Goal: Information Seeking & Learning: Check status

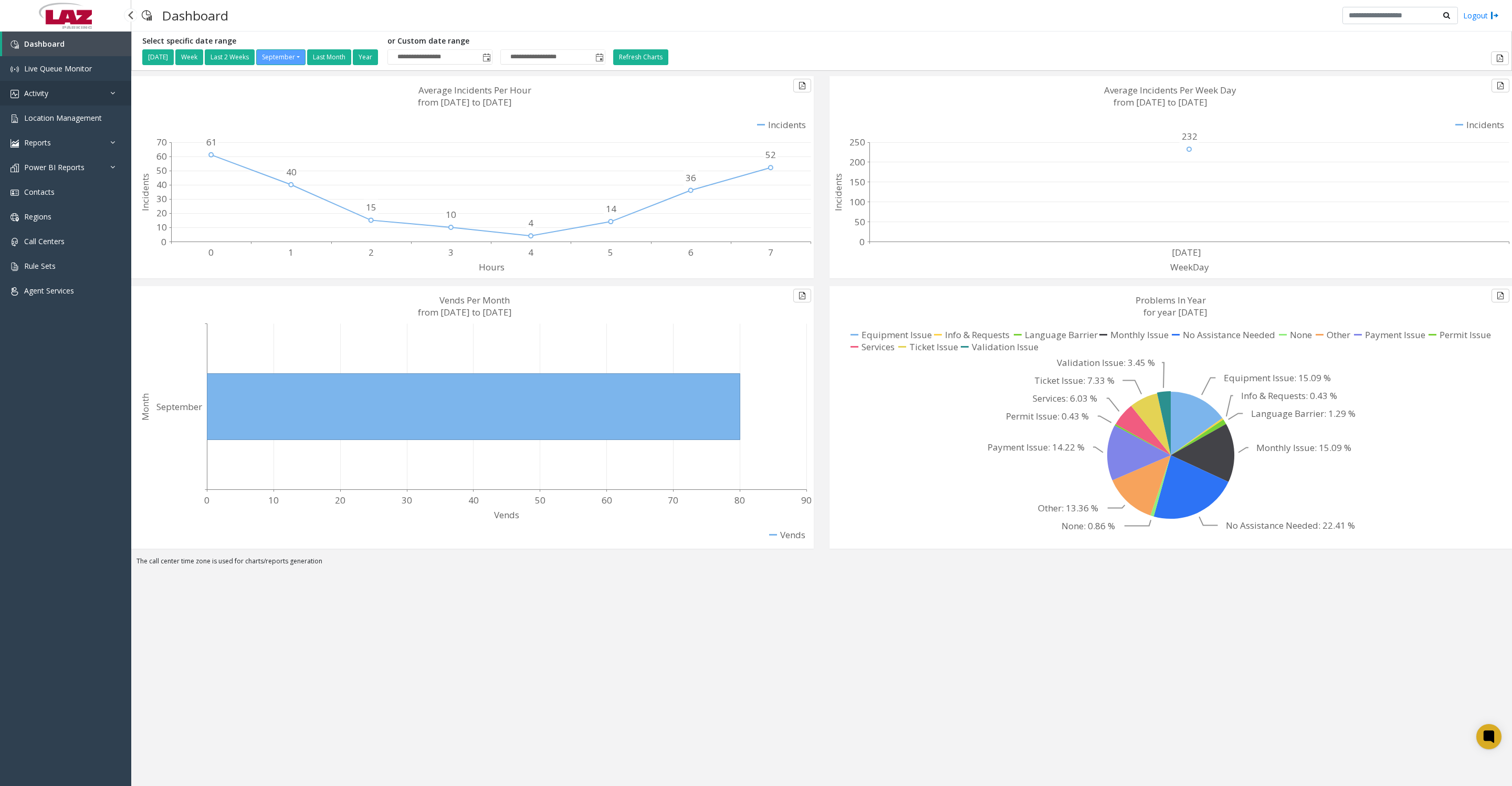
click at [47, 105] on link "Activity" at bounding box center [65, 93] width 131 height 25
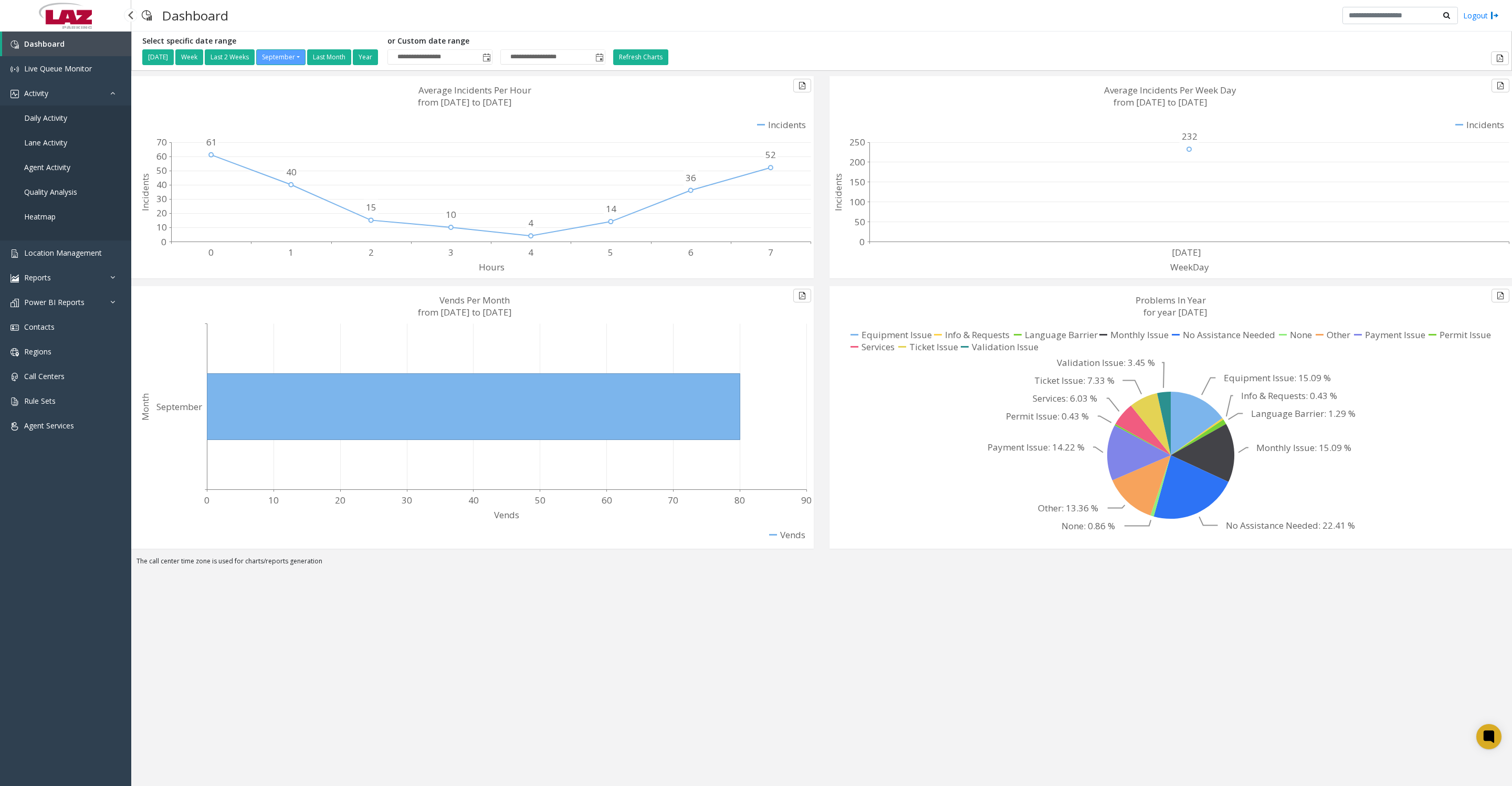
click at [46, 130] on link "Daily Activity" at bounding box center [65, 117] width 131 height 25
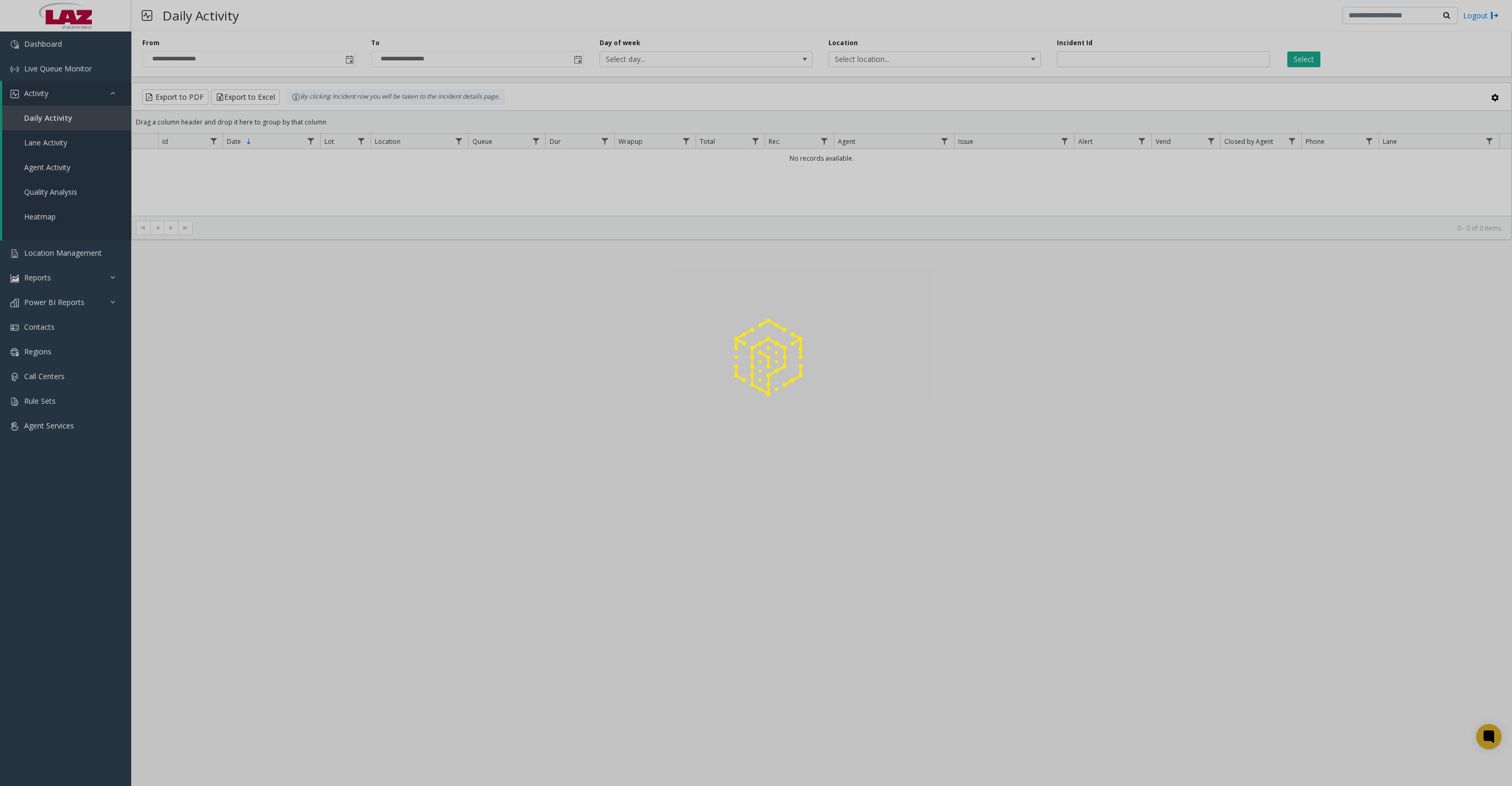
click at [54, 66] on div at bounding box center [756, 393] width 1512 height 786
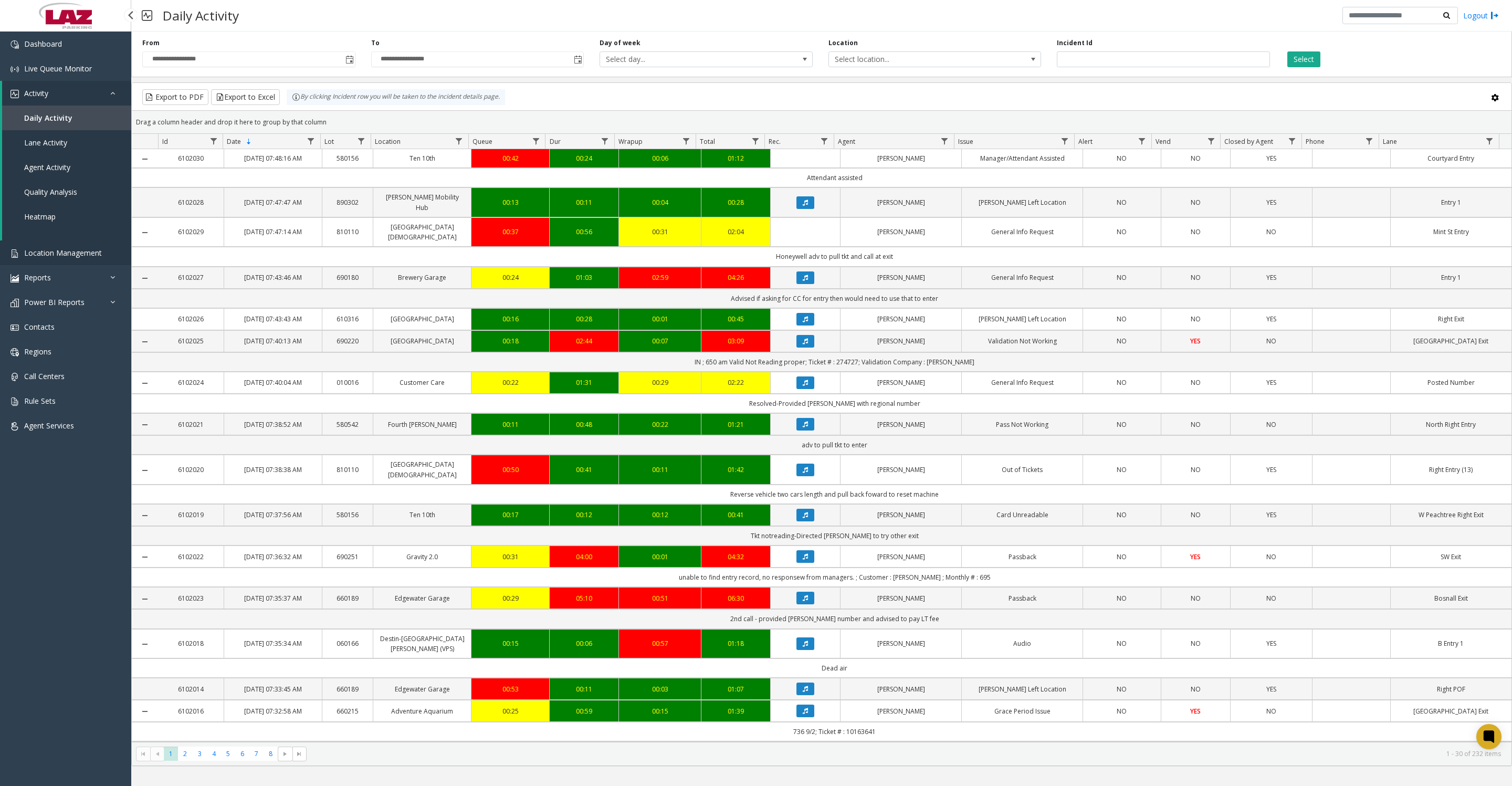
click at [24, 258] on span "Location Management" at bounding box center [63, 252] width 78 height 10
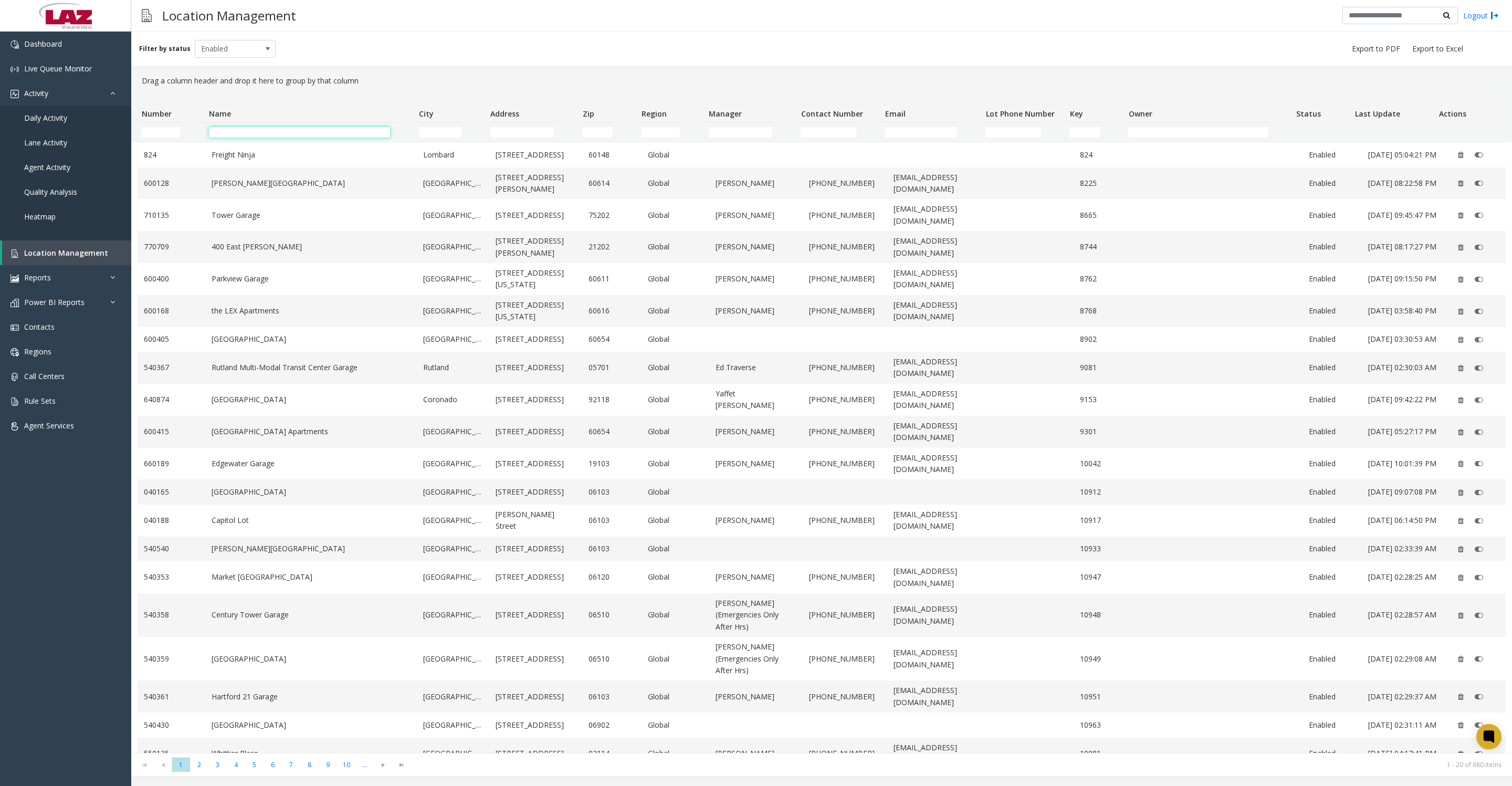
click at [298, 134] on input "Name Filter" at bounding box center [299, 132] width 181 height 10
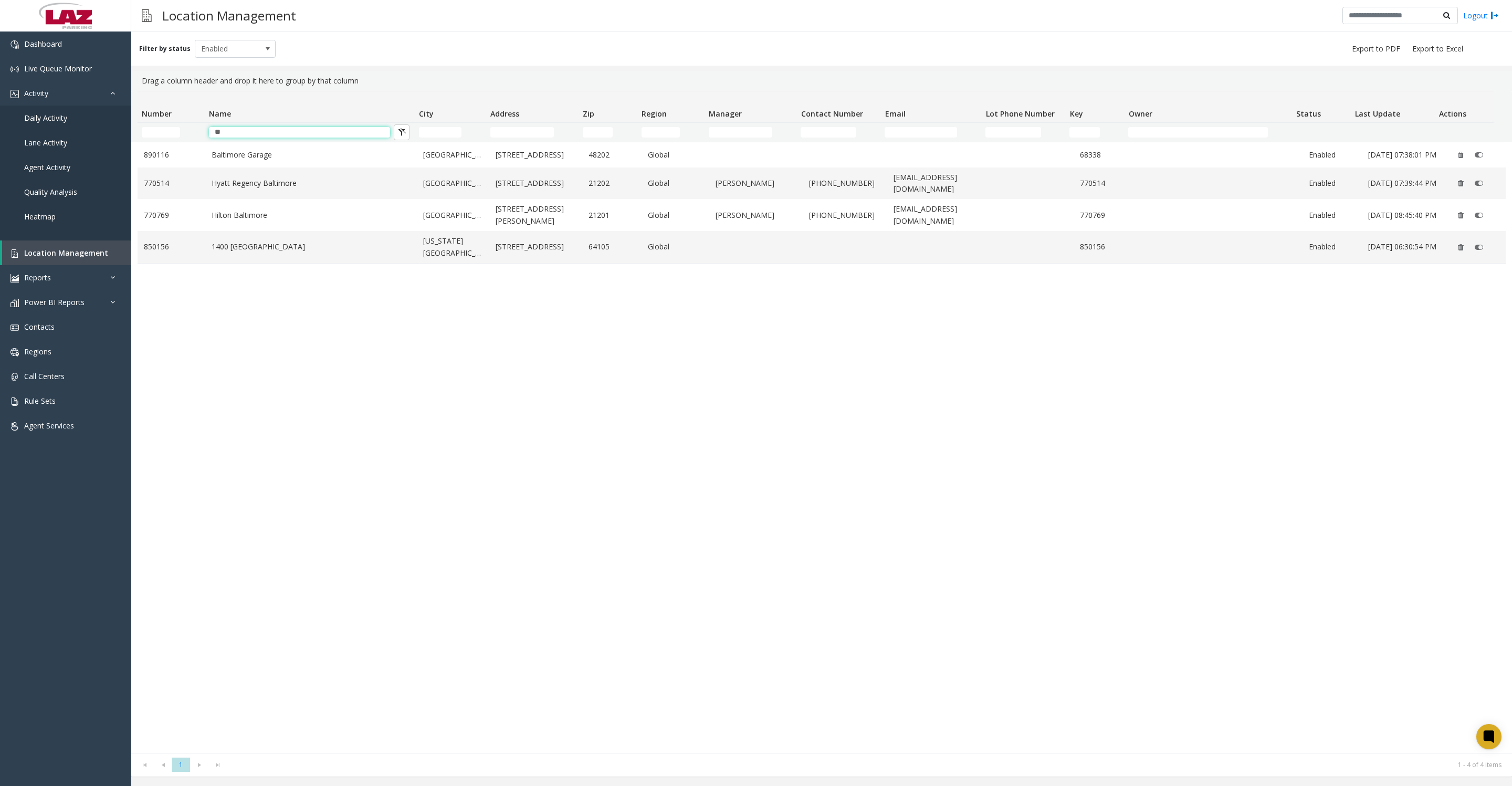
type input "*"
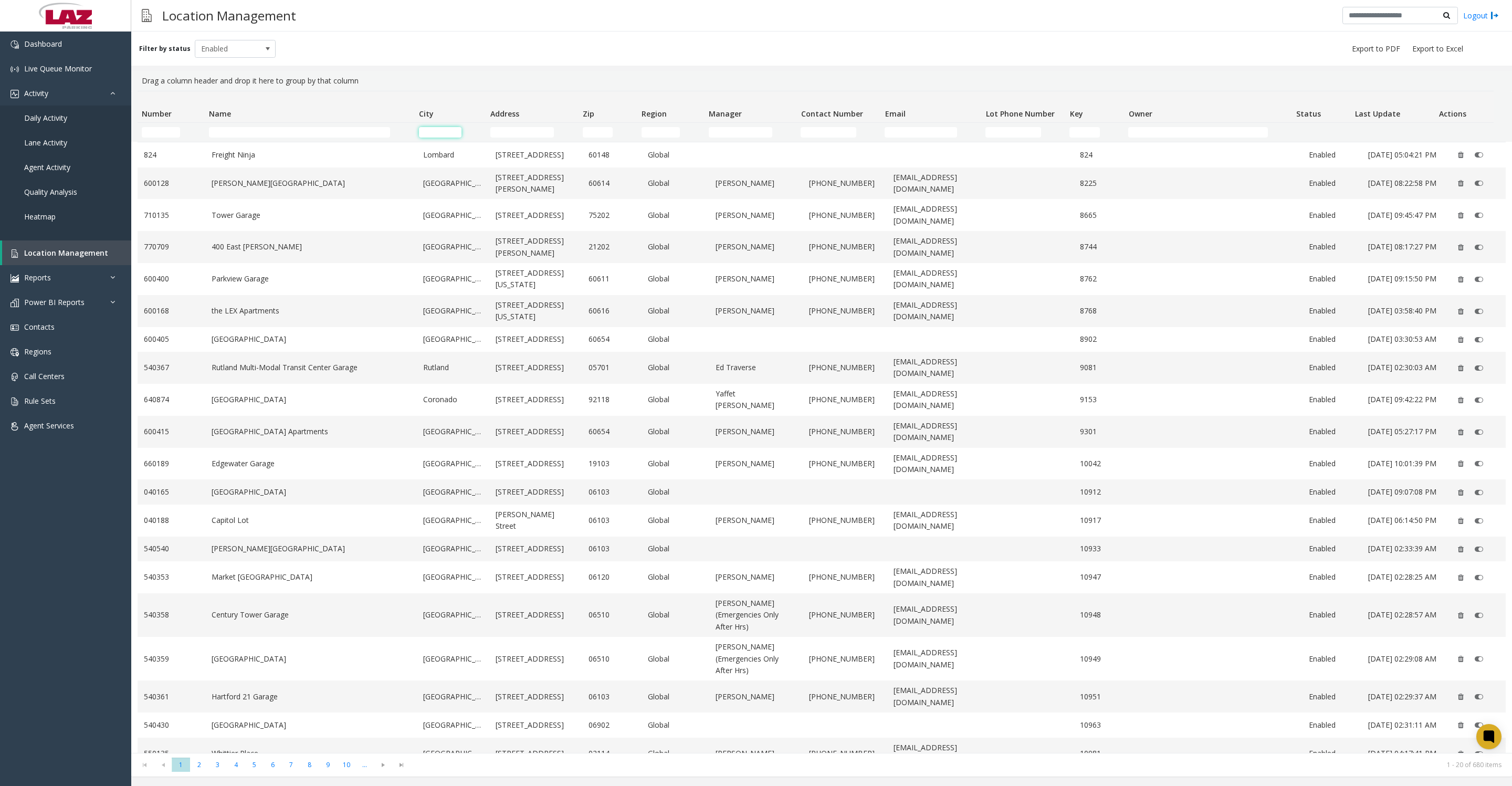
click at [433, 133] on input "City Filter" at bounding box center [440, 132] width 43 height 10
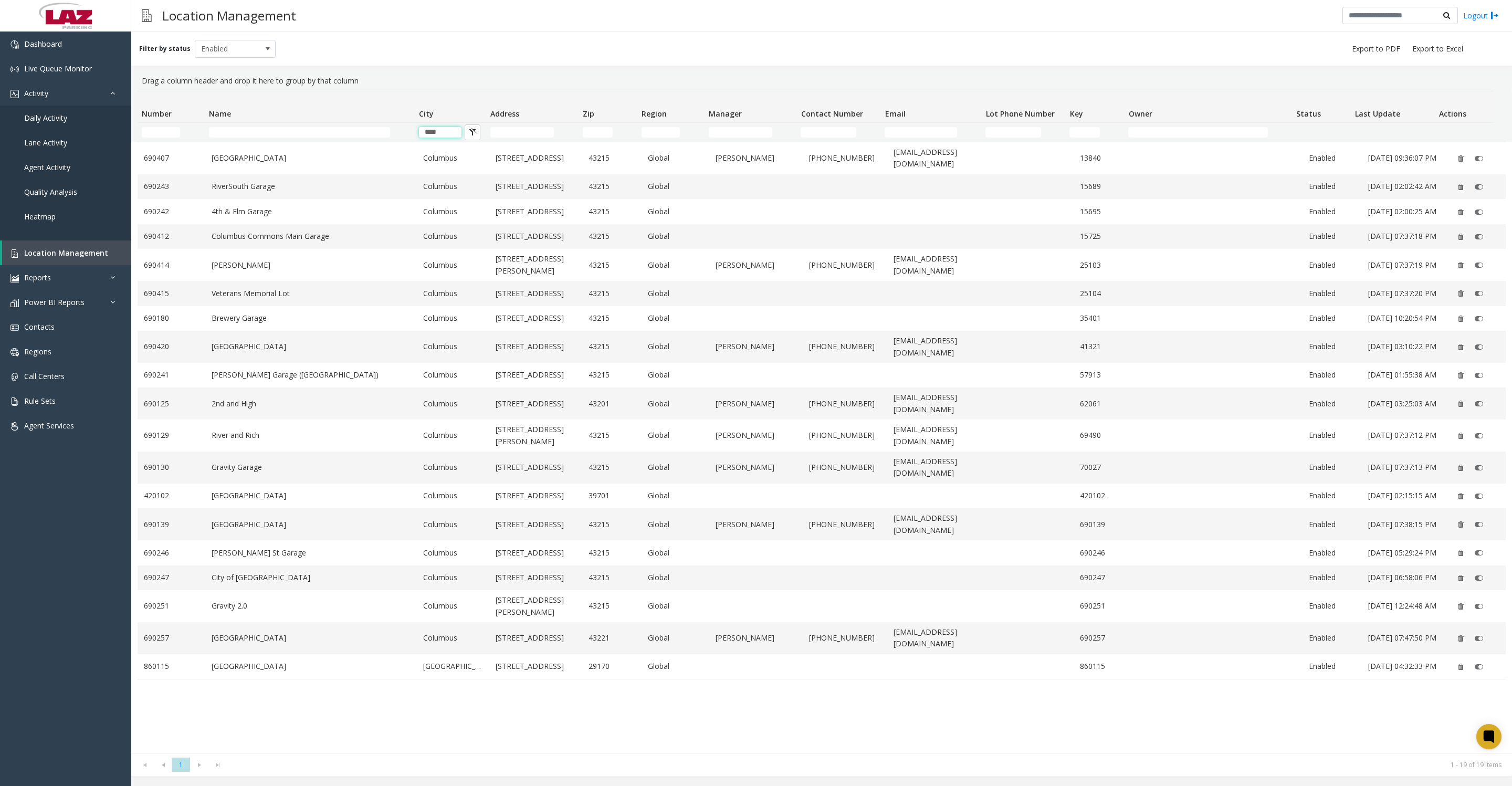
type input "****"
click at [353, 169] on td "[GEOGRAPHIC_DATA]" at bounding box center [310, 158] width 211 height 32
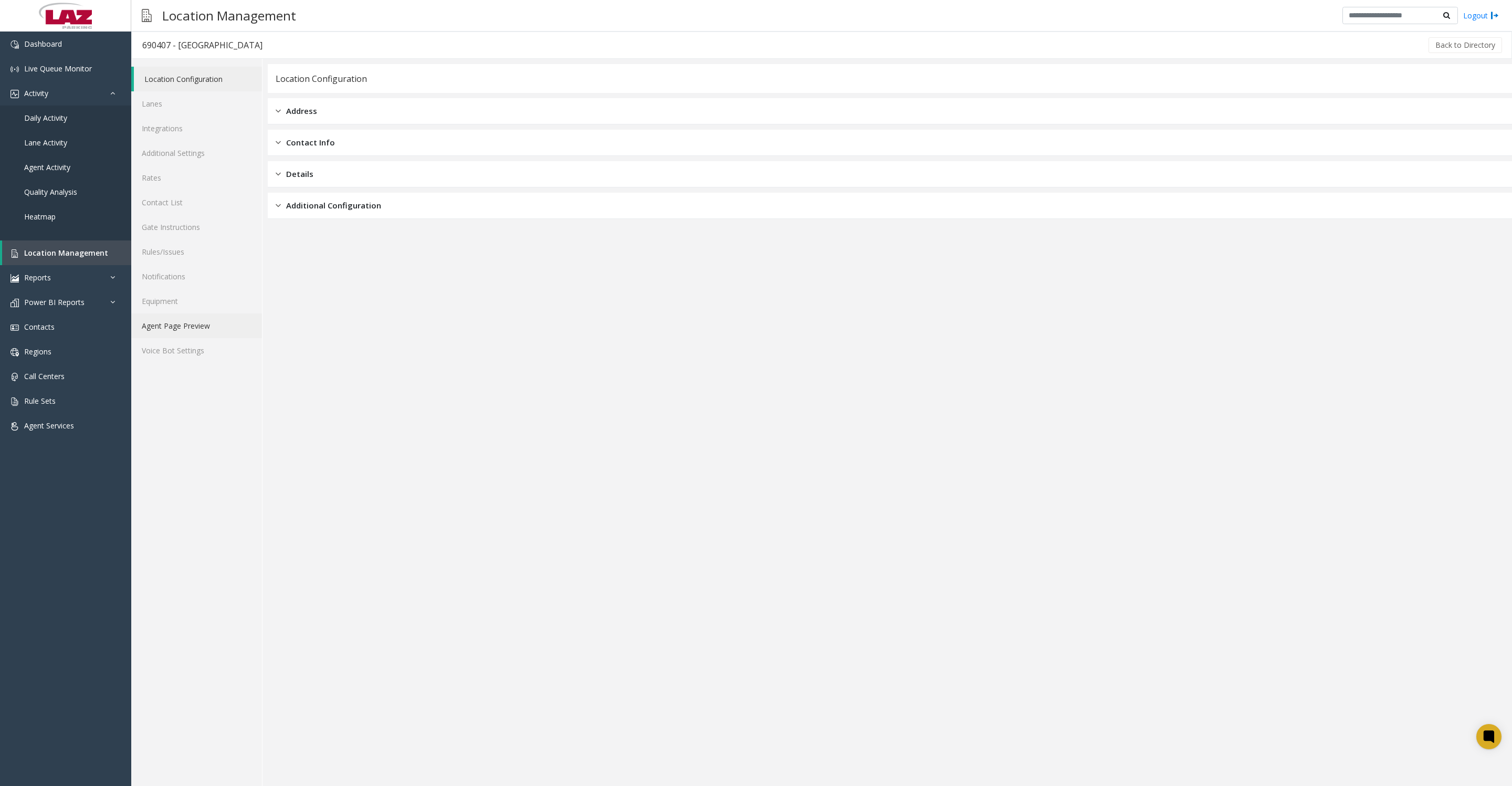
click at [190, 338] on link "Agent Page Preview" at bounding box center [196, 325] width 131 height 25
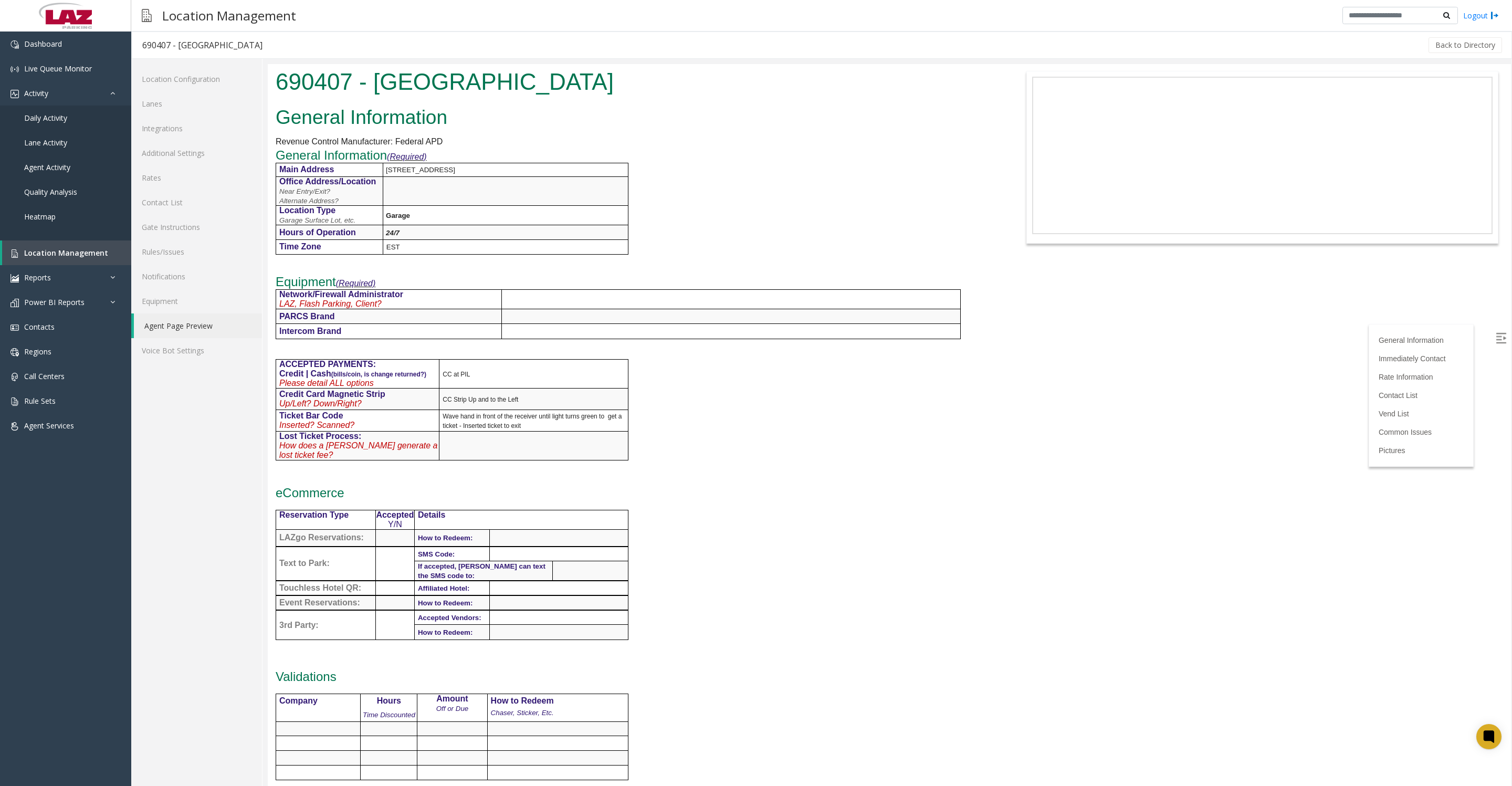
click at [1431, 47] on button "Back to Directory" at bounding box center [1465, 45] width 73 height 16
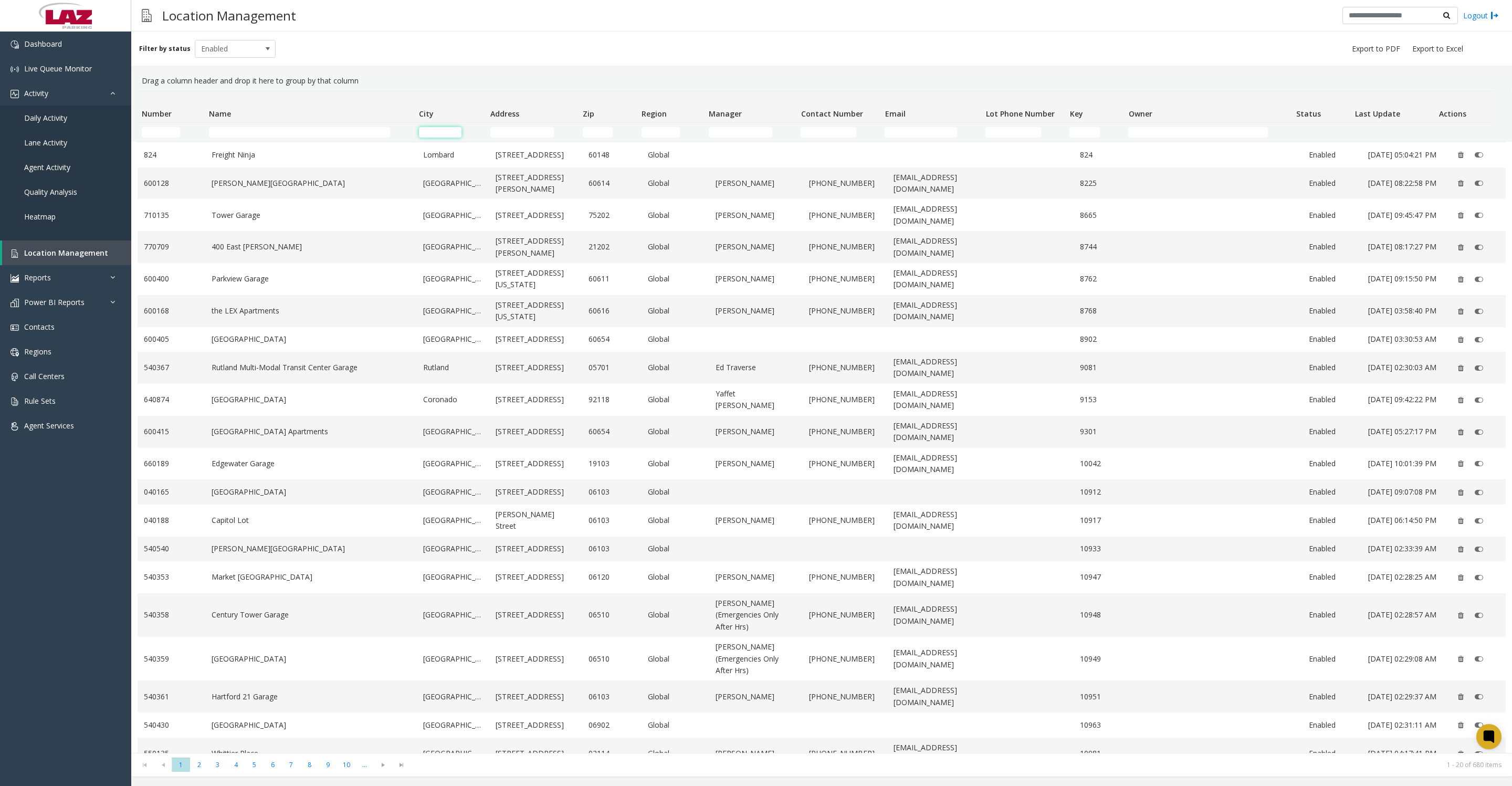
click at [447, 136] on input "City Filter" at bounding box center [440, 132] width 43 height 10
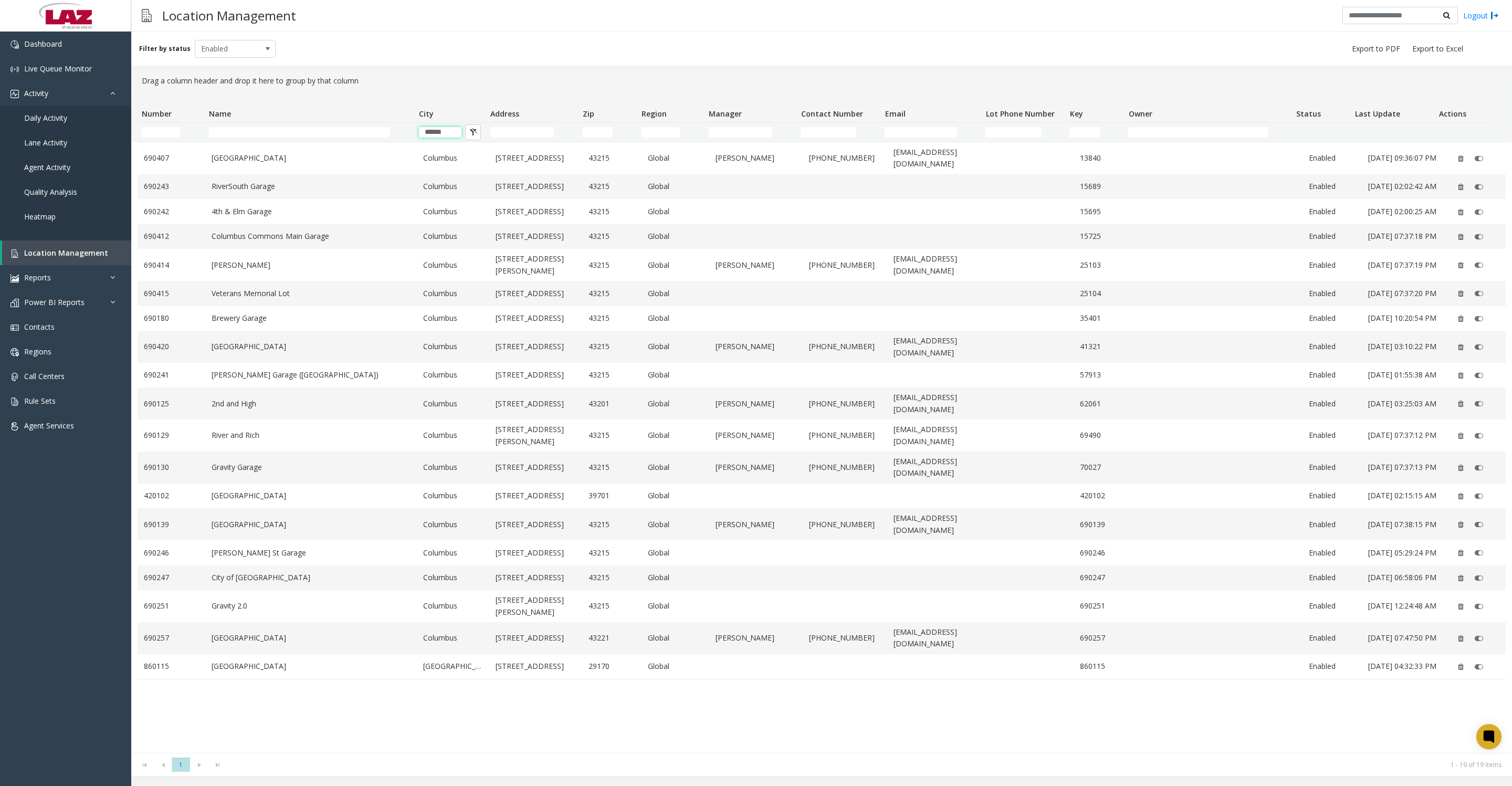
type input "******"
click at [273, 192] on link "RiverSouth Garage" at bounding box center [311, 186] width 199 height 11
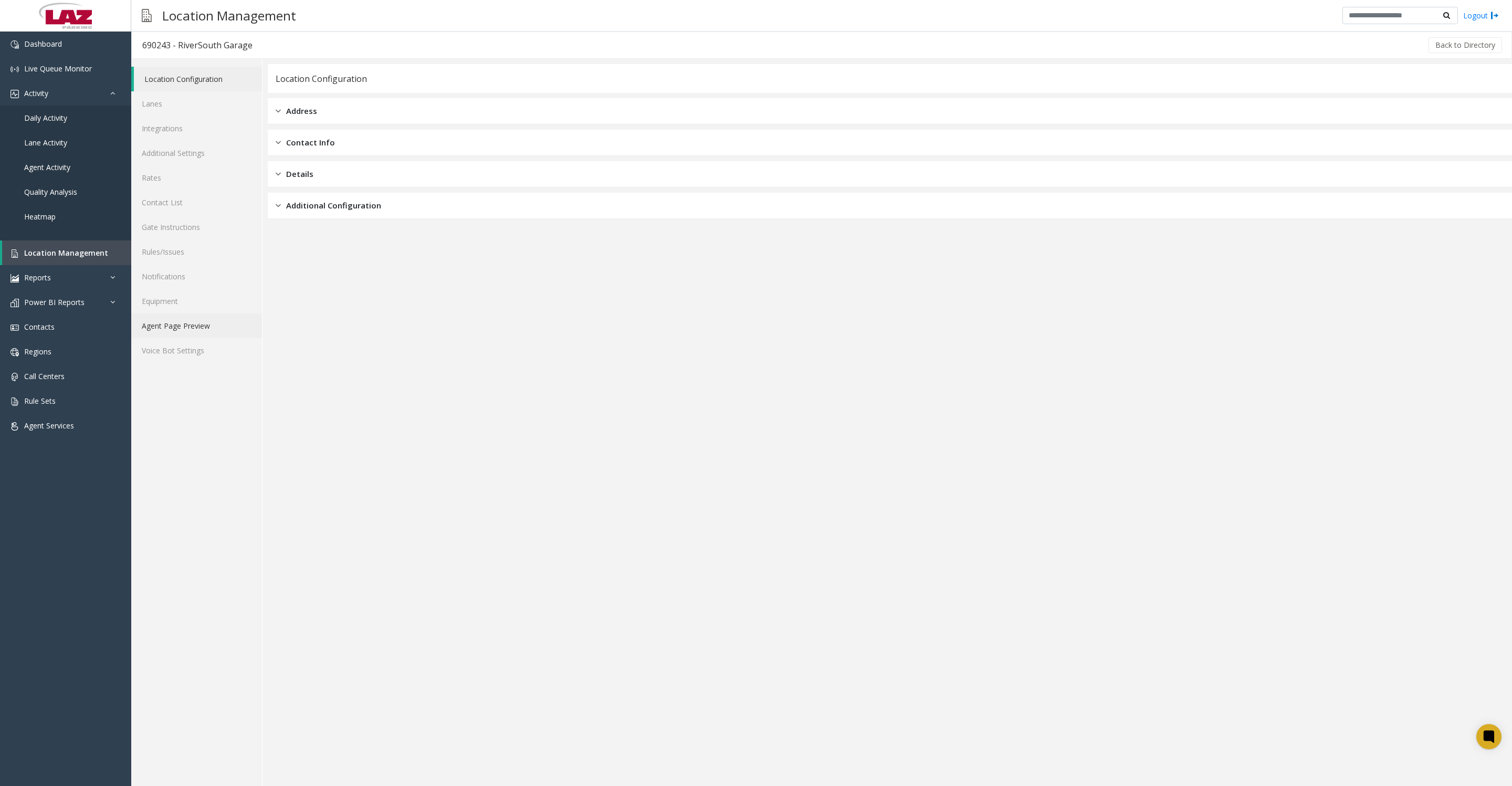
click at [174, 338] on link "Agent Page Preview" at bounding box center [196, 325] width 131 height 25
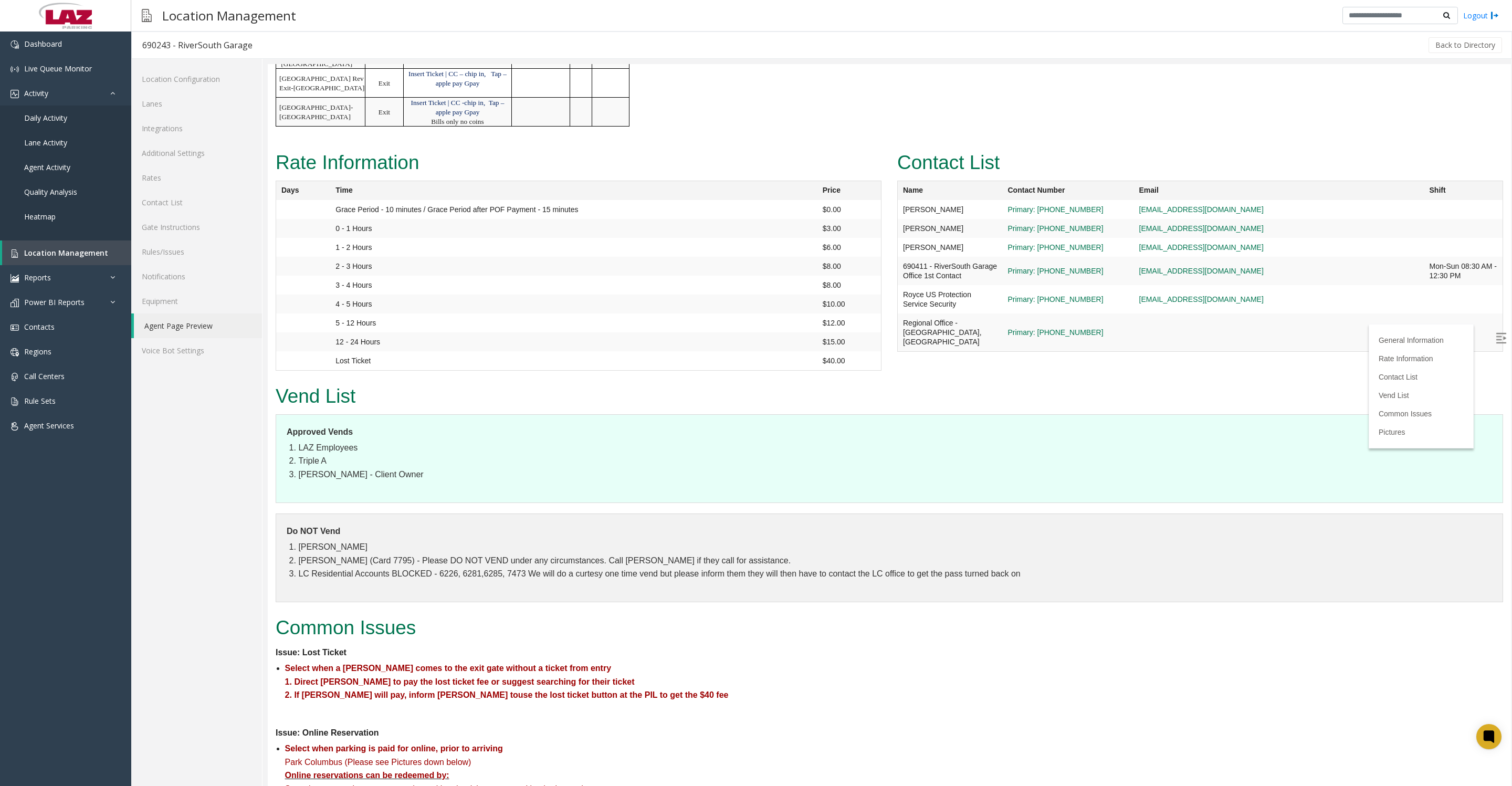
scroll to position [919, 0]
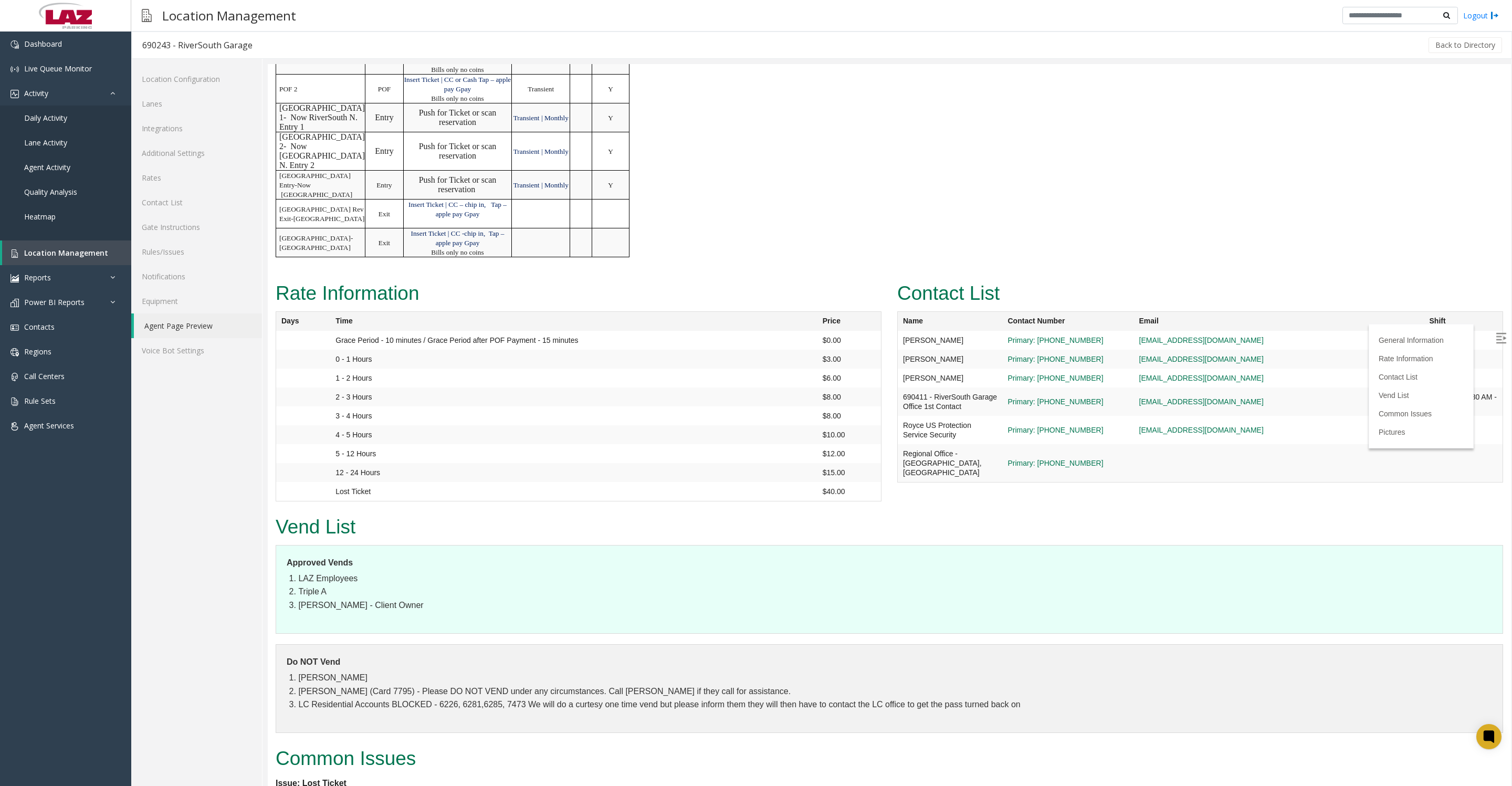
click at [1428, 40] on button "Back to Directory" at bounding box center [1465, 45] width 73 height 16
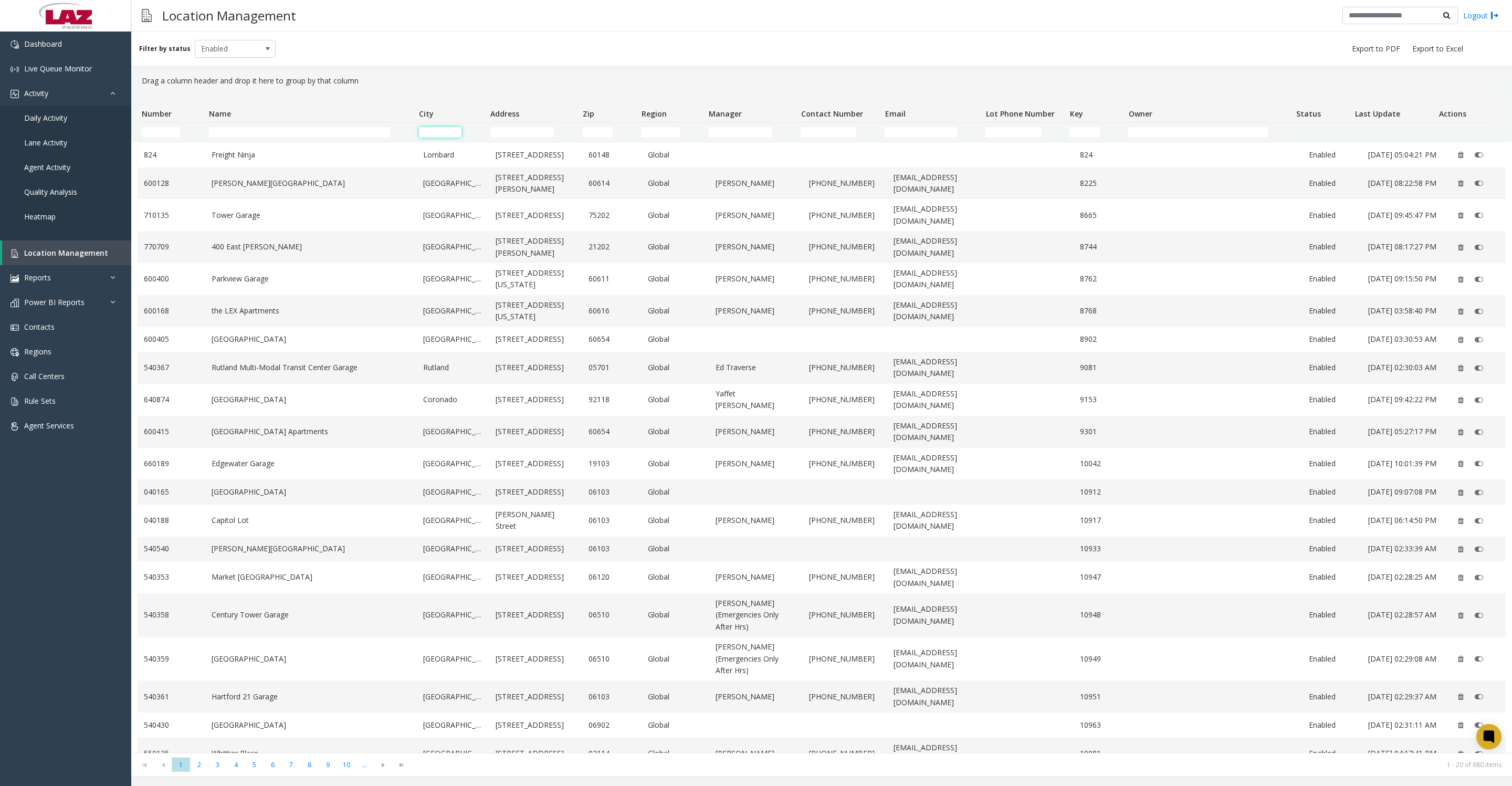
click at [432, 133] on input "City Filter" at bounding box center [440, 132] width 43 height 10
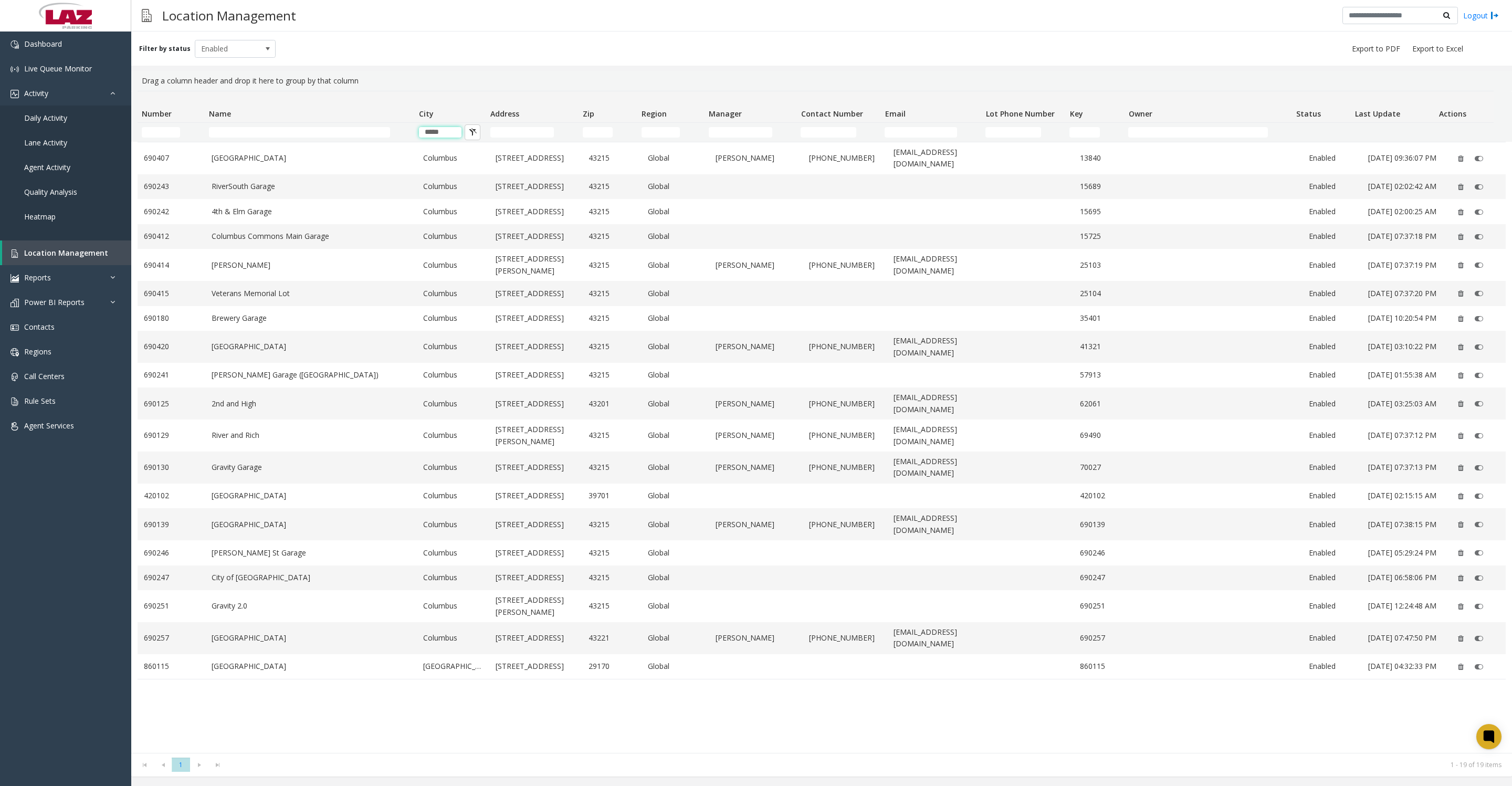
type input "*****"
click at [289, 192] on link "RiverSouth Garage" at bounding box center [311, 186] width 199 height 11
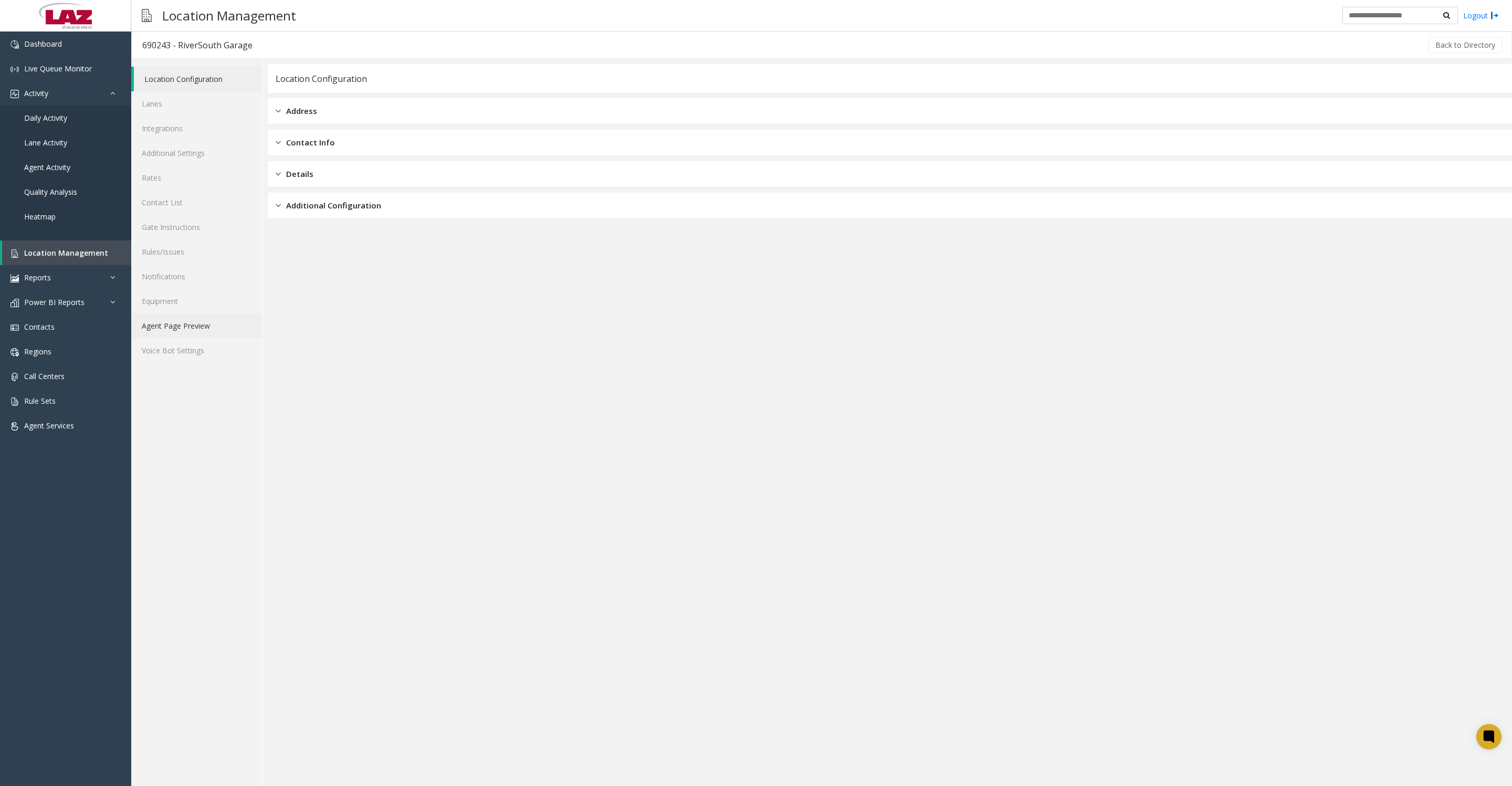
click at [191, 338] on link "Agent Page Preview" at bounding box center [196, 325] width 131 height 25
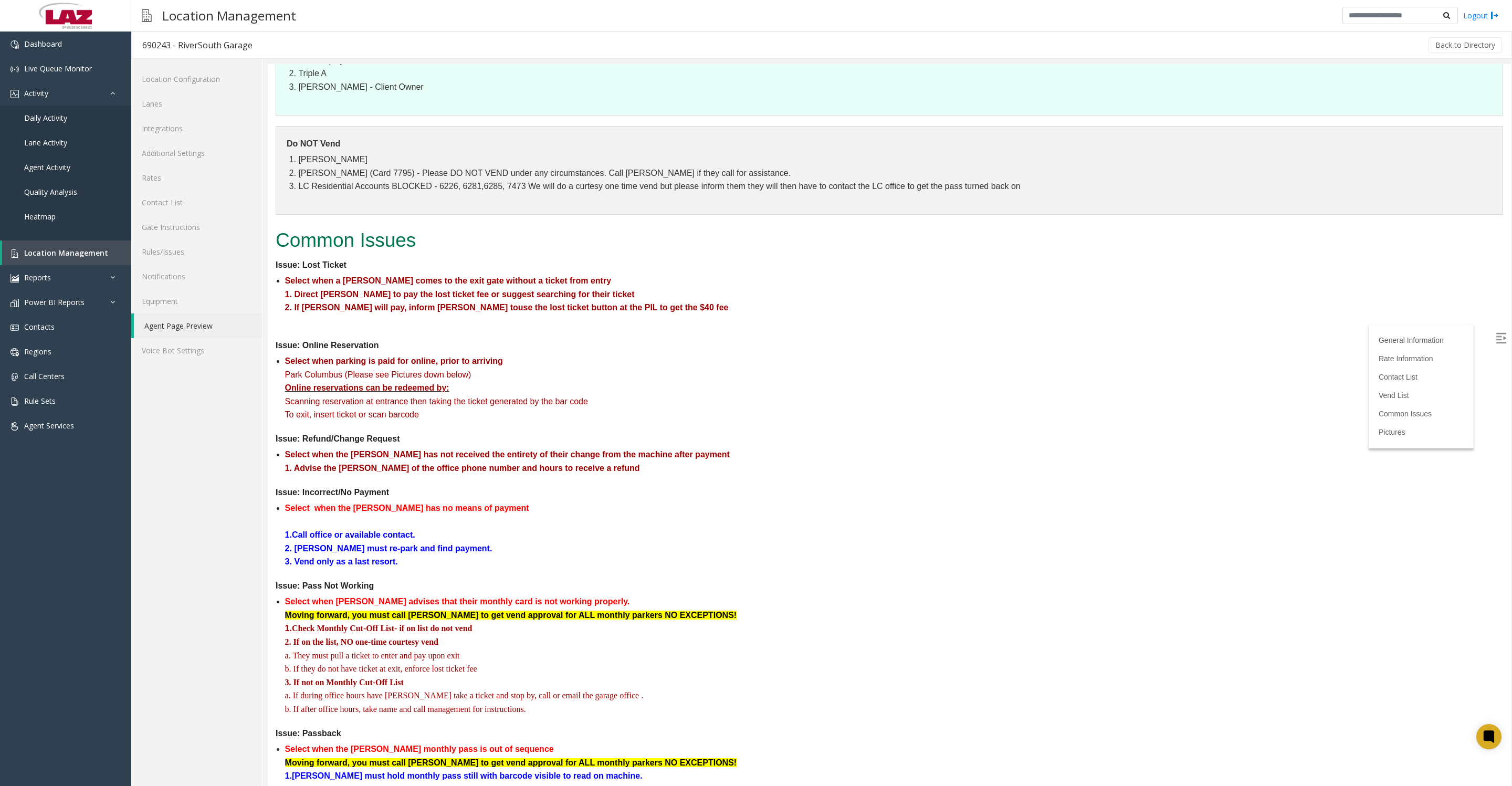
scroll to position [1443, 0]
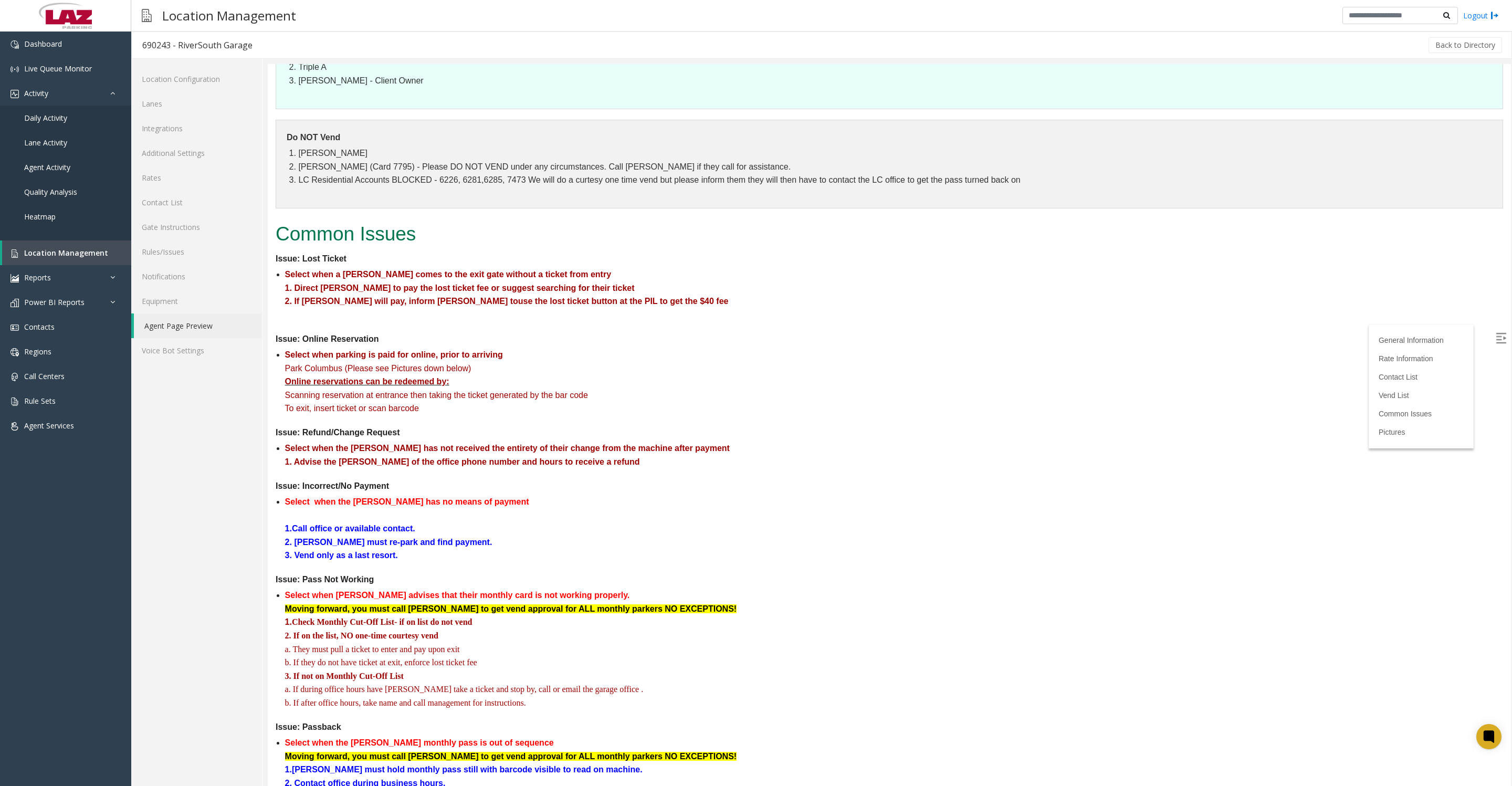
click at [1444, 42] on button "Back to Directory" at bounding box center [1465, 45] width 73 height 16
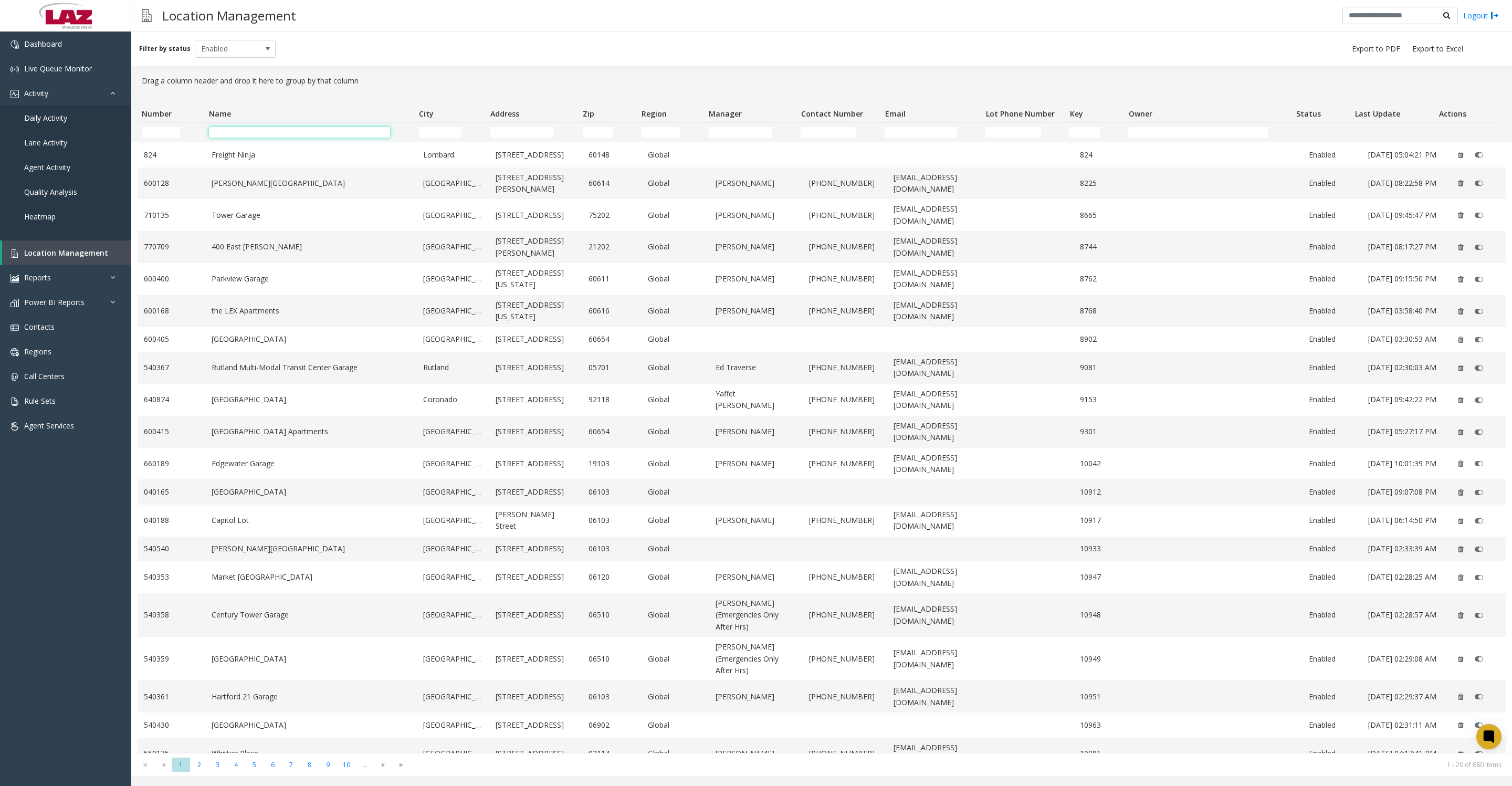
click at [273, 131] on input "Name Filter" at bounding box center [299, 132] width 181 height 10
click at [49, 130] on link "Daily Activity" at bounding box center [65, 117] width 131 height 25
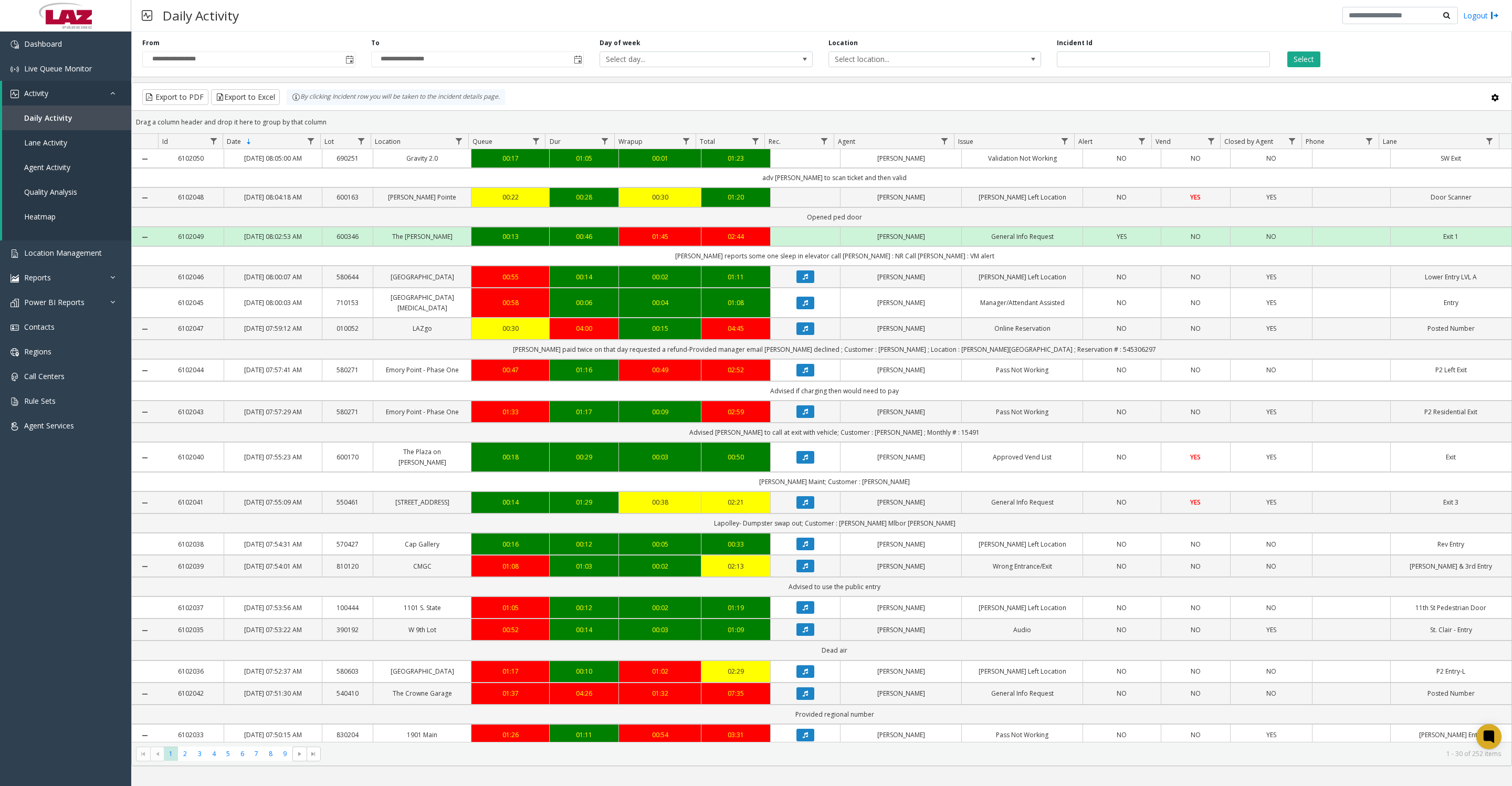
click at [348, 63] on span "Toggle popup" at bounding box center [350, 59] width 8 height 8
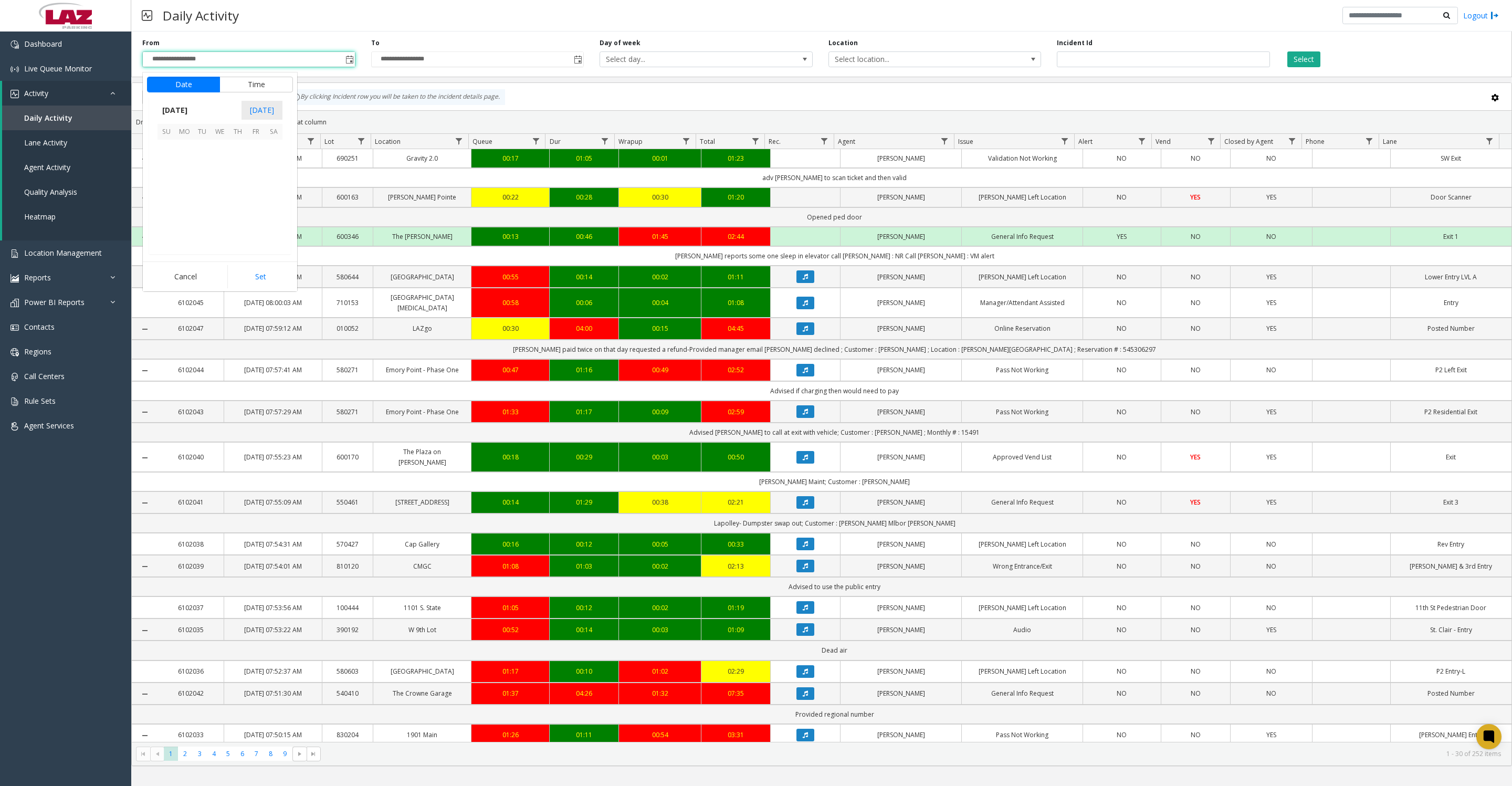
scroll to position [188298, 0]
click at [191, 155] on span "1" at bounding box center [184, 149] width 18 height 18
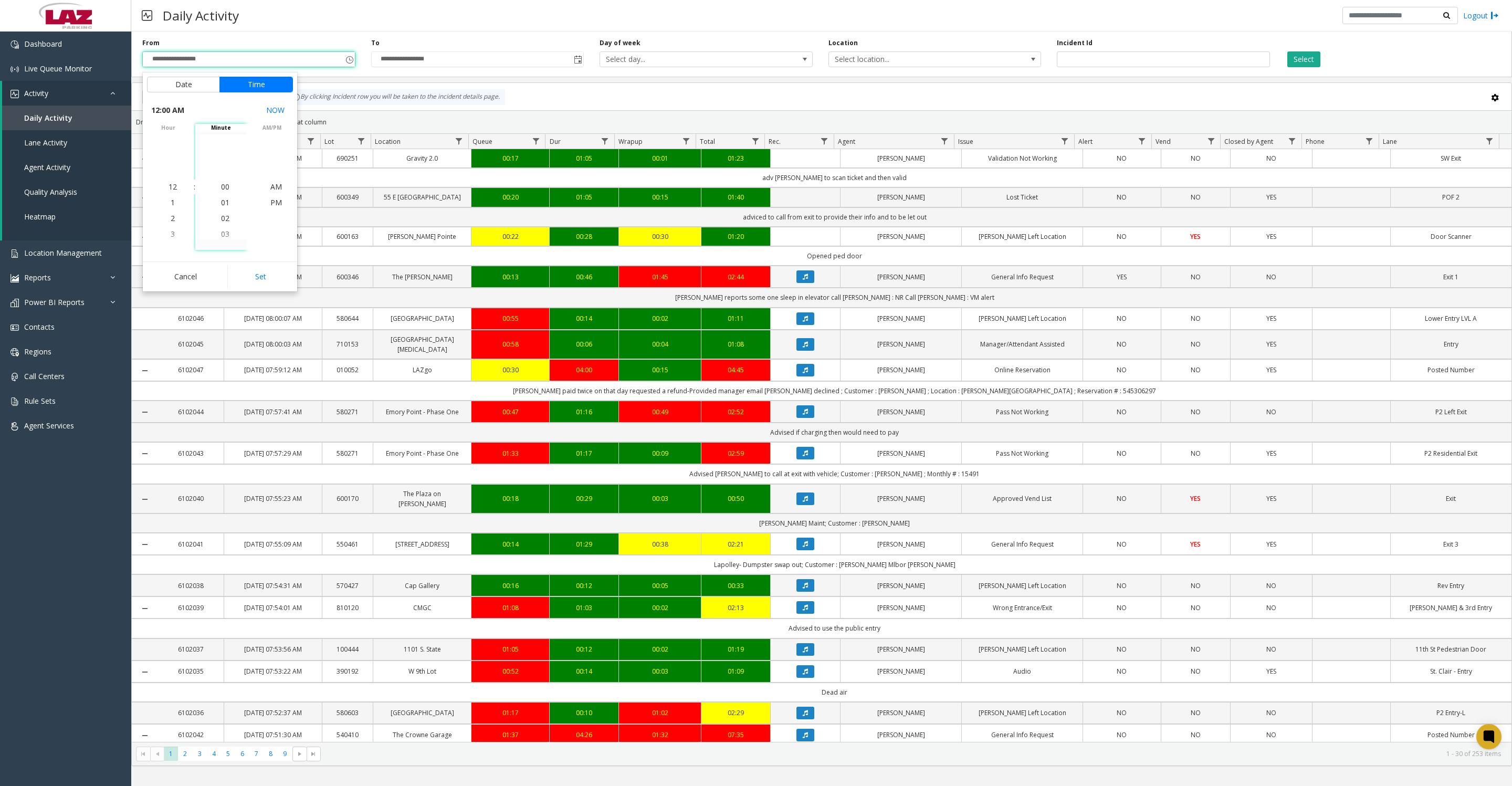
click at [243, 270] on button "Set" at bounding box center [260, 276] width 66 height 23
type input "**********"
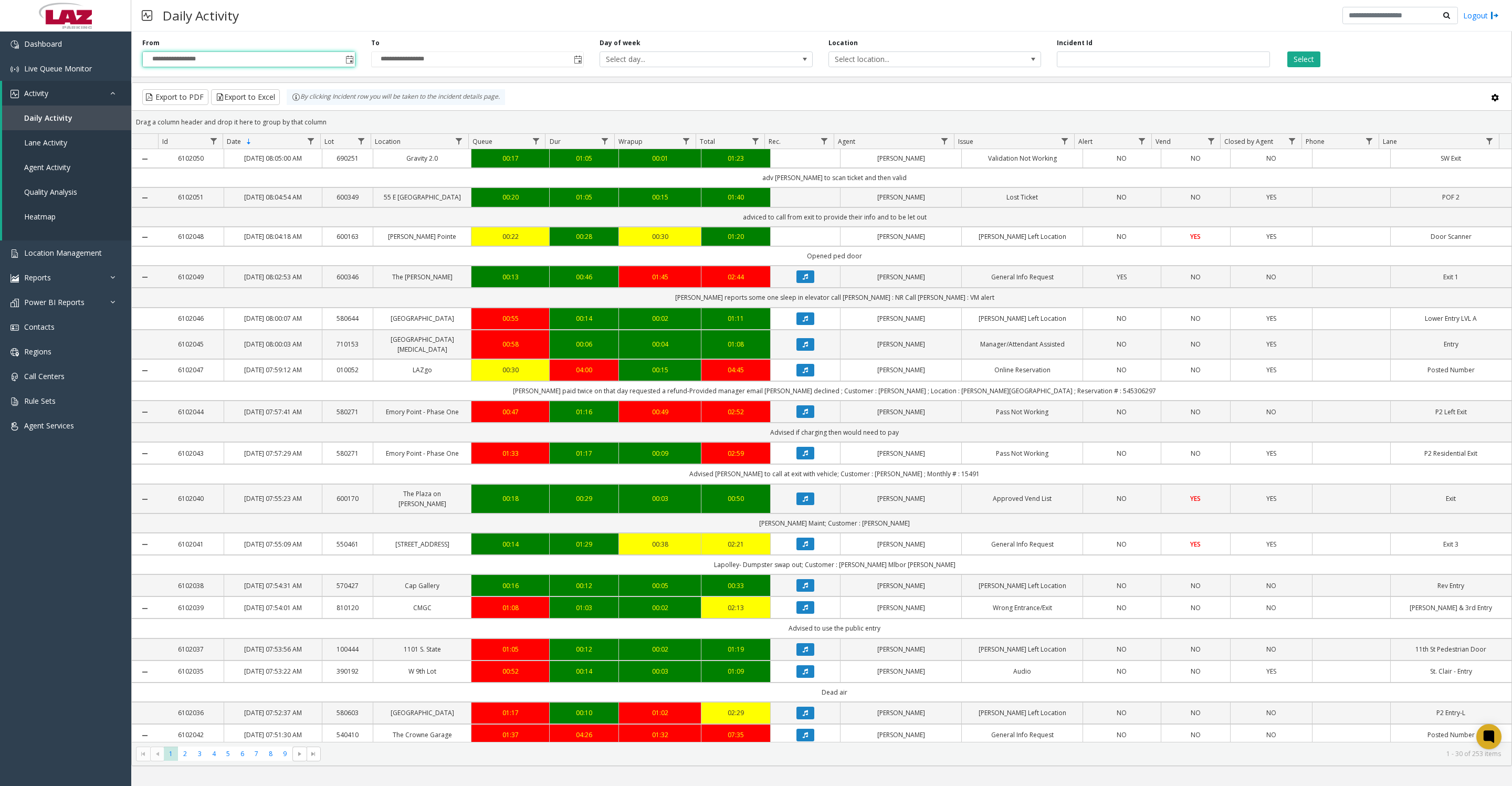
click at [1306, 59] on button "Select" at bounding box center [1303, 59] width 33 height 16
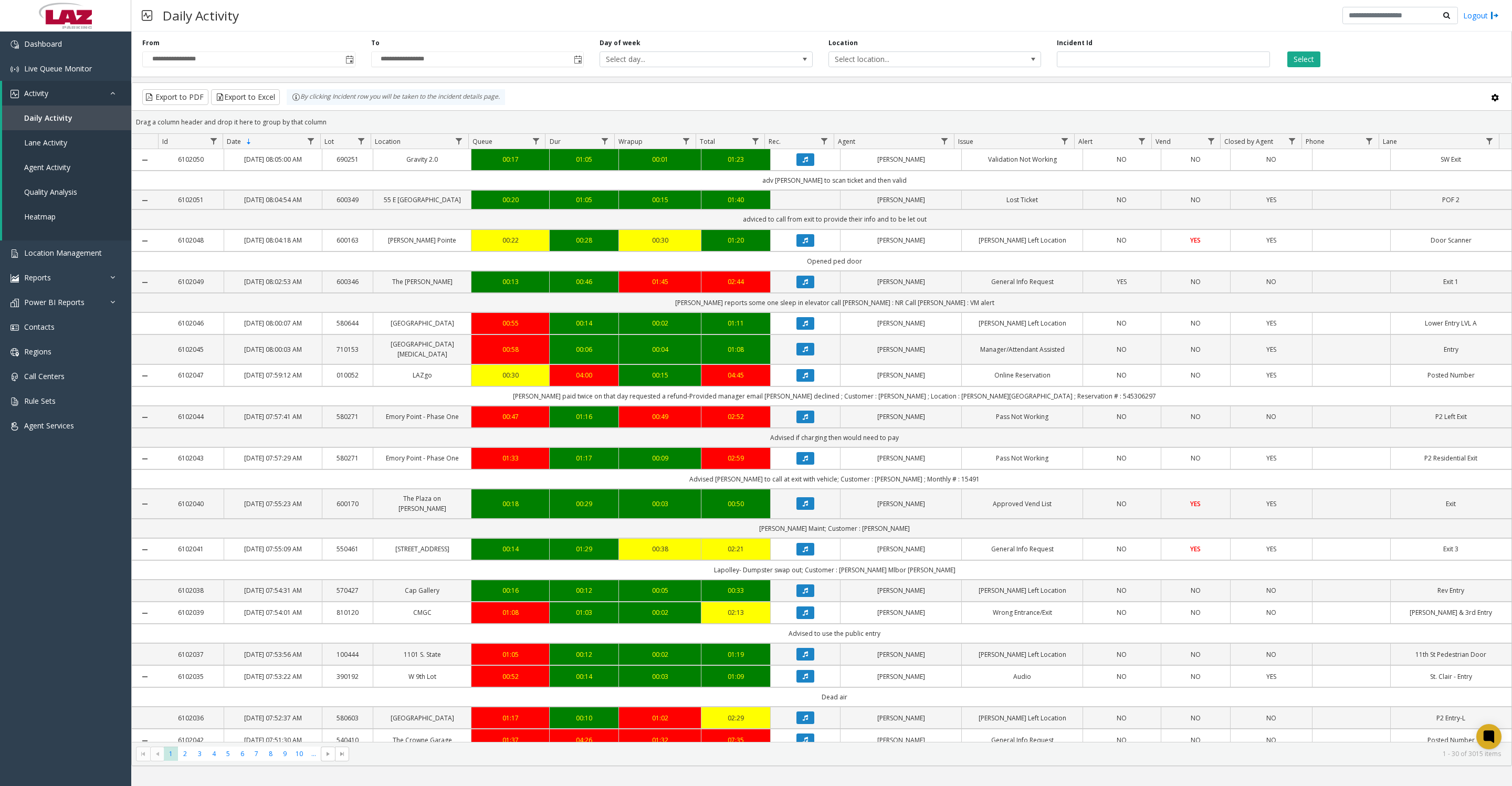
click at [912, 63] on span "Select location..." at bounding box center [913, 59] width 170 height 14
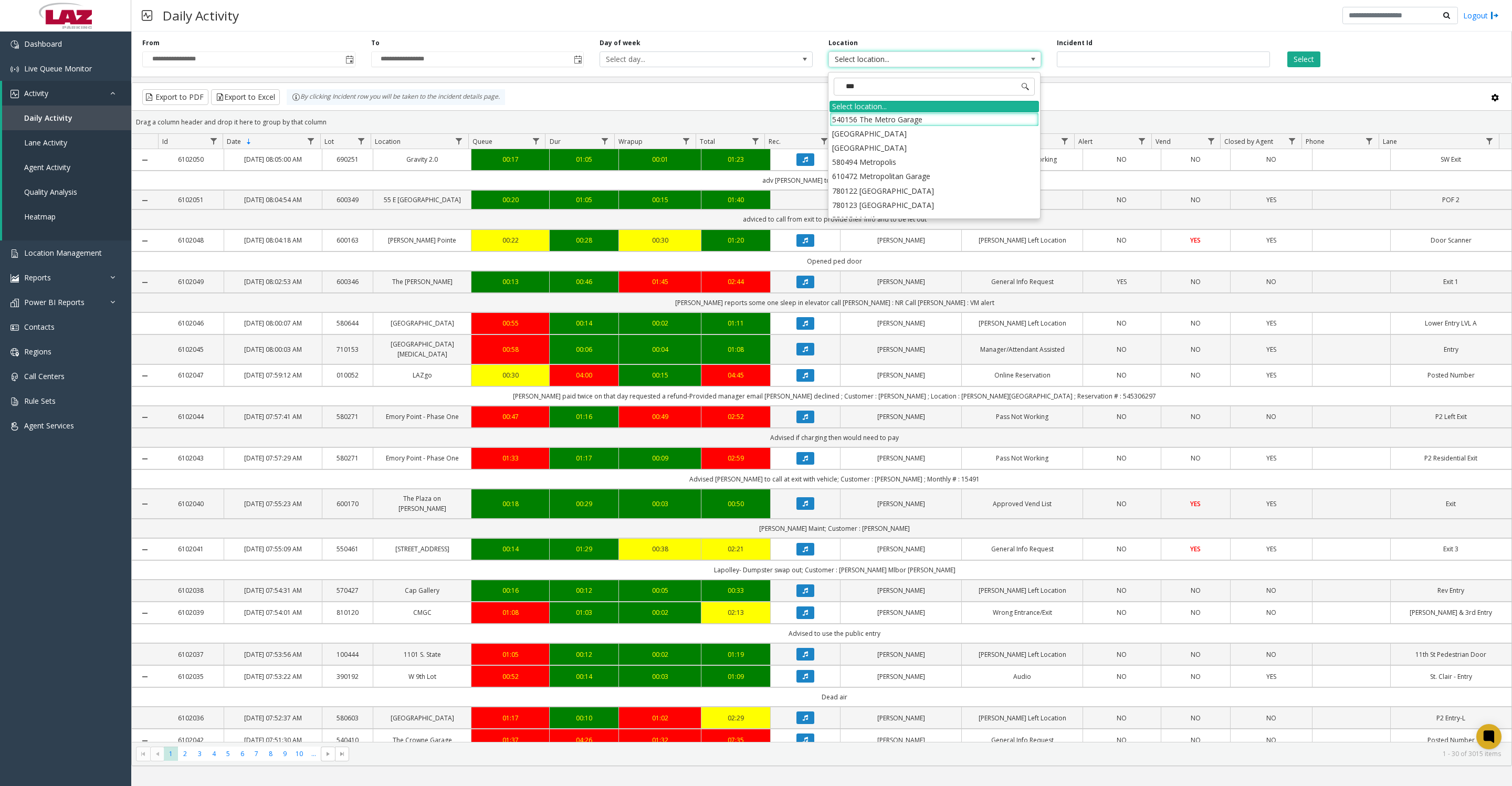
type input "****"
click at [836, 120] on li "100240 Chicago Meters" at bounding box center [934, 120] width 210 height 14
click at [1292, 63] on button "Select" at bounding box center [1303, 59] width 33 height 16
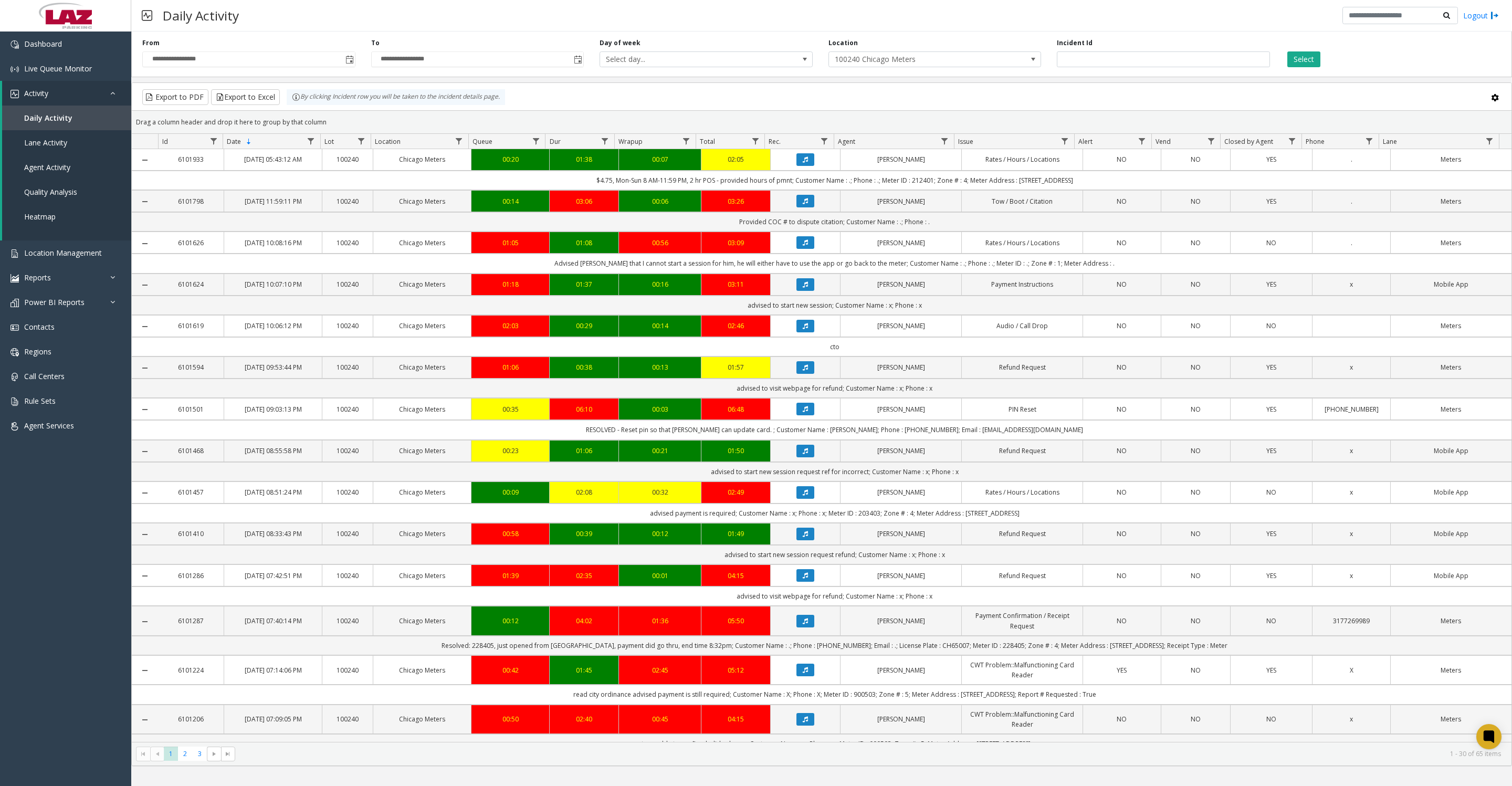
click at [803, 288] on icon "Data table" at bounding box center [805, 285] width 6 height 6
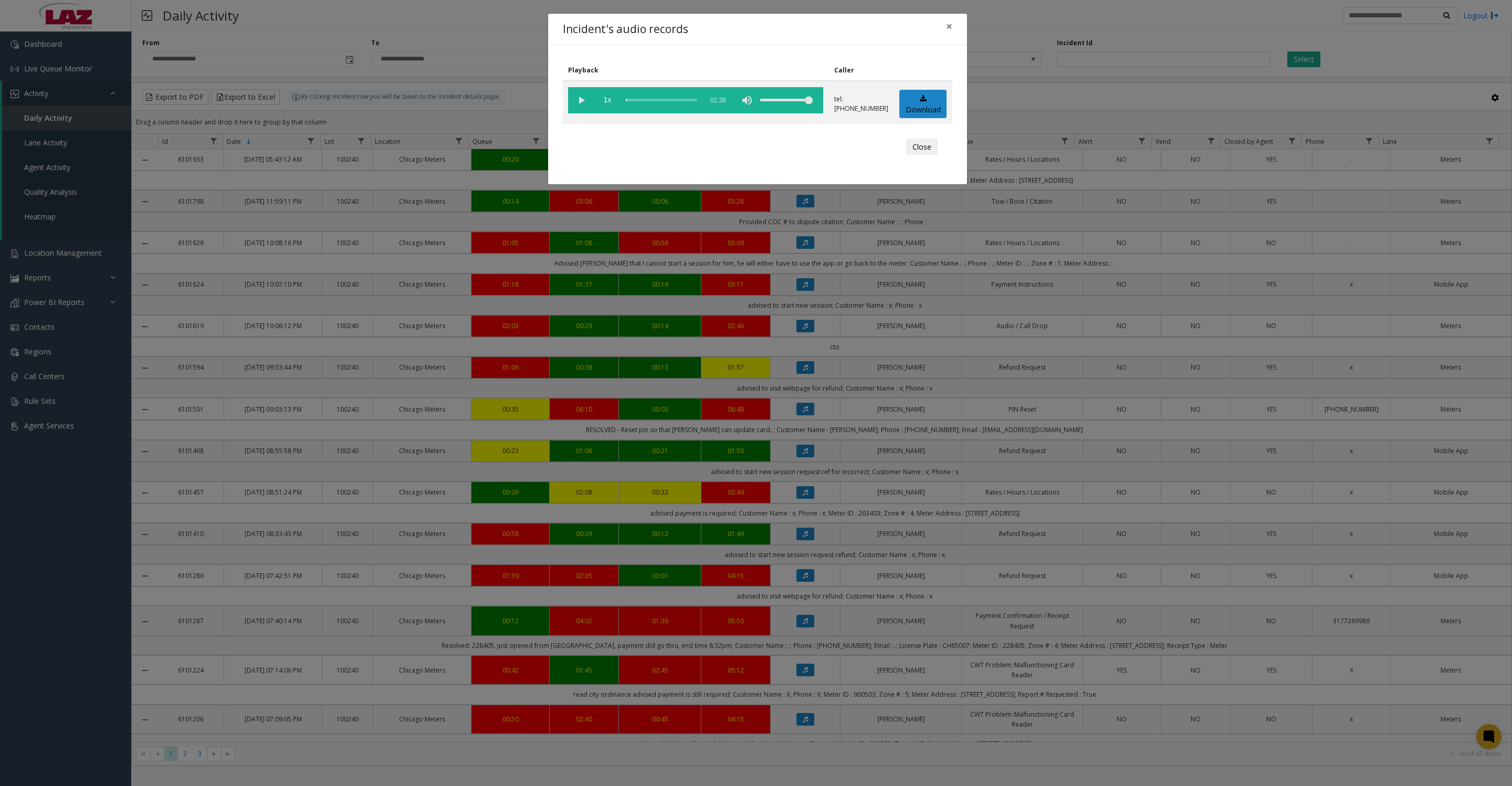
click at [913, 155] on button "Close" at bounding box center [921, 146] width 31 height 17
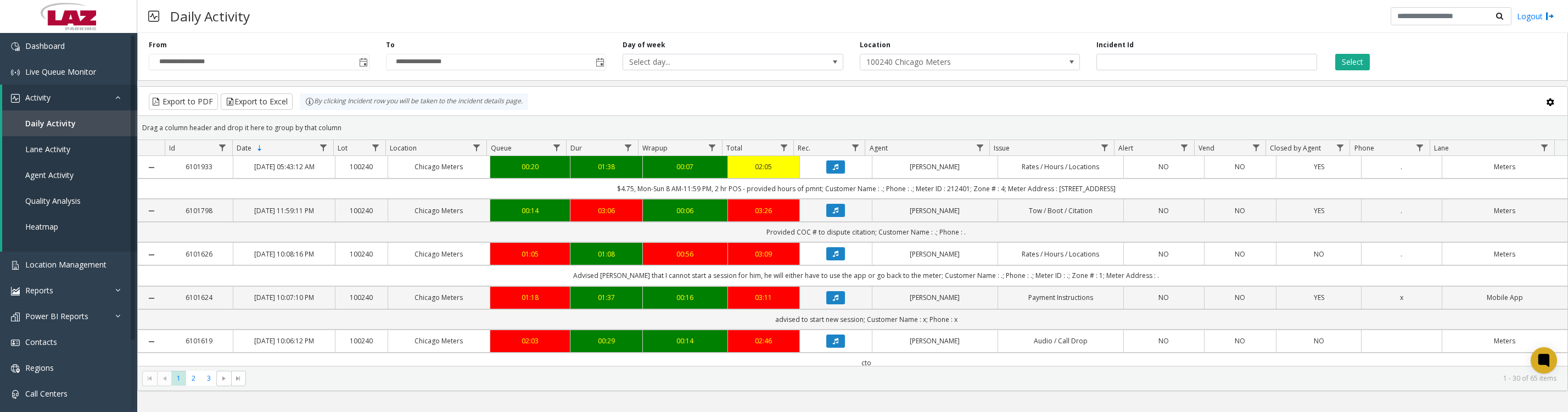
click at [833, 170] on icon "Data table" at bounding box center [836, 167] width 6 height 7
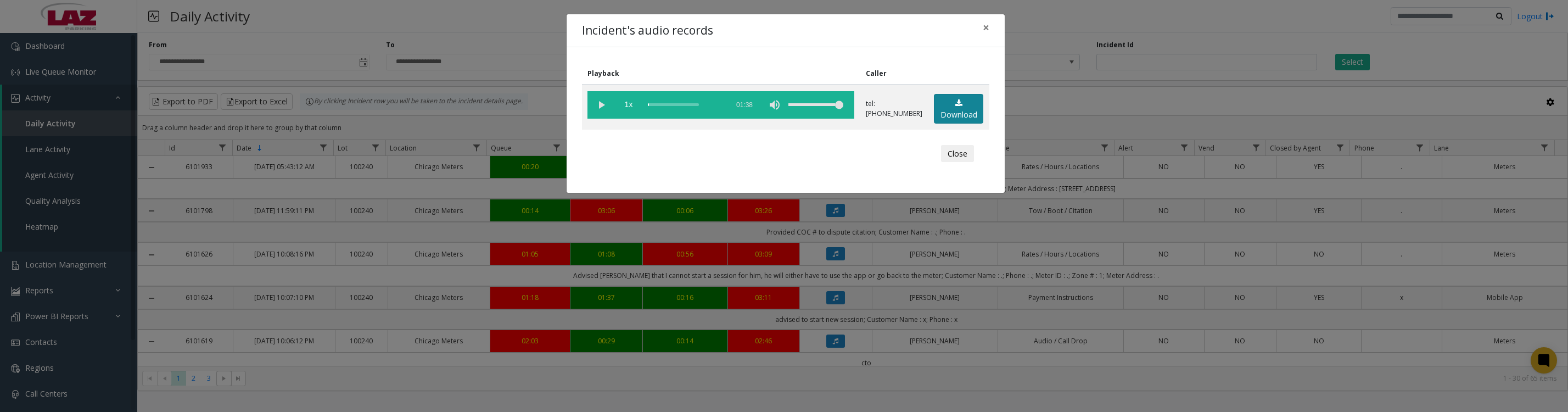
click at [970, 122] on link "Download" at bounding box center [958, 109] width 50 height 30
click at [598, 113] on vg-play-pause at bounding box center [601, 104] width 28 height 28
click at [964, 162] on button "Close" at bounding box center [957, 153] width 33 height 18
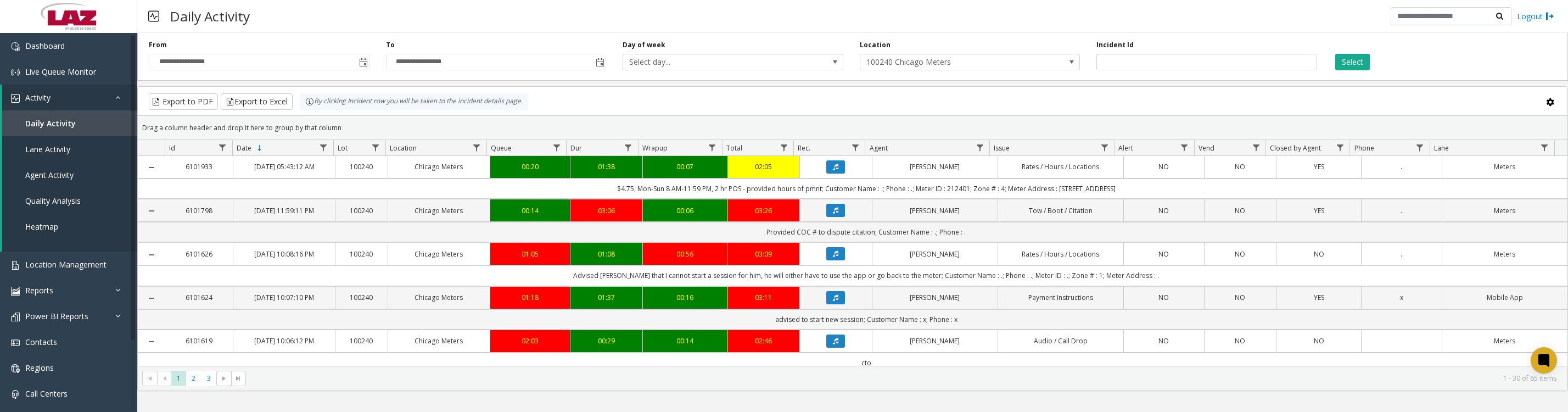
click at [837, 217] on button "Data table" at bounding box center [836, 210] width 18 height 13
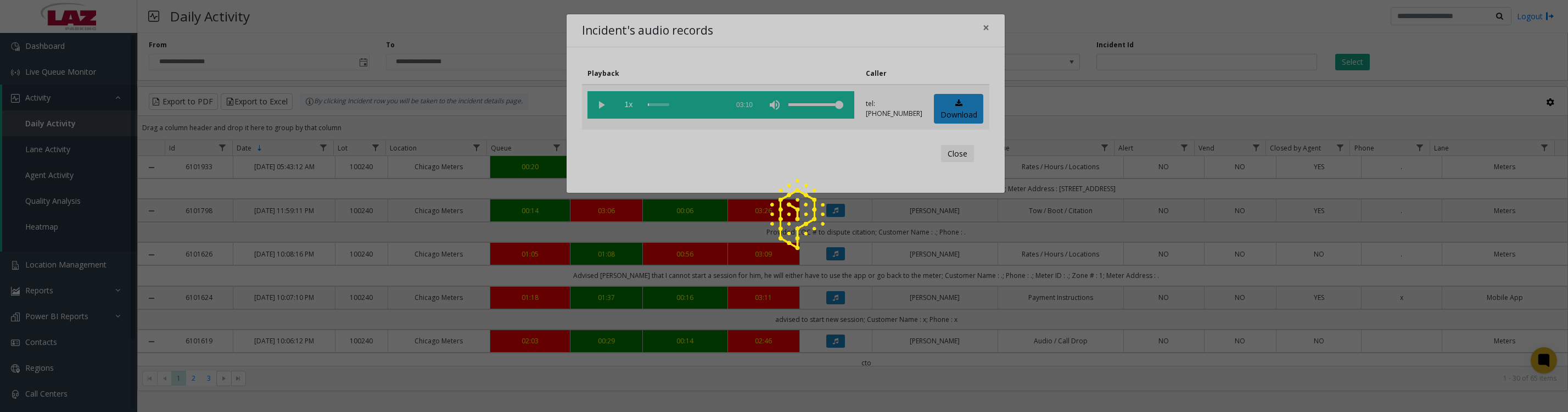
click at [948, 110] on div at bounding box center [784, 206] width 1568 height 412
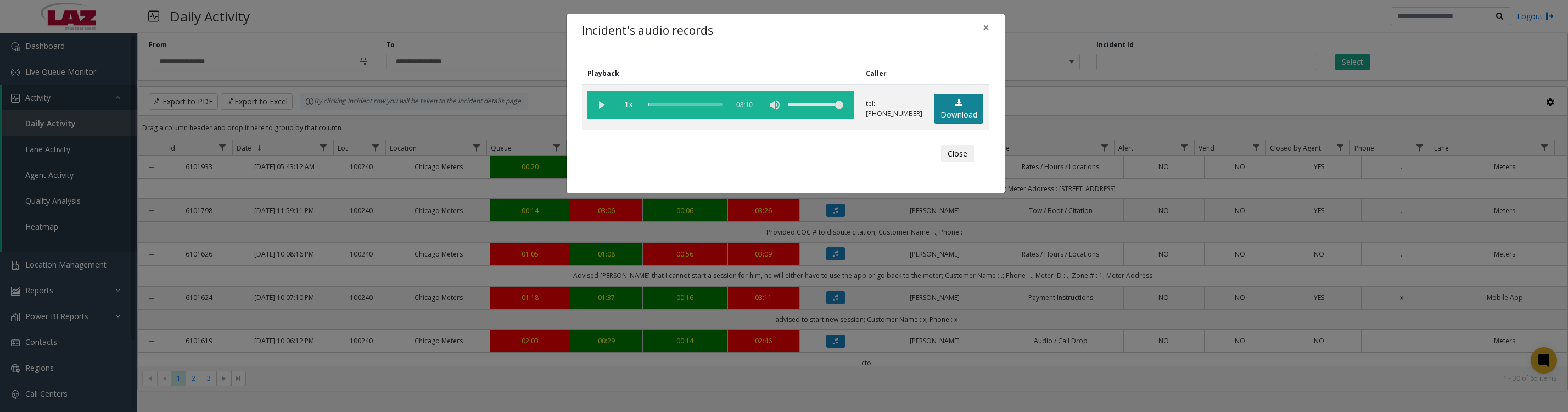
click at [955, 107] on icon at bounding box center [958, 103] width 7 height 8
drag, startPoint x: 957, startPoint y: 161, endPoint x: 963, endPoint y: 165, distance: 7.2
click at [957, 161] on button "Close" at bounding box center [957, 153] width 33 height 18
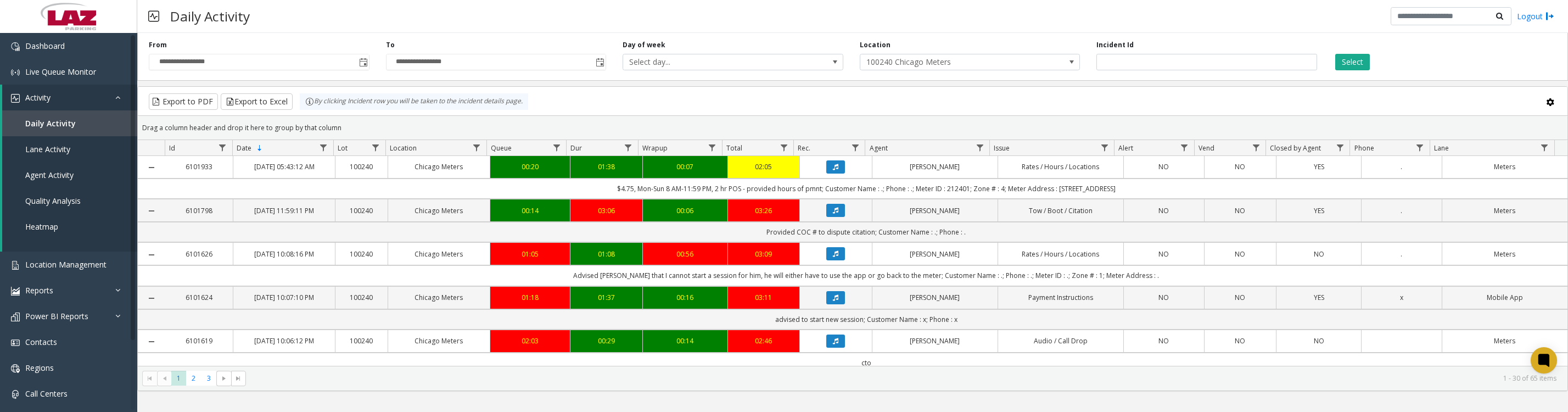
click at [834, 304] on button "Data table" at bounding box center [836, 298] width 18 height 13
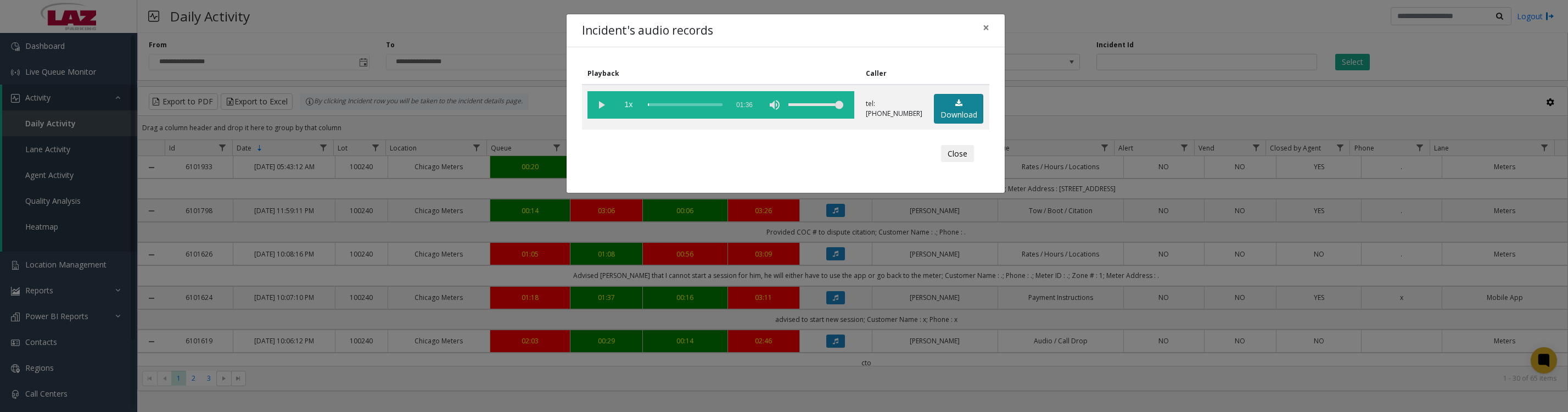
click at [951, 116] on link "Download" at bounding box center [958, 109] width 50 height 30
click at [604, 114] on vg-play-pause at bounding box center [601, 104] width 28 height 28
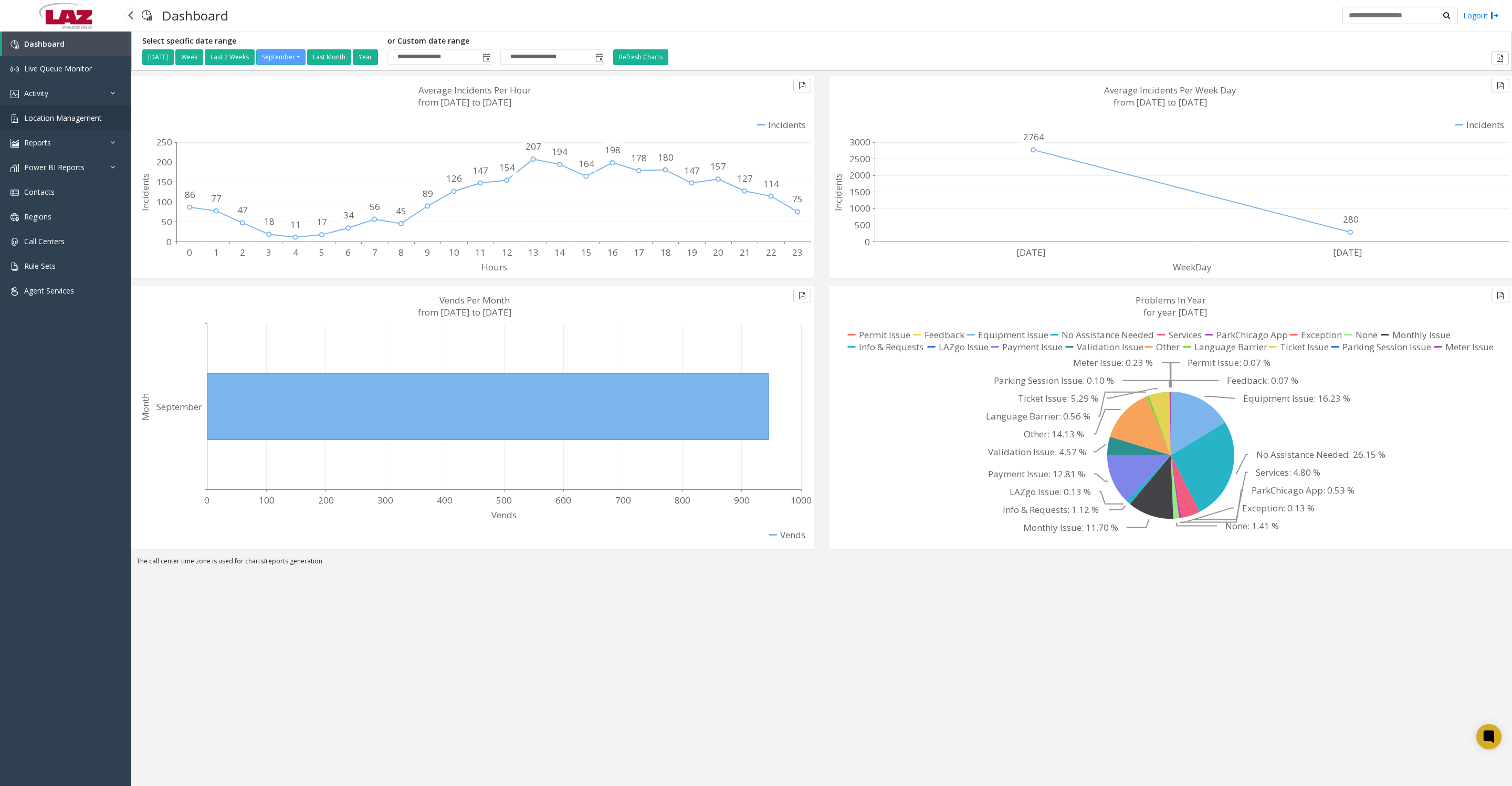
click at [60, 130] on link "Location Management" at bounding box center [65, 117] width 131 height 25
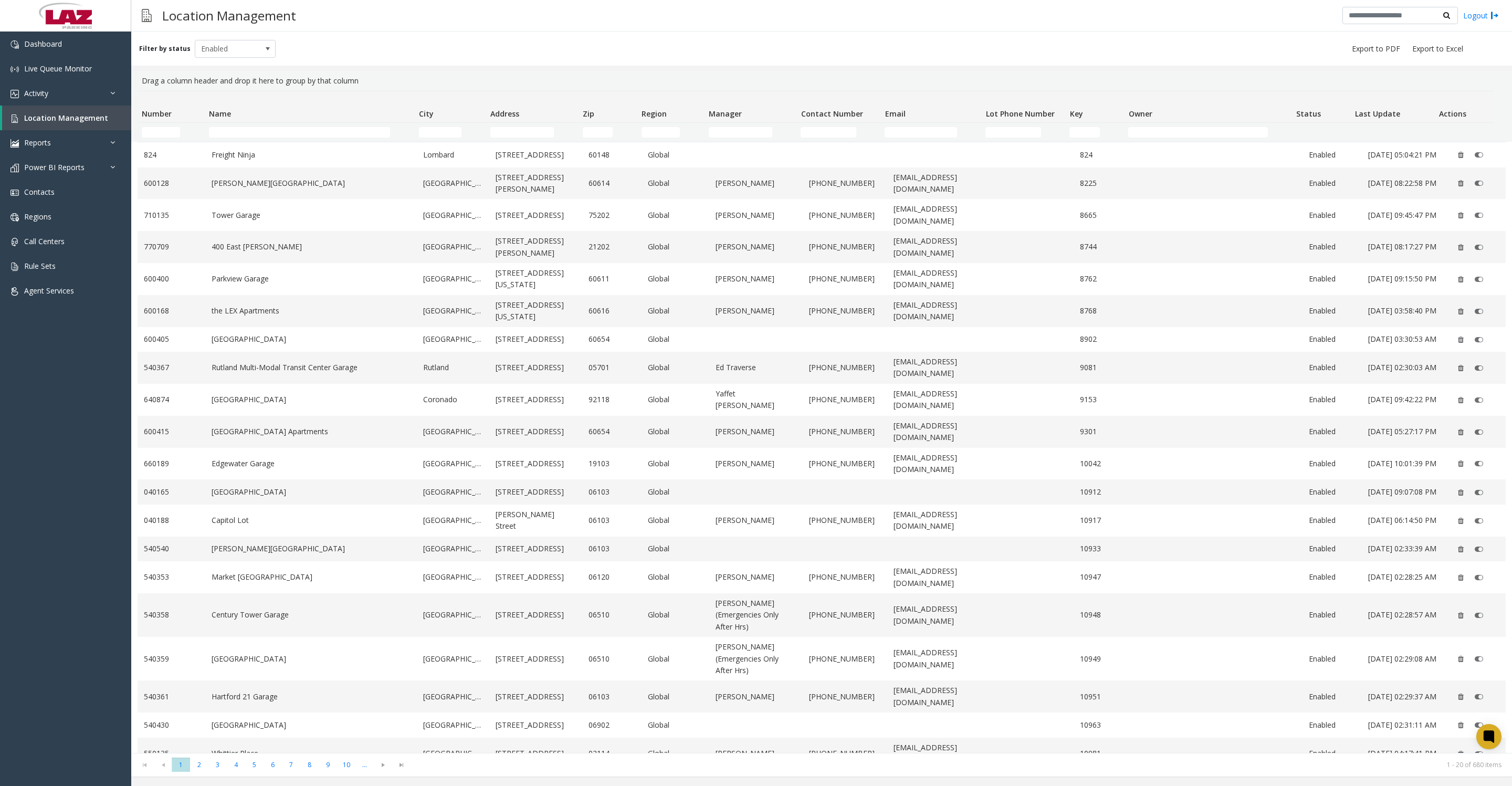
click at [243, 123] on th "Name" at bounding box center [309, 107] width 210 height 31
click at [240, 136] on input "Name Filter" at bounding box center [299, 132] width 181 height 10
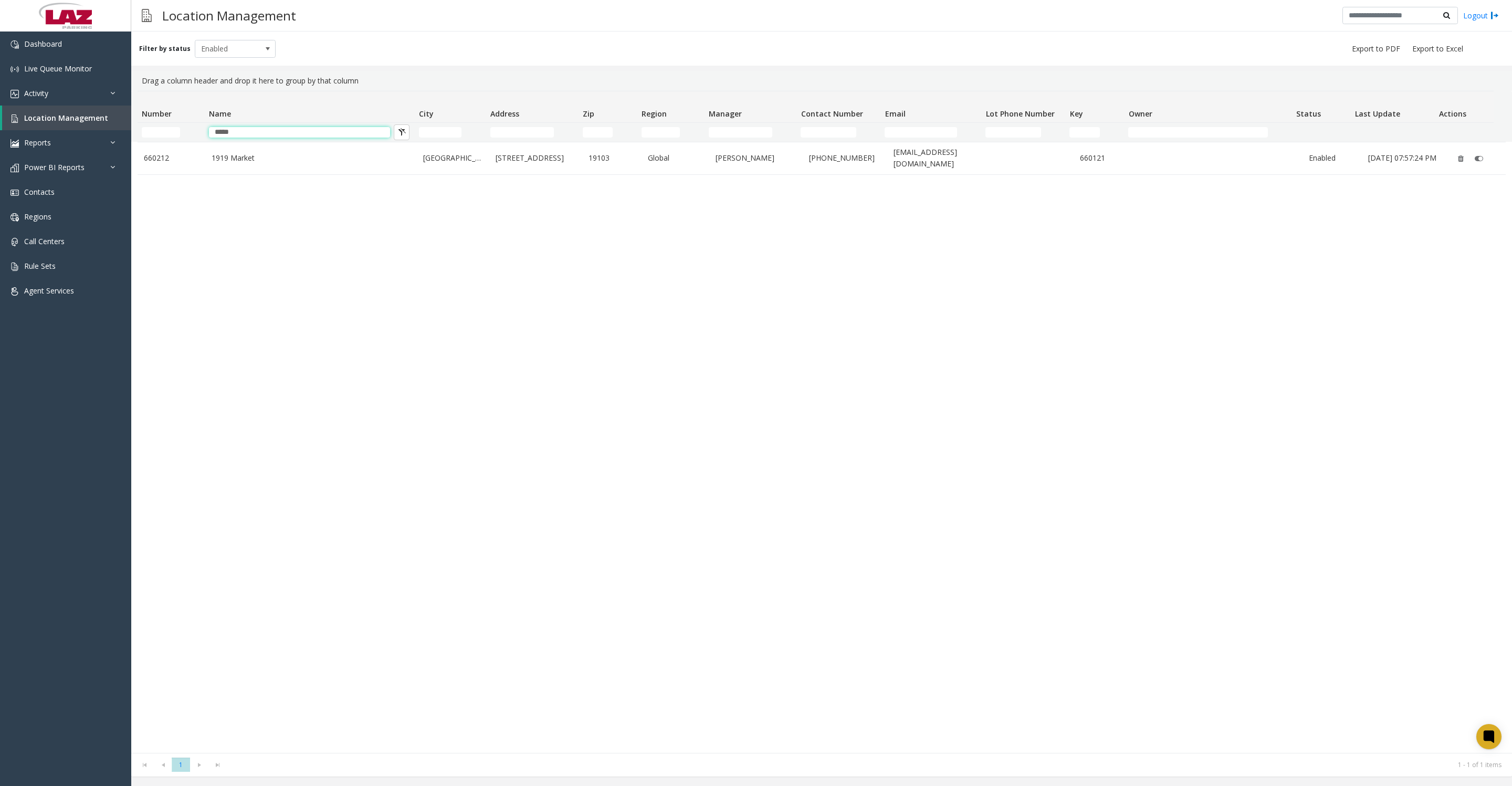
type input "****"
click at [440, 158] on link "[GEOGRAPHIC_DATA]" at bounding box center [453, 158] width 59 height 11
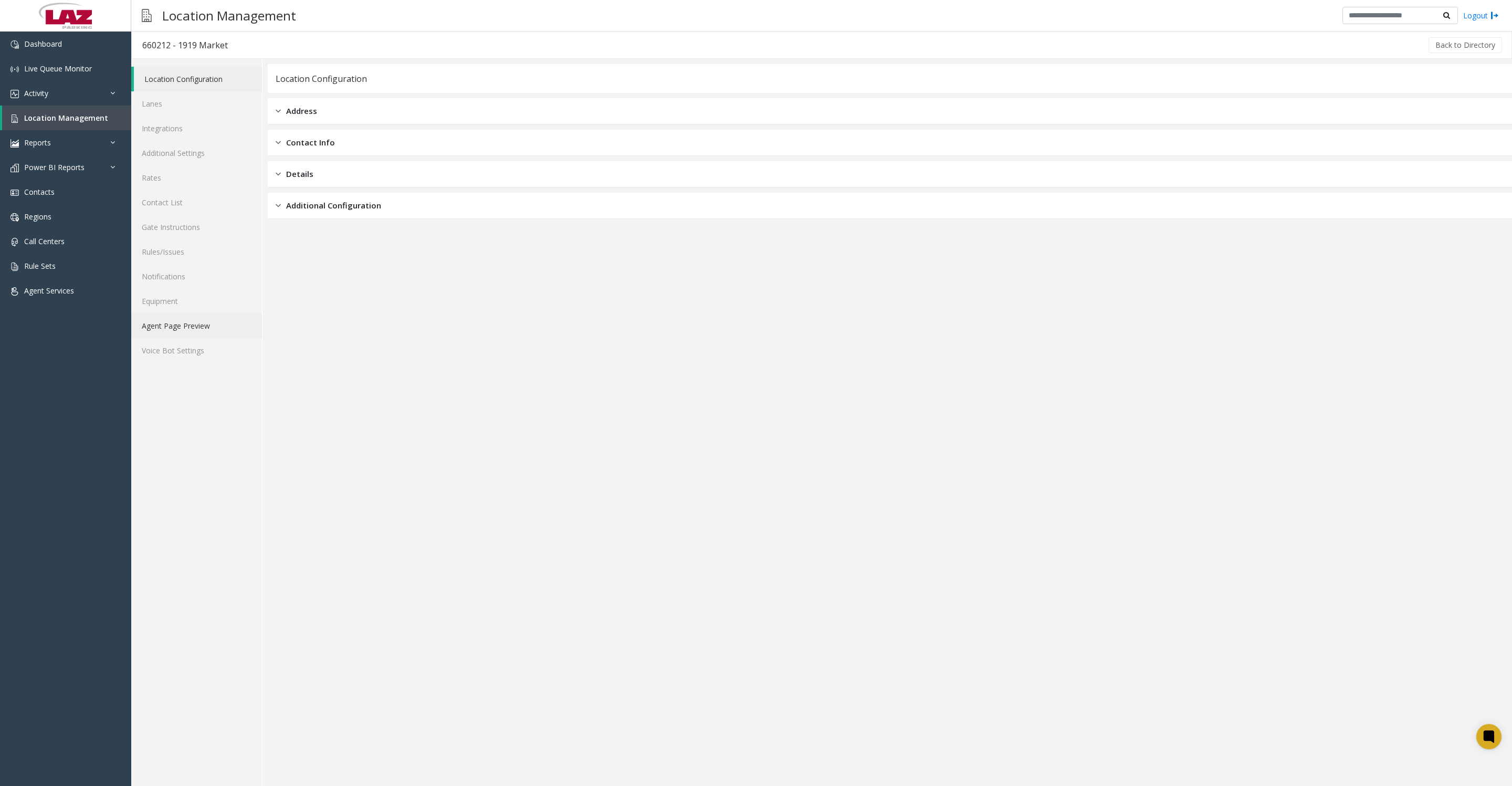
click at [170, 338] on link "Agent Page Preview" at bounding box center [196, 325] width 131 height 25
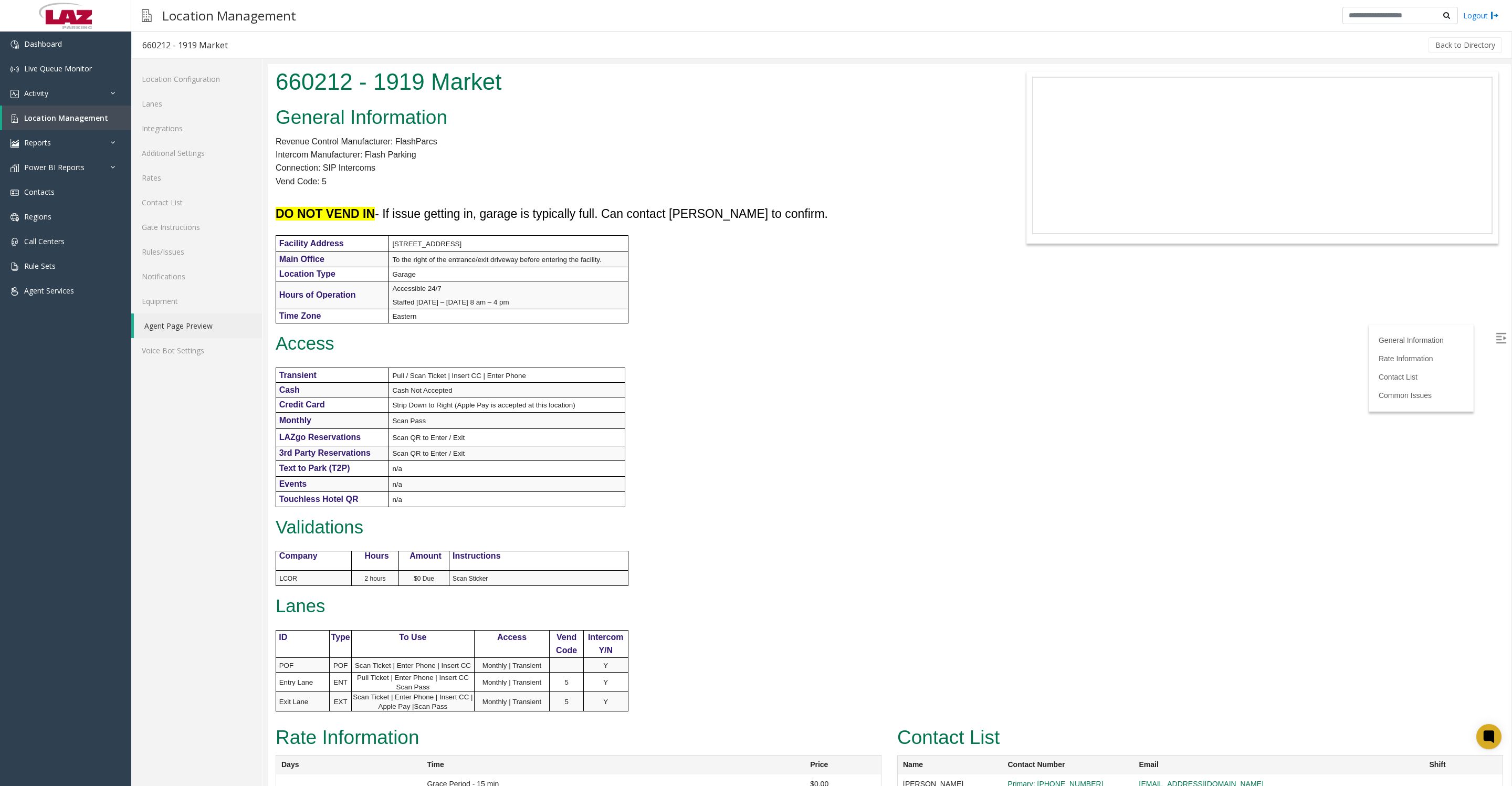
click at [725, 367] on p at bounding box center [630, 360] width 709 height 14
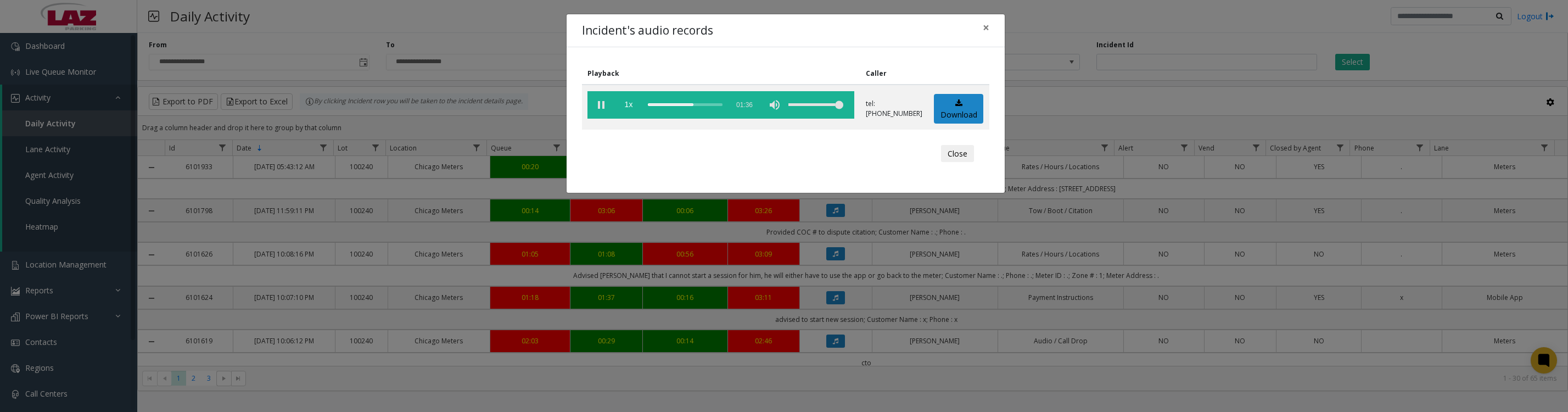
click at [603, 109] on vg-play-pause at bounding box center [601, 104] width 28 height 28
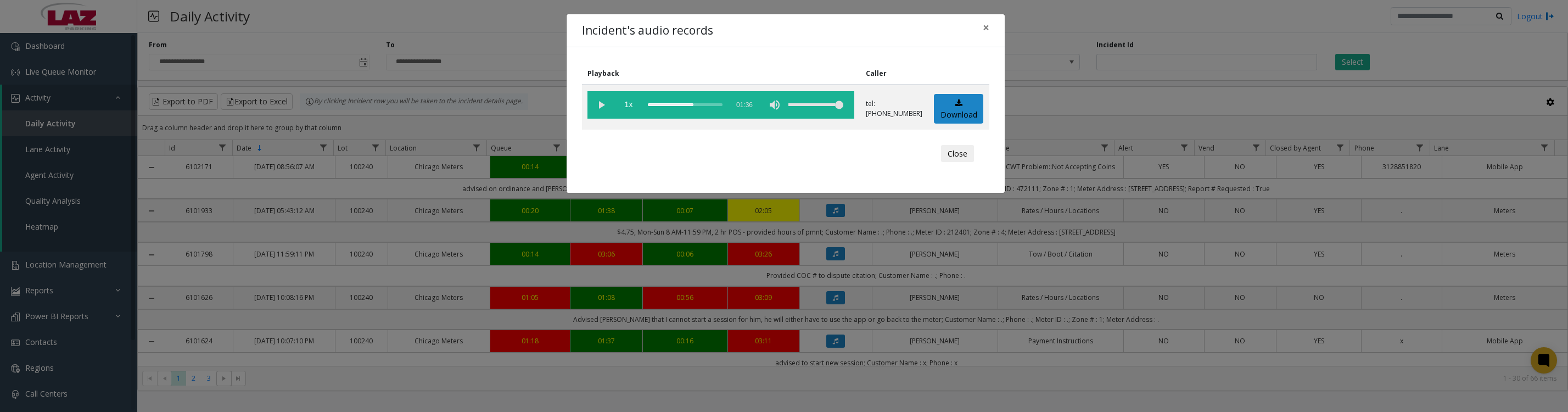
click at [597, 106] on vg-play-pause at bounding box center [601, 104] width 28 height 28
drag, startPoint x: 647, startPoint y: 110, endPoint x: 705, endPoint y: 117, distance: 58.4
click at [705, 117] on vg-controls "1x 01:36" at bounding box center [721, 104] width 267 height 28
click at [602, 105] on vg-play-pause at bounding box center [601, 104] width 28 height 28
click at [599, 112] on vg-play-pause at bounding box center [601, 104] width 28 height 28
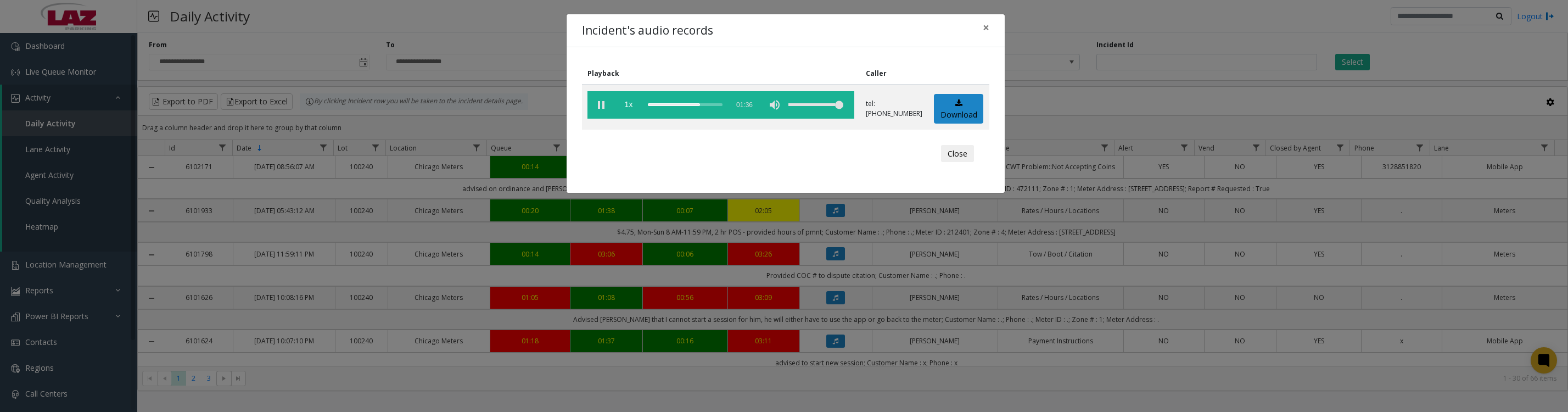
drag, startPoint x: 648, startPoint y: 108, endPoint x: 671, endPoint y: 111, distance: 23.2
click at [671, 111] on vg-controls "1x 01:36" at bounding box center [721, 104] width 267 height 28
drag, startPoint x: 652, startPoint y: 108, endPoint x: 685, endPoint y: 116, distance: 34.0
click at [685, 116] on vg-controls "1x 01:36" at bounding box center [721, 104] width 267 height 28
click at [955, 162] on button "Close" at bounding box center [957, 153] width 33 height 18
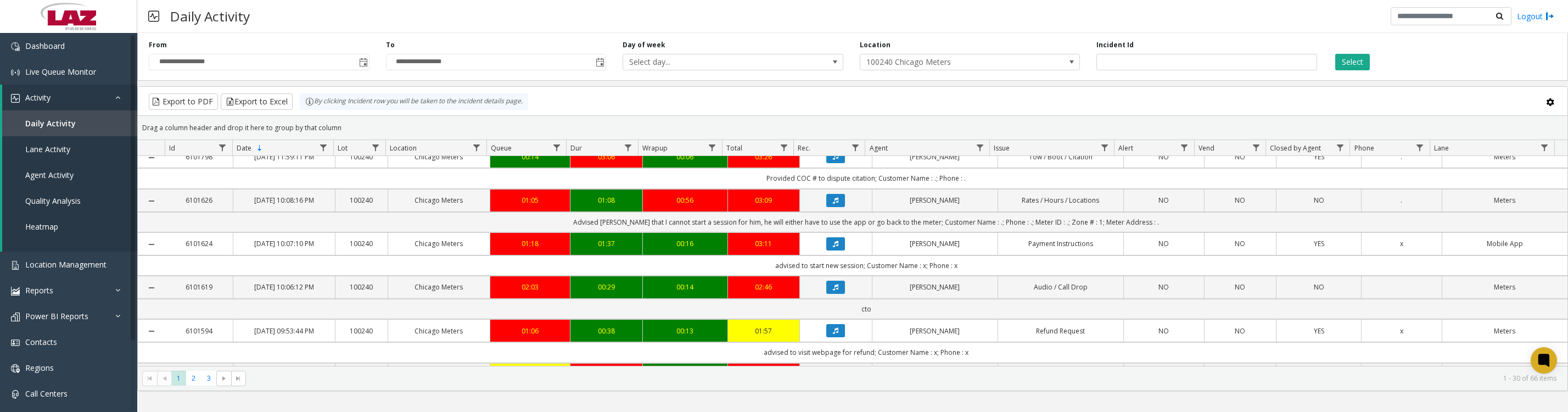
scroll to position [137, 0]
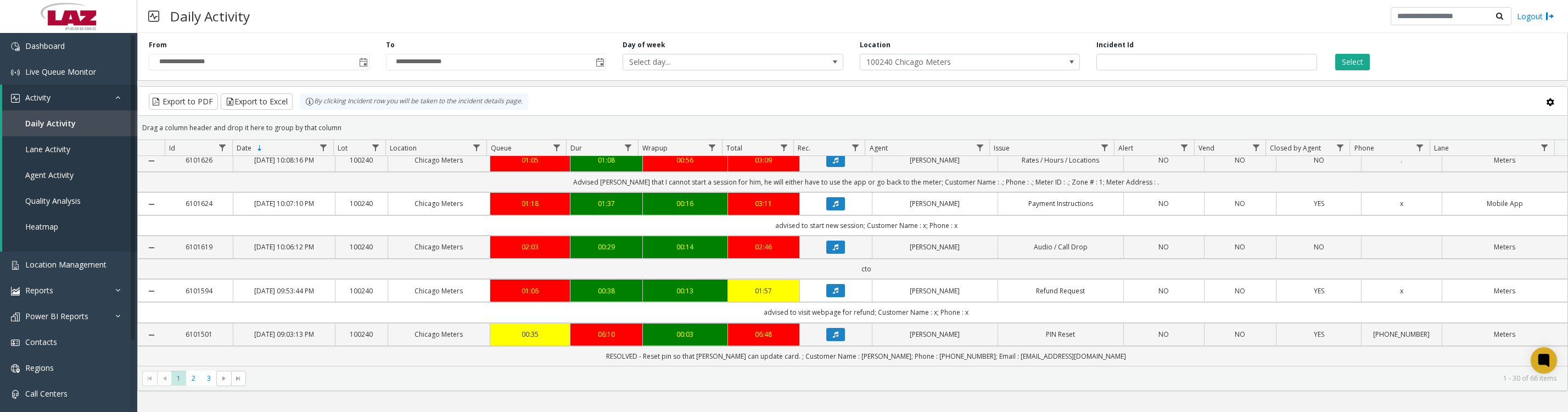
click at [833, 207] on icon "Data table" at bounding box center [836, 203] width 6 height 7
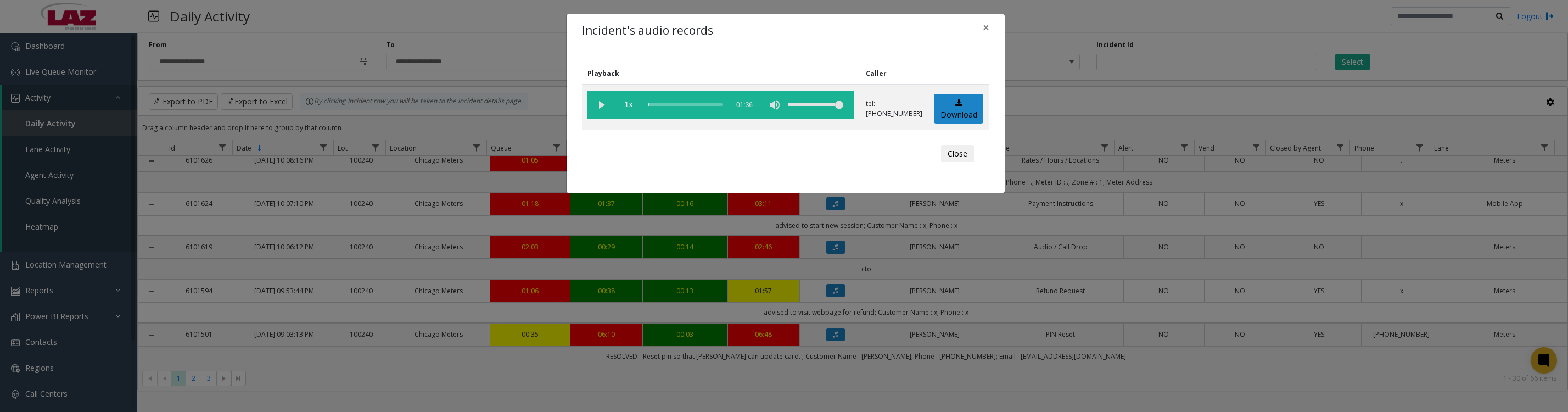
click at [597, 103] on vg-play-pause at bounding box center [601, 104] width 28 height 28
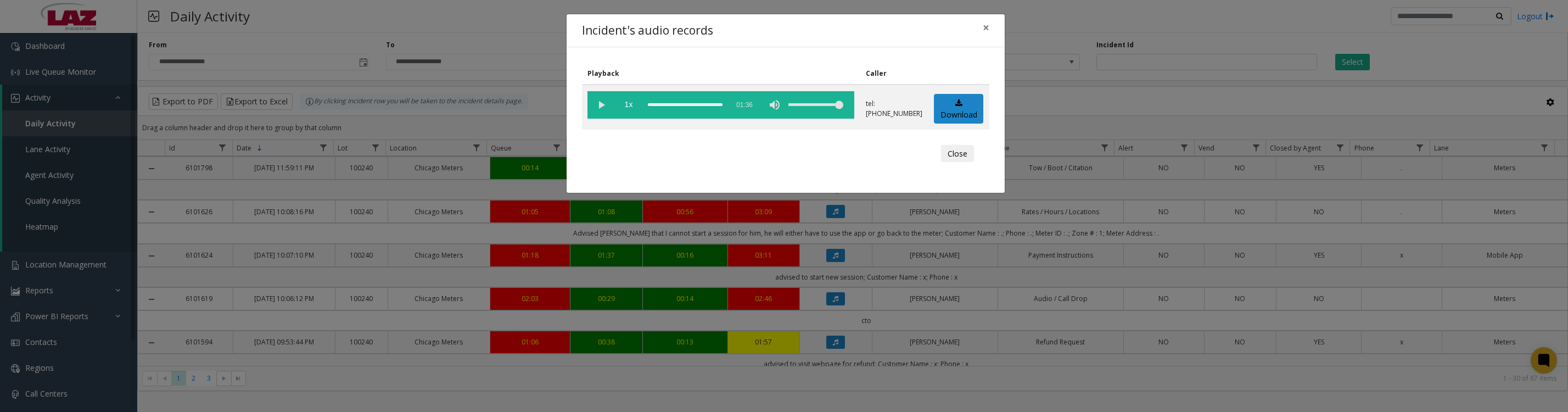
click at [604, 105] on vg-play-pause at bounding box center [601, 104] width 28 height 28
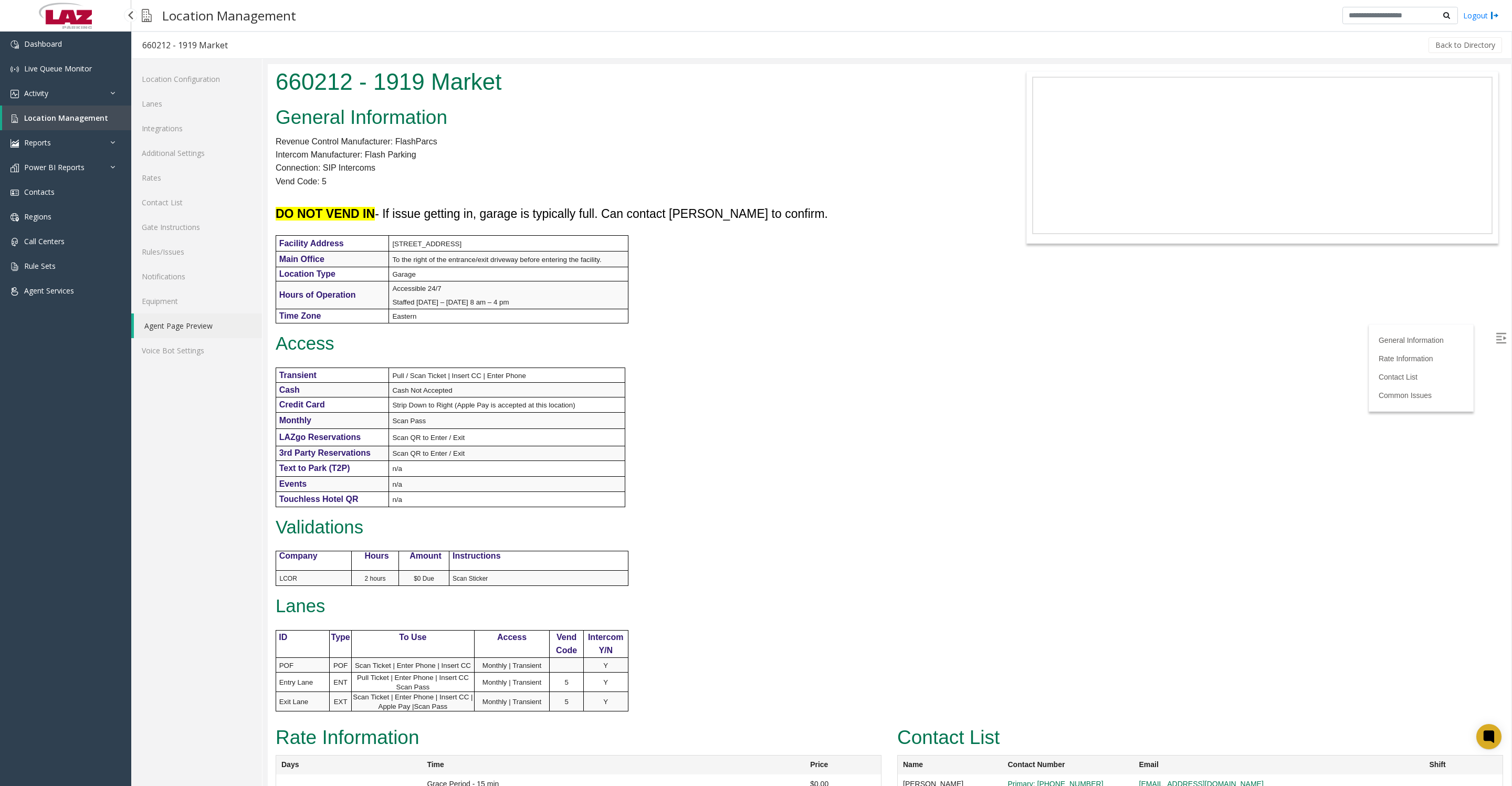
click at [30, 130] on link "Location Management" at bounding box center [67, 117] width 129 height 25
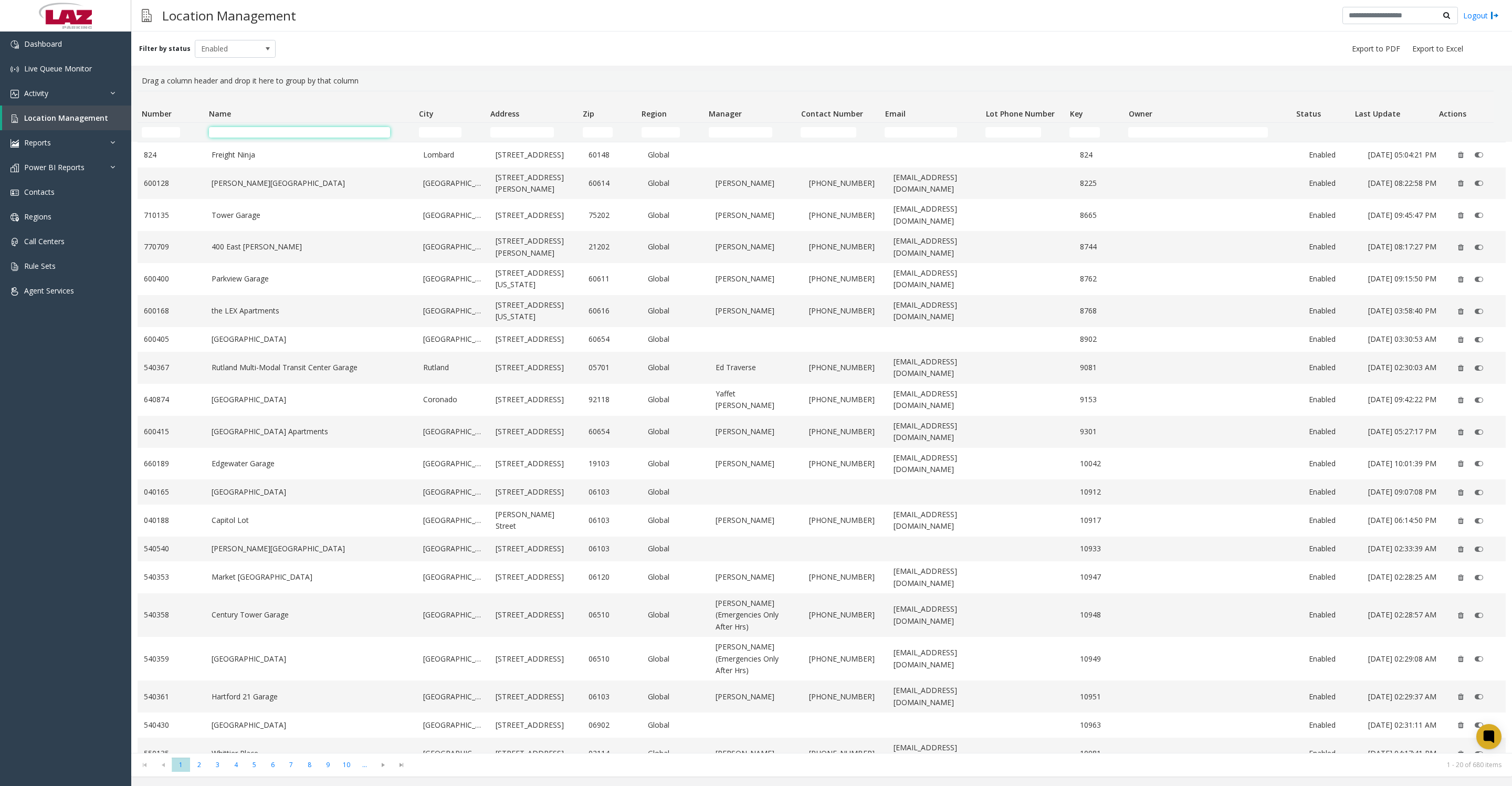
click at [273, 134] on input "Name Filter" at bounding box center [299, 132] width 181 height 10
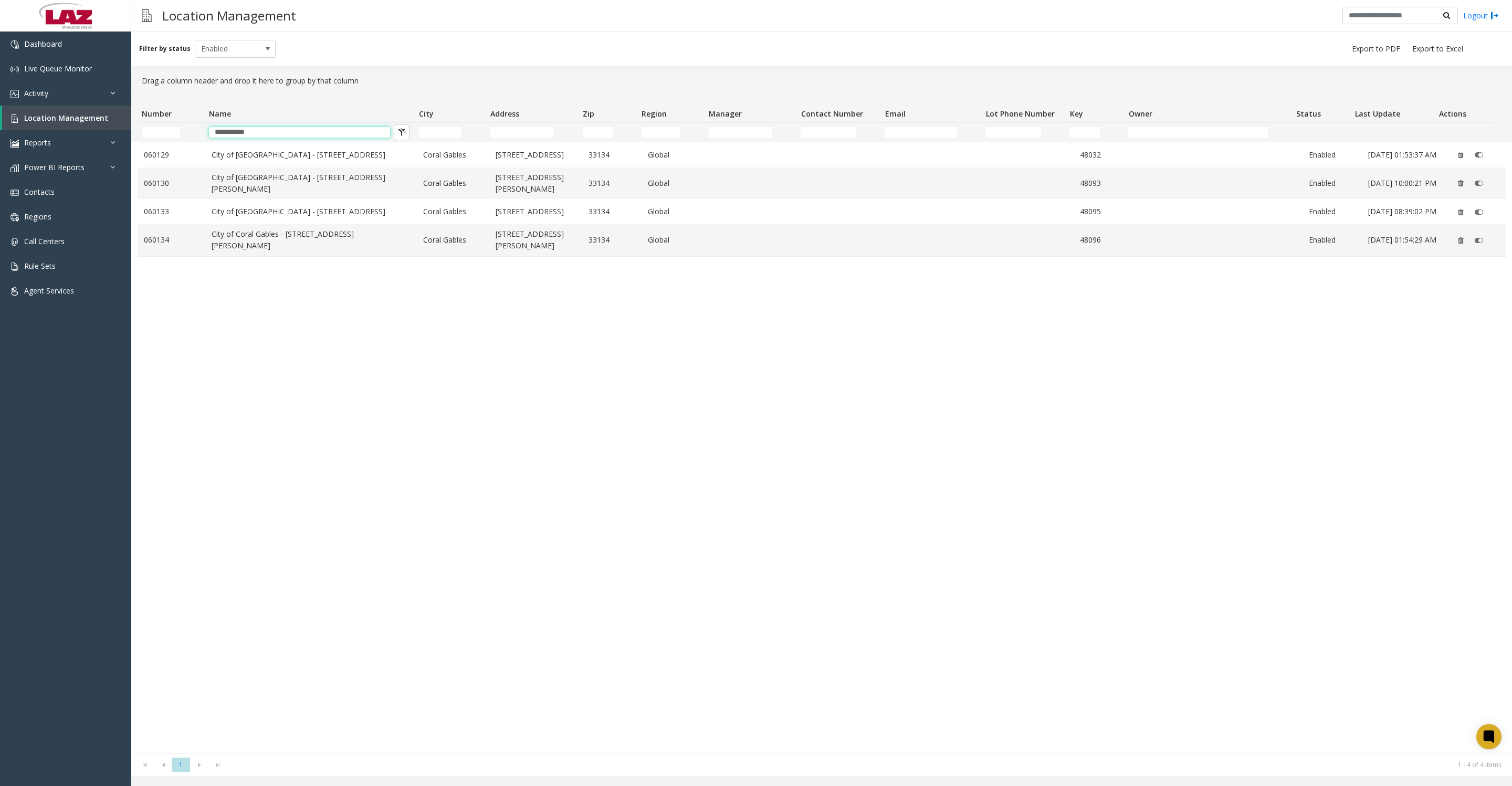
type input "**********"
click at [325, 160] on link "City of Coral Gables - 245 Andalusia Ave" at bounding box center [311, 154] width 199 height 11
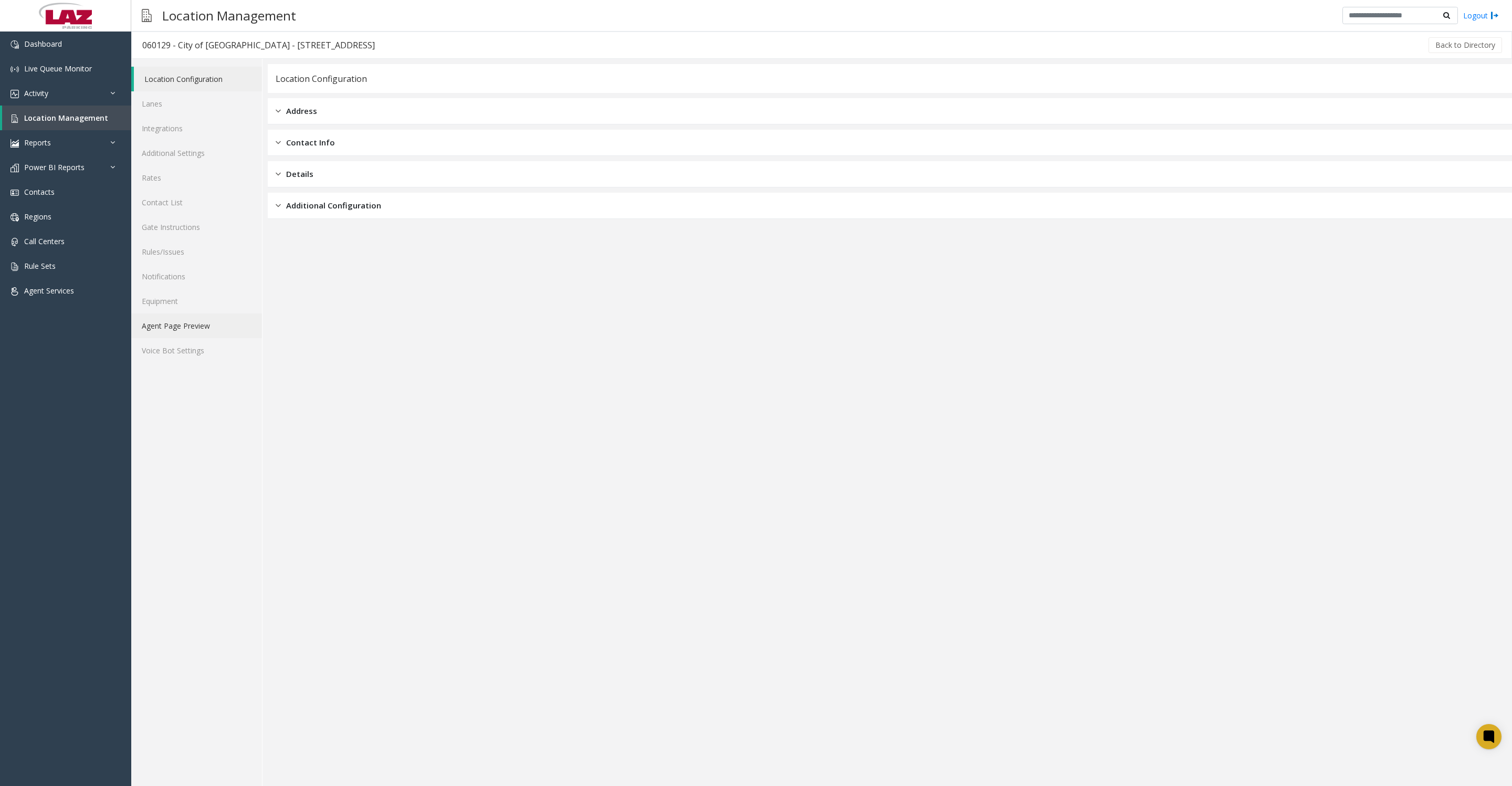
click at [154, 338] on link "Agent Page Preview" at bounding box center [196, 325] width 131 height 25
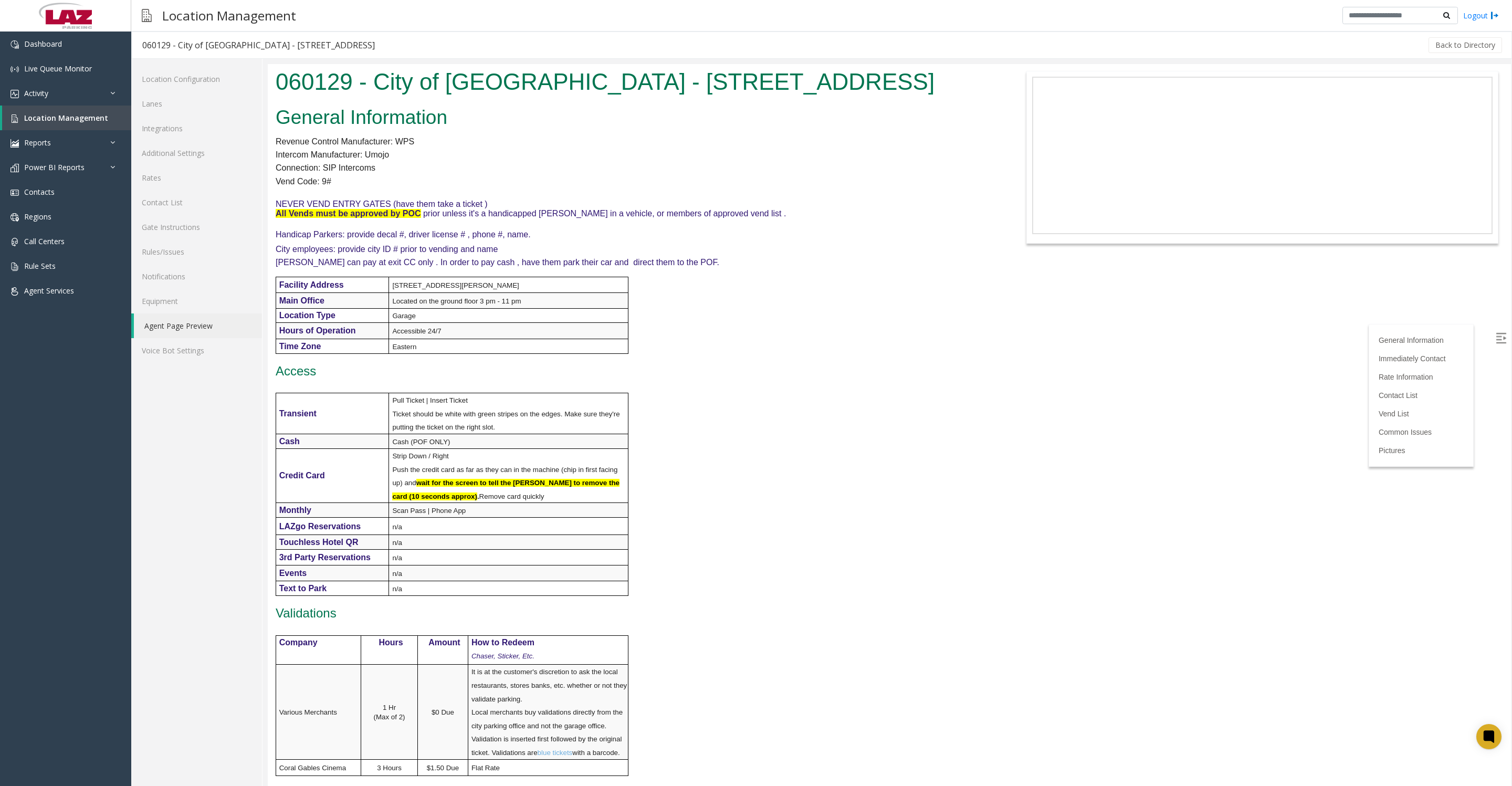
click at [834, 198] on p at bounding box center [630, 193] width 709 height 10
click at [1429, 54] on div "Back to Directory" at bounding box center [944, 45] width 1118 height 27
click at [1444, 51] on button "Back to Directory" at bounding box center [1465, 45] width 73 height 16
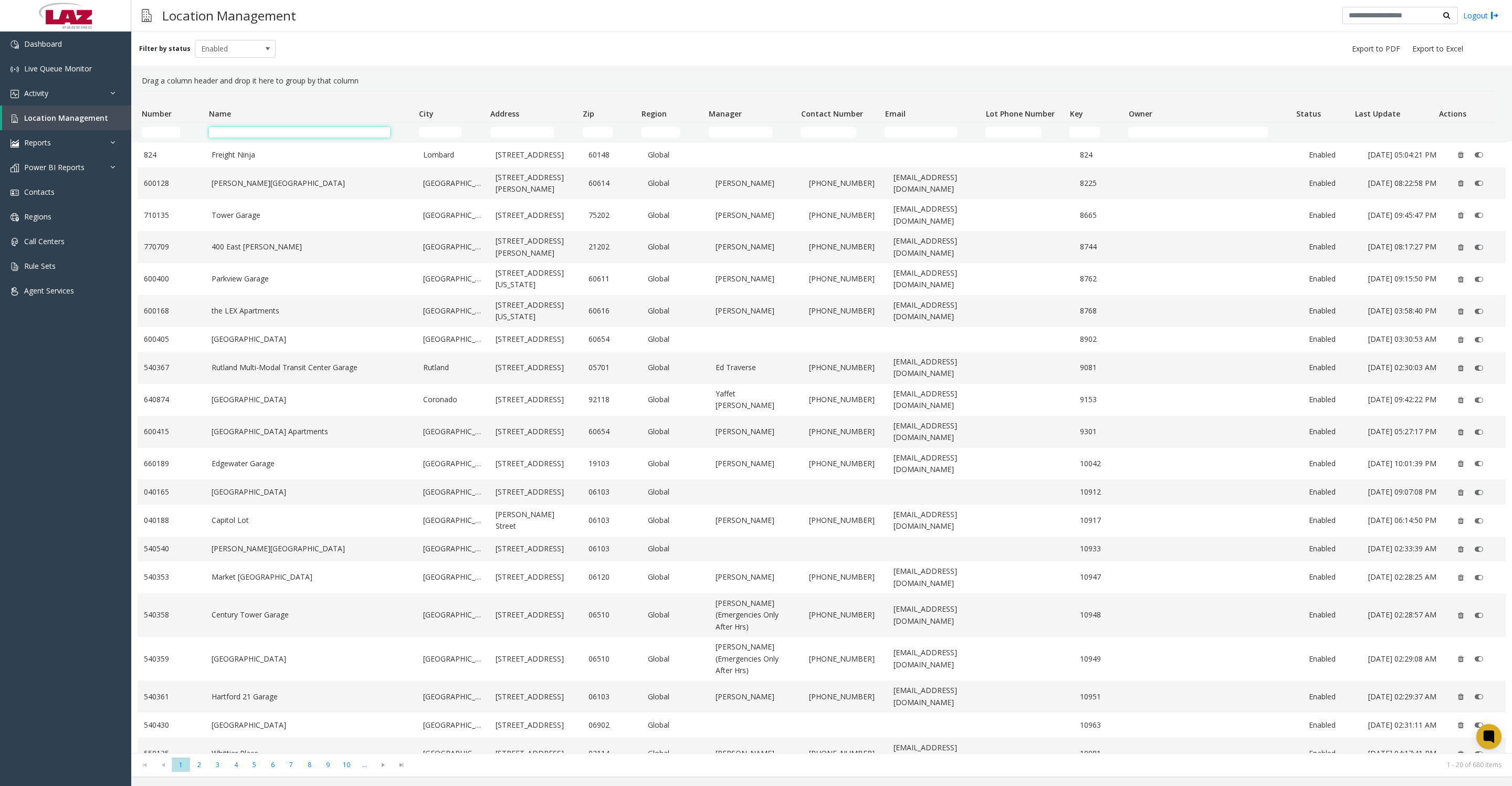
click at [263, 137] on input "Name Filter" at bounding box center [299, 132] width 181 height 10
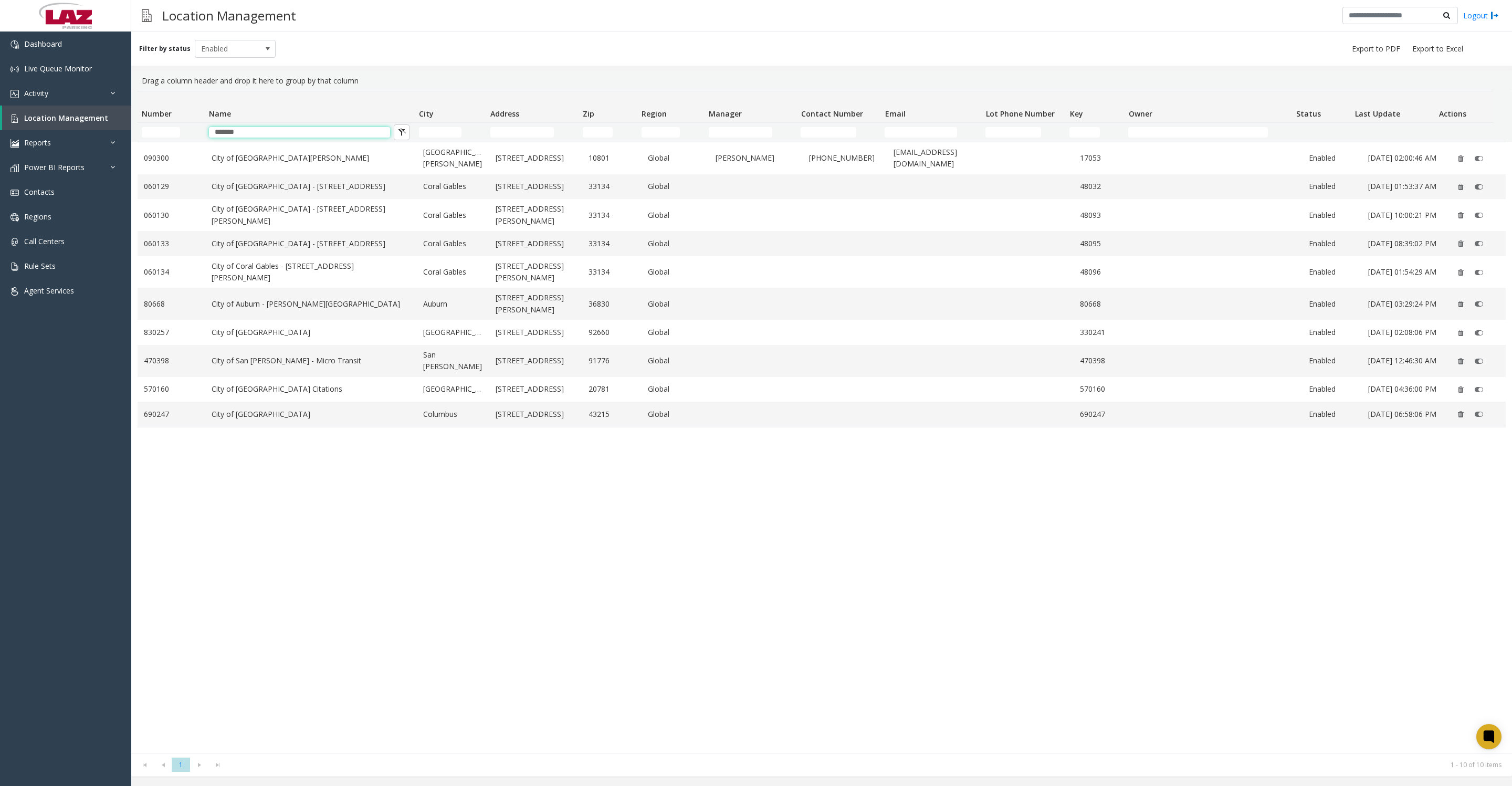
type input "*******"
click at [332, 547] on div "090300 City of New Rochelle New Rochelle 515 North Avenue 10801 Global Todd Sla…" at bounding box center [822, 447] width 1368 height 611
click at [906, 583] on div "090300 City of New Rochelle New Rochelle 515 North Avenue 10801 Global Todd Sla…" at bounding box center [822, 447] width 1368 height 611
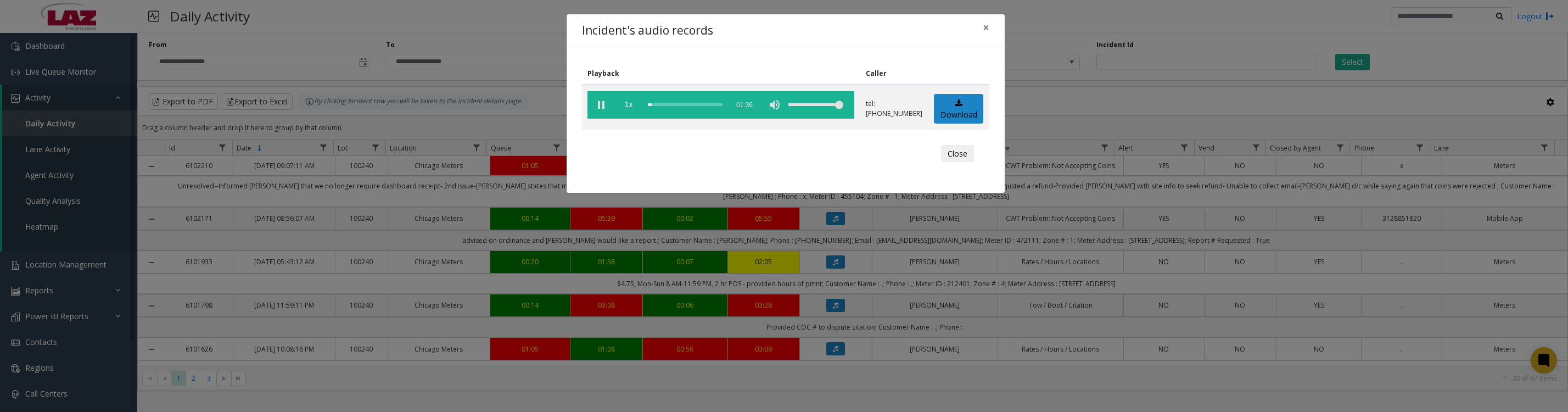
scroll to position [137, 0]
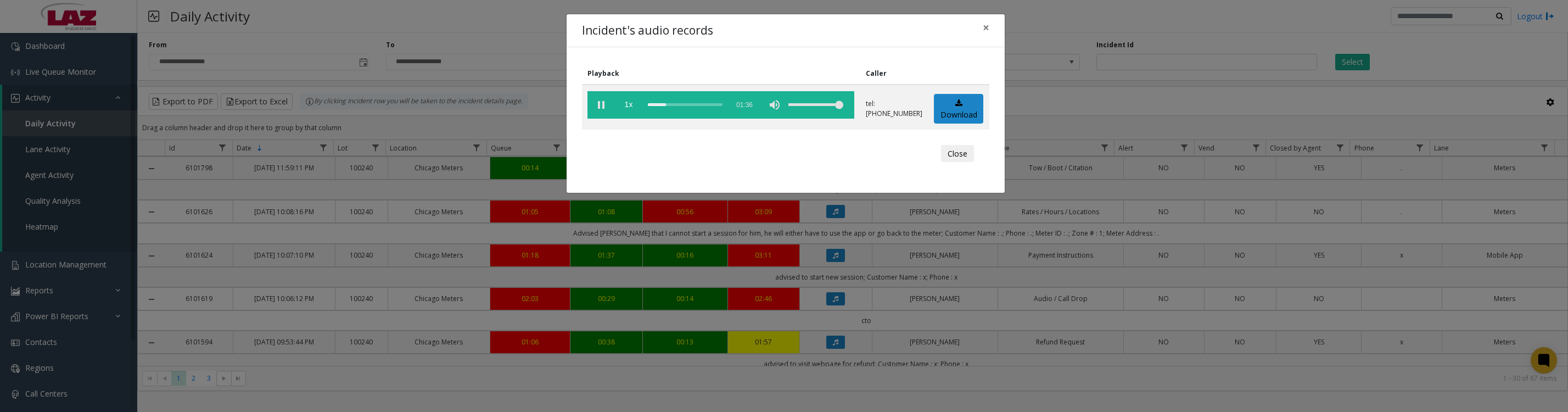
click at [598, 115] on vg-play-pause at bounding box center [601, 104] width 28 height 28
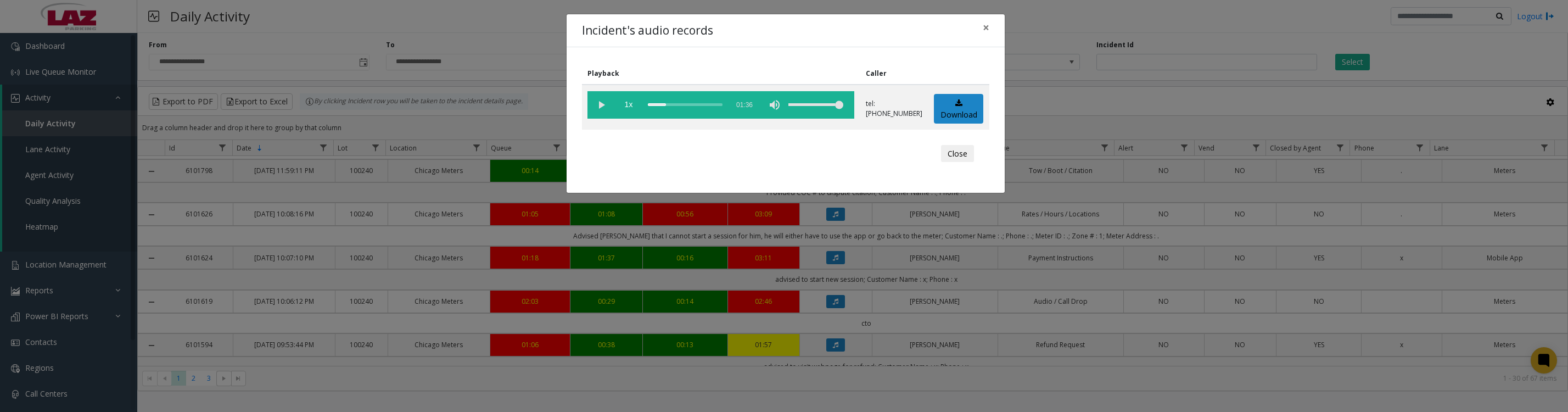
click at [593, 111] on vg-play-pause at bounding box center [601, 104] width 28 height 28
drag, startPoint x: 946, startPoint y: 166, endPoint x: 1280, endPoint y: 152, distance: 334.3
click at [946, 162] on button "Close" at bounding box center [957, 153] width 33 height 18
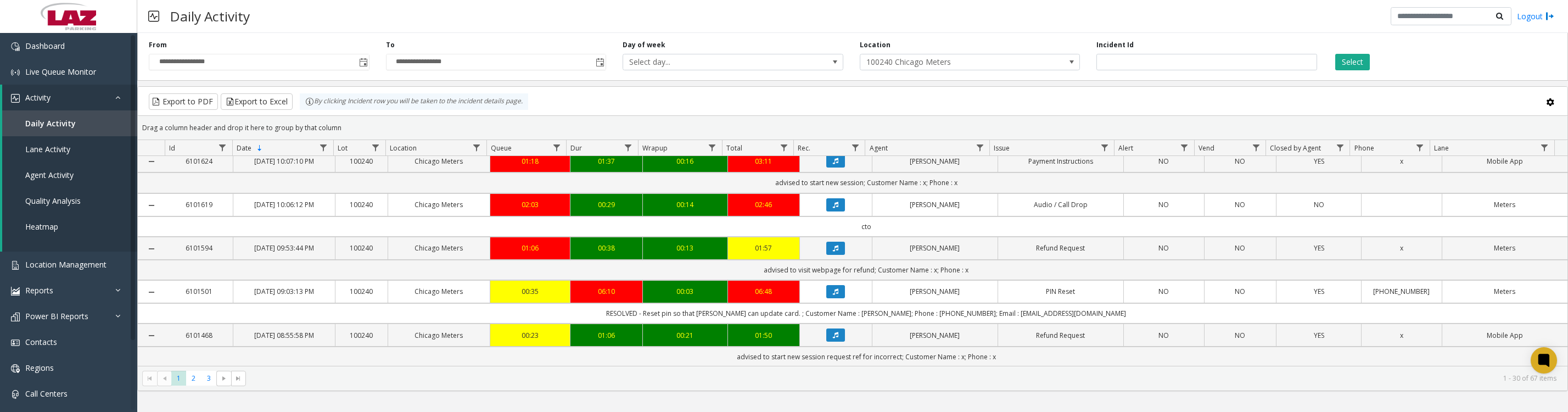
scroll to position [274, 0]
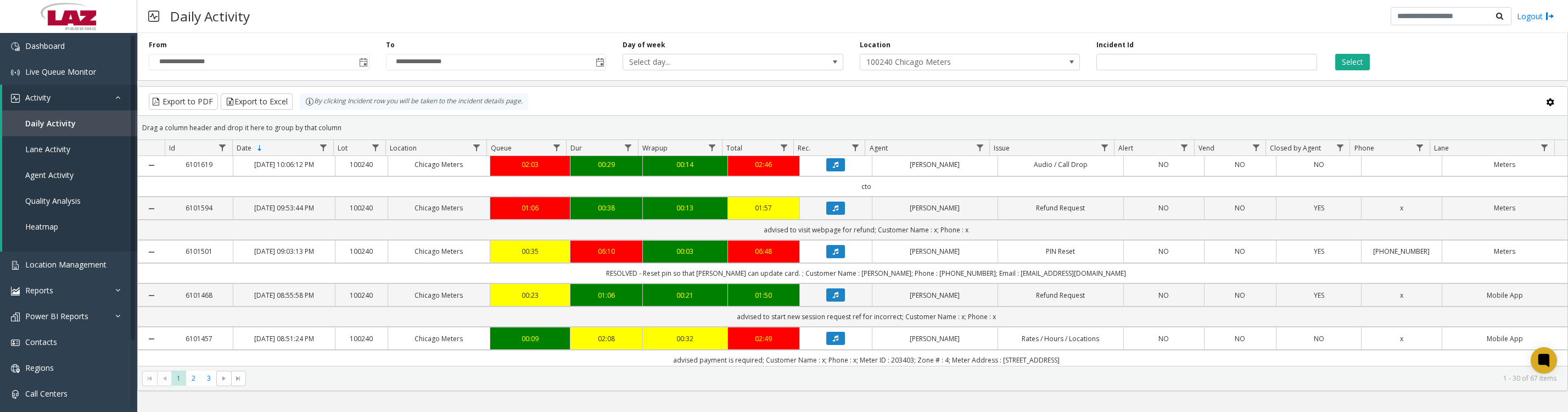
click at [835, 214] on button "Data table" at bounding box center [836, 209] width 18 height 13
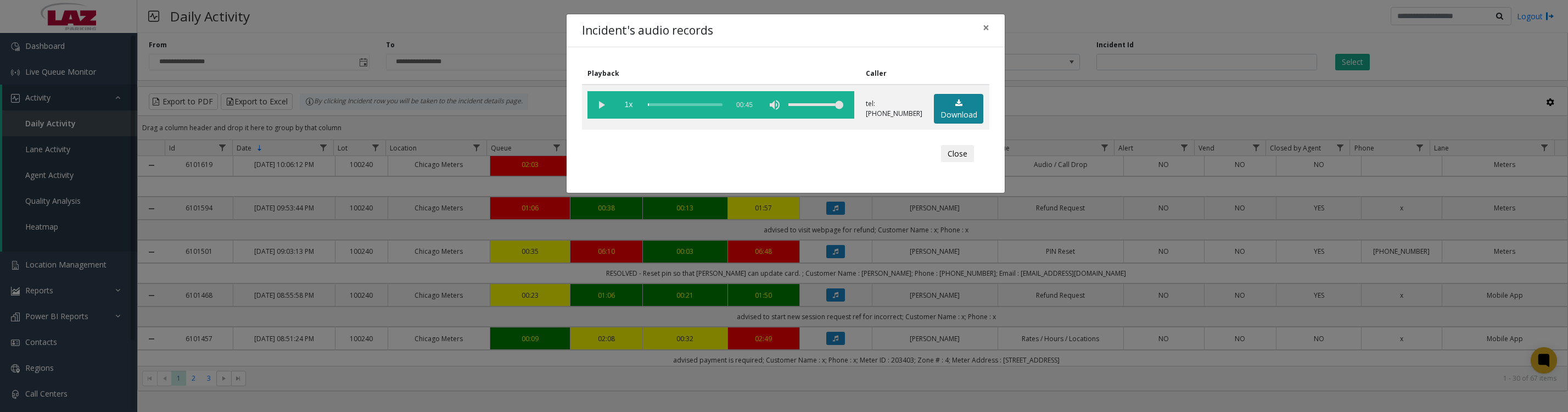
click at [946, 114] on link "Download" at bounding box center [958, 109] width 50 height 30
click at [955, 159] on button "Close" at bounding box center [957, 153] width 33 height 18
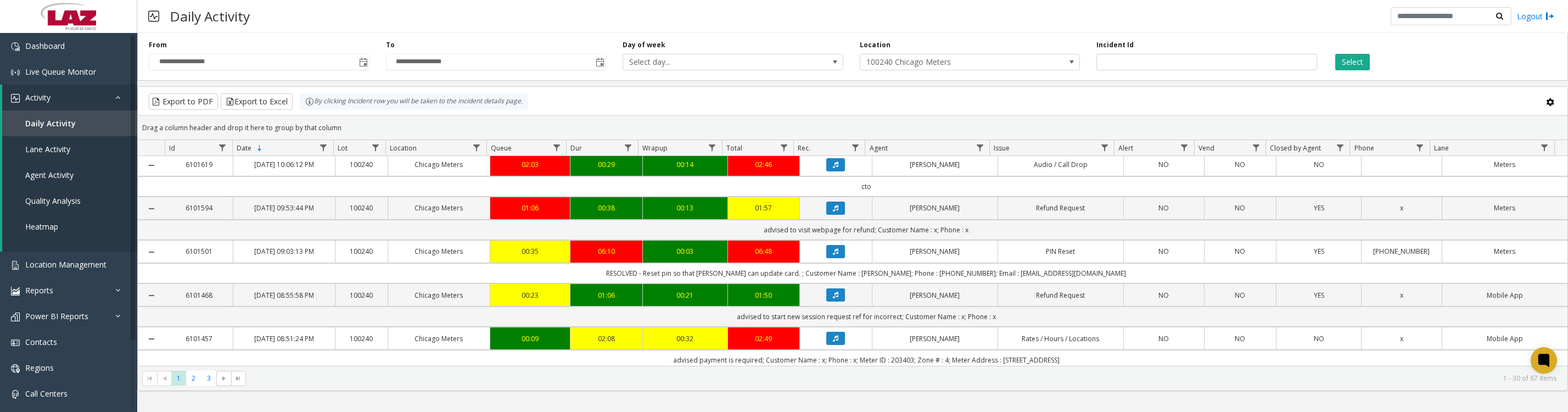
scroll to position [0, 0]
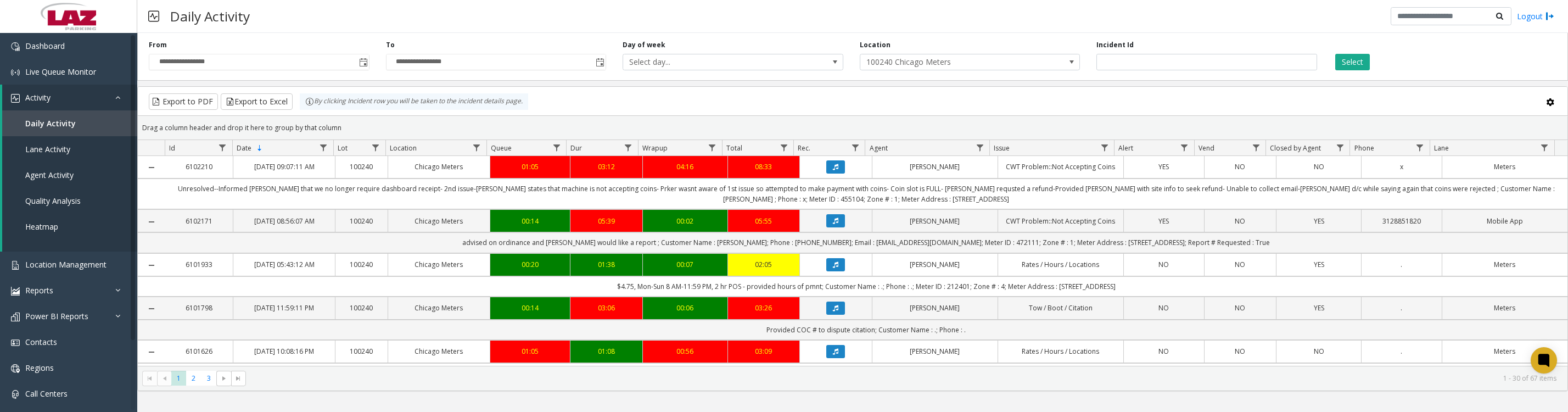
click at [833, 268] on icon "Data table" at bounding box center [836, 265] width 6 height 7
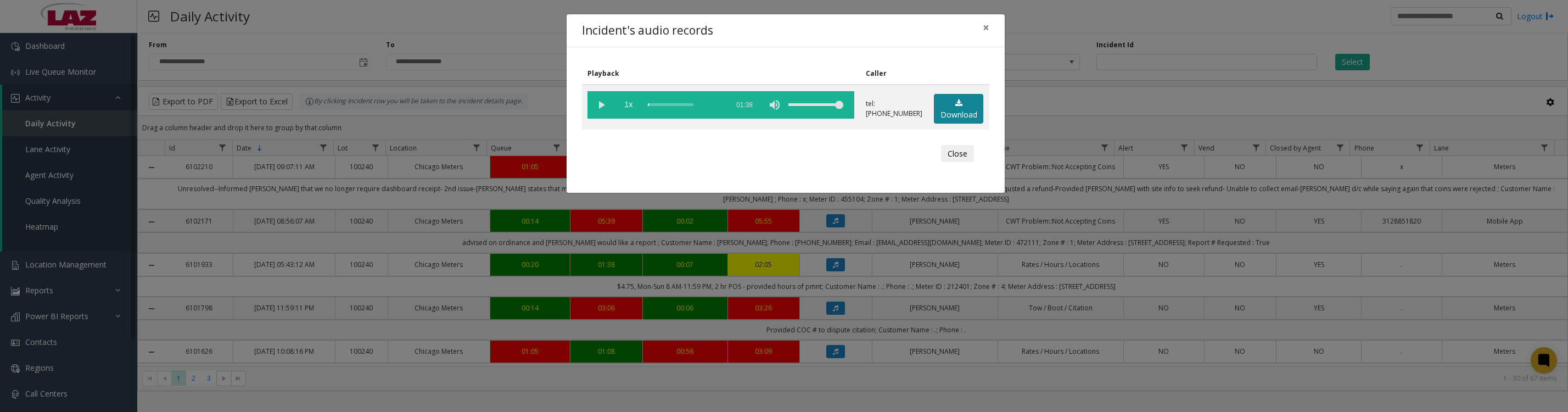
click at [949, 119] on link "Download" at bounding box center [958, 109] width 50 height 30
click at [954, 162] on button "Close" at bounding box center [957, 153] width 33 height 18
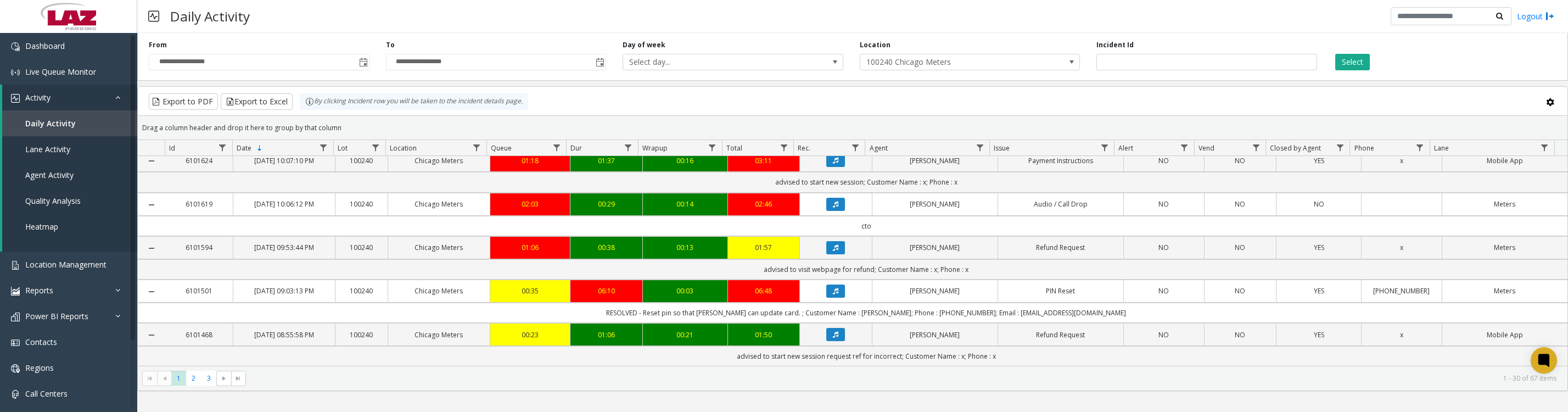
scroll to position [274, 0]
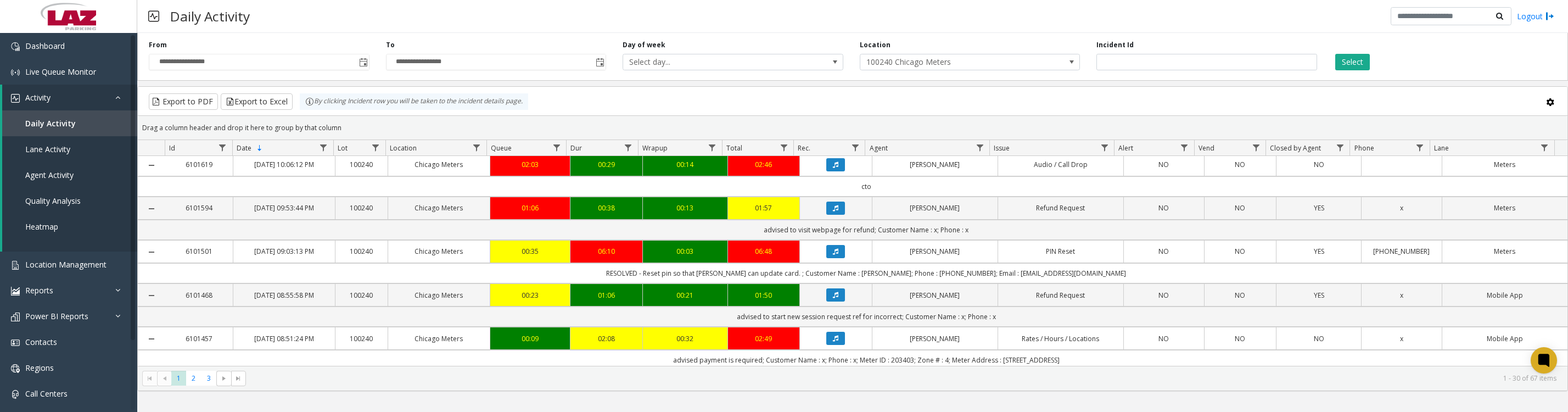
click at [833, 124] on icon "Data table" at bounding box center [836, 121] width 6 height 7
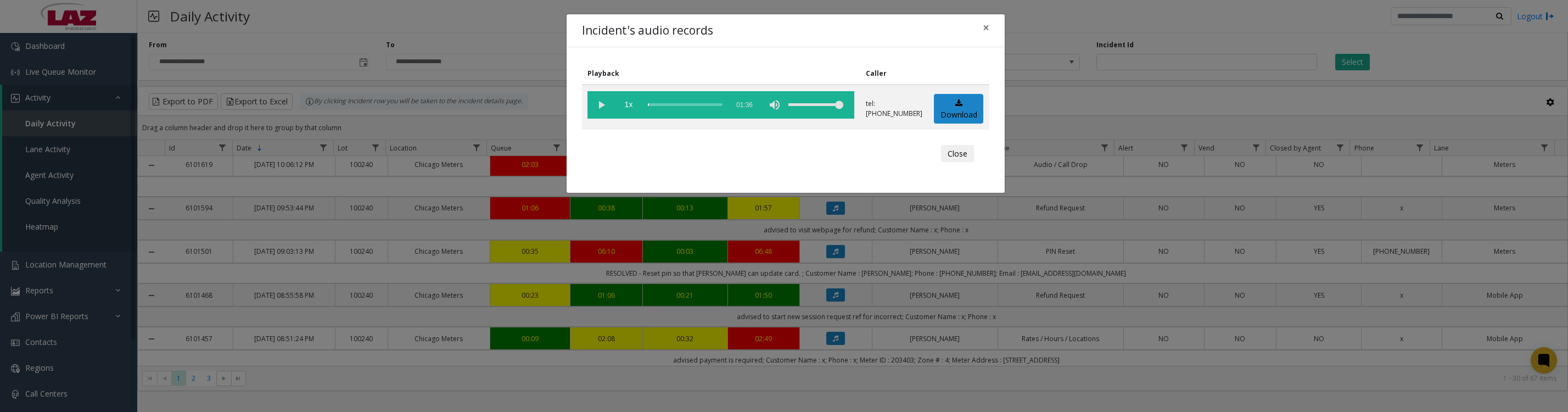
click at [608, 113] on vg-play-pause at bounding box center [601, 104] width 28 height 28
click at [599, 106] on vg-play-pause at bounding box center [601, 104] width 28 height 28
click at [954, 124] on link "Download" at bounding box center [958, 109] width 50 height 30
drag, startPoint x: 951, startPoint y: 166, endPoint x: 954, endPoint y: 261, distance: 95.0
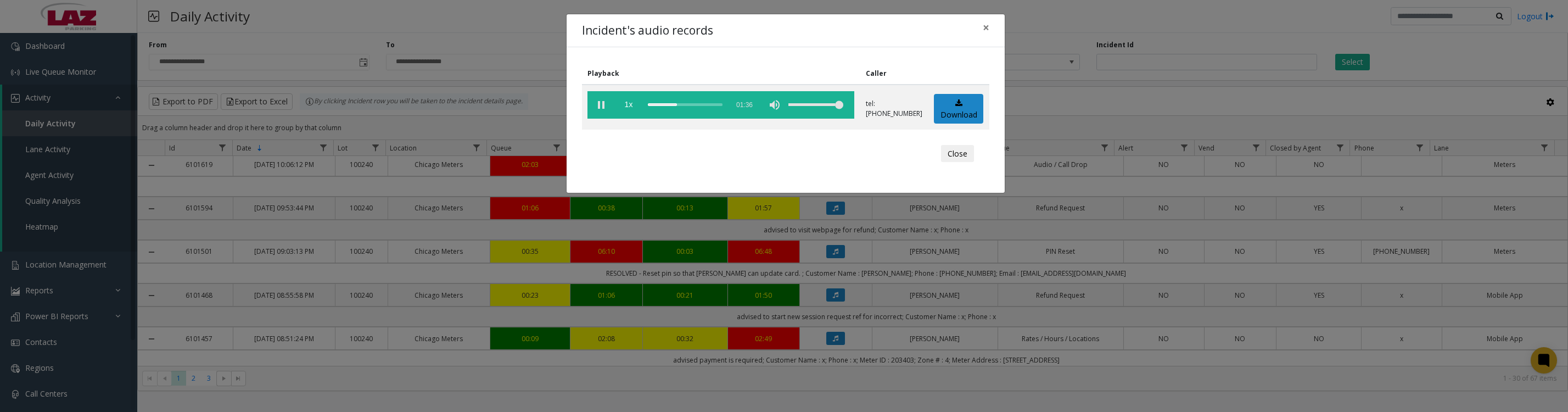
click at [951, 162] on button "Close" at bounding box center [957, 153] width 33 height 18
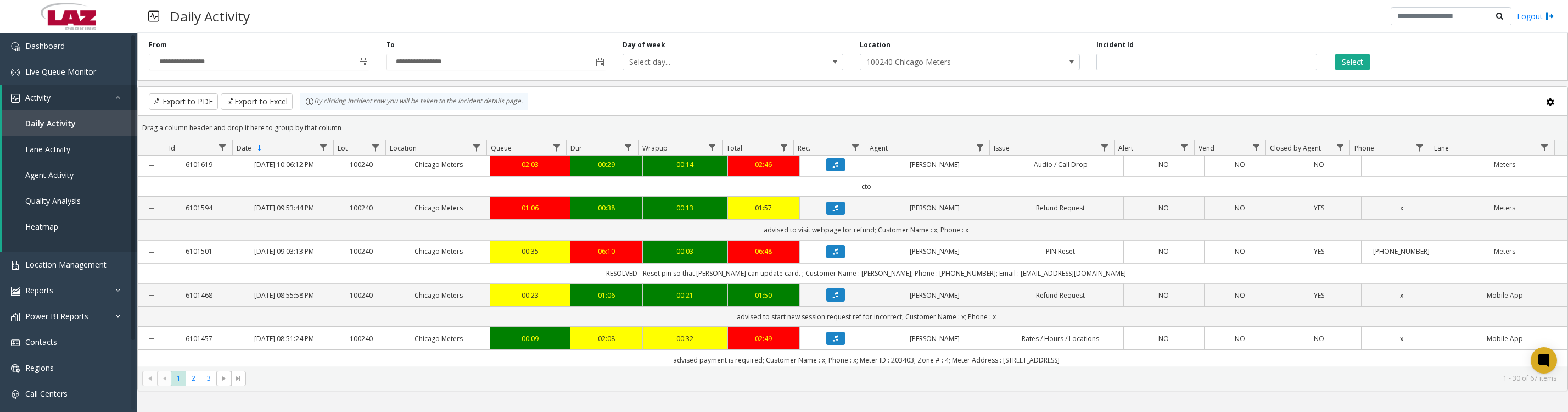
click at [833, 211] on icon "Data table" at bounding box center [836, 209] width 6 height 7
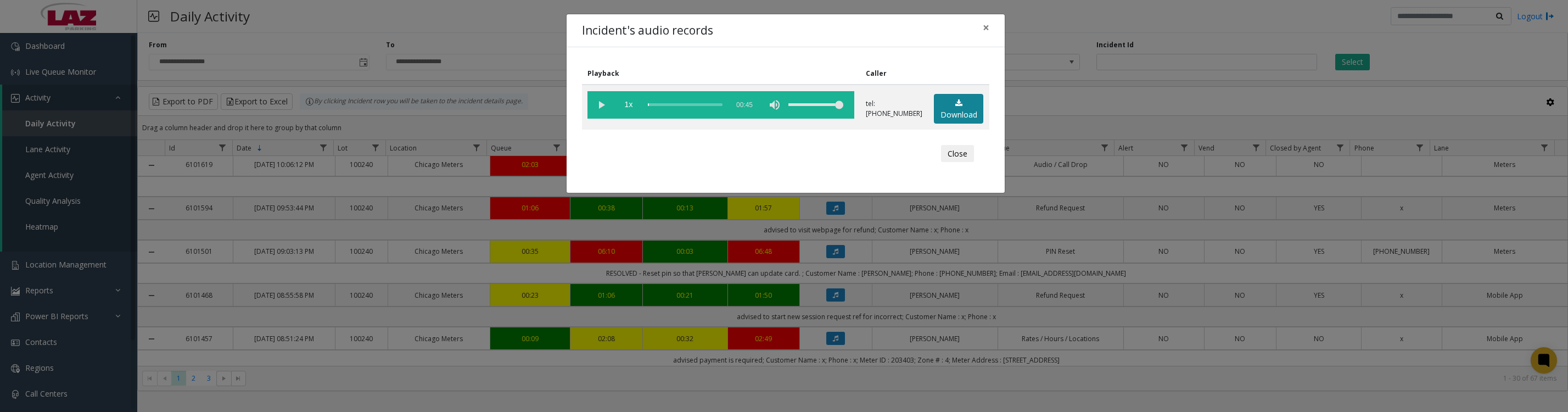
click at [939, 122] on link "Download" at bounding box center [958, 109] width 50 height 30
click at [602, 111] on vg-play-pause at bounding box center [601, 104] width 28 height 28
click at [963, 162] on button "Close" at bounding box center [957, 153] width 33 height 18
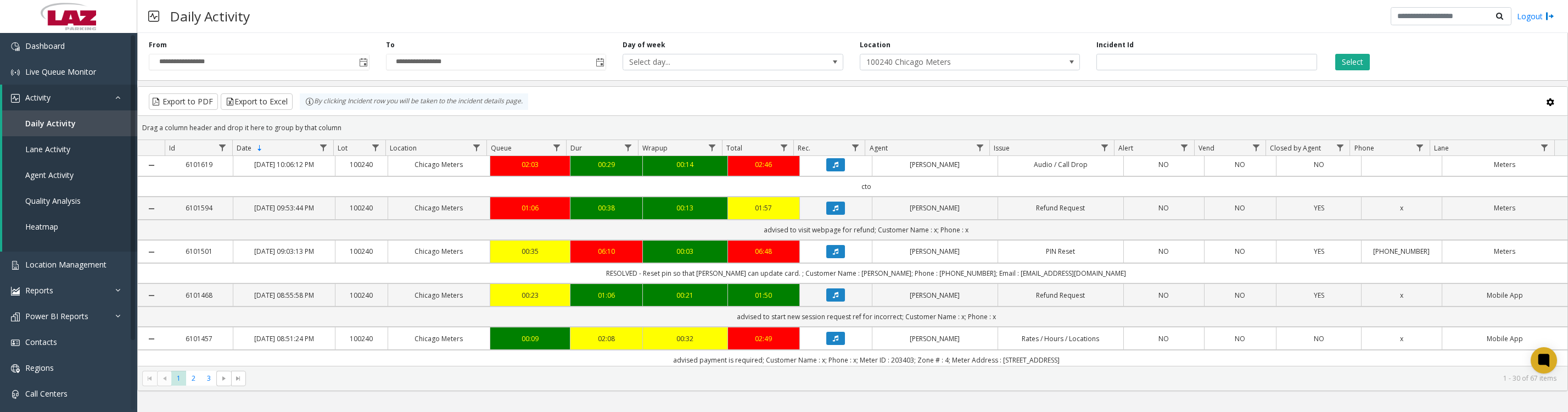
click at [827, 258] on button "Data table" at bounding box center [836, 251] width 18 height 13
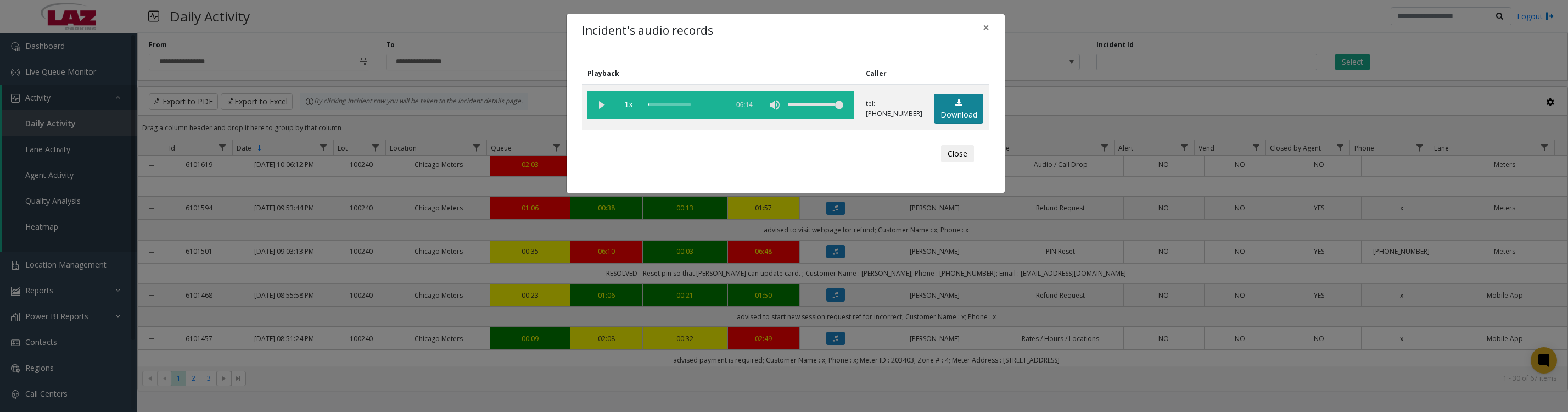
click at [944, 118] on link "Download" at bounding box center [958, 109] width 50 height 30
click at [595, 114] on vg-play-pause at bounding box center [601, 104] width 28 height 28
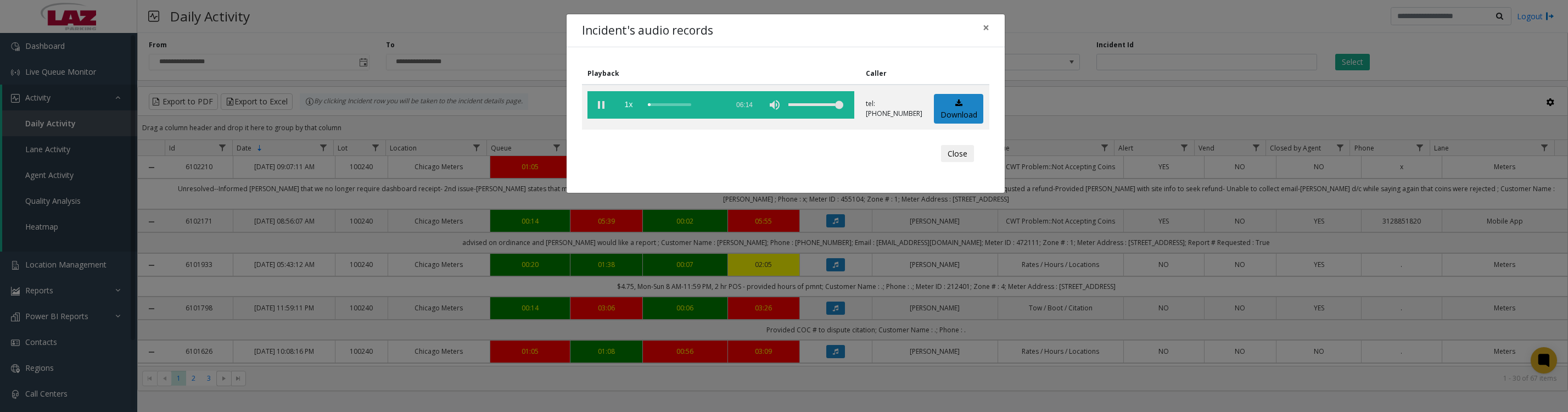
scroll to position [274, 0]
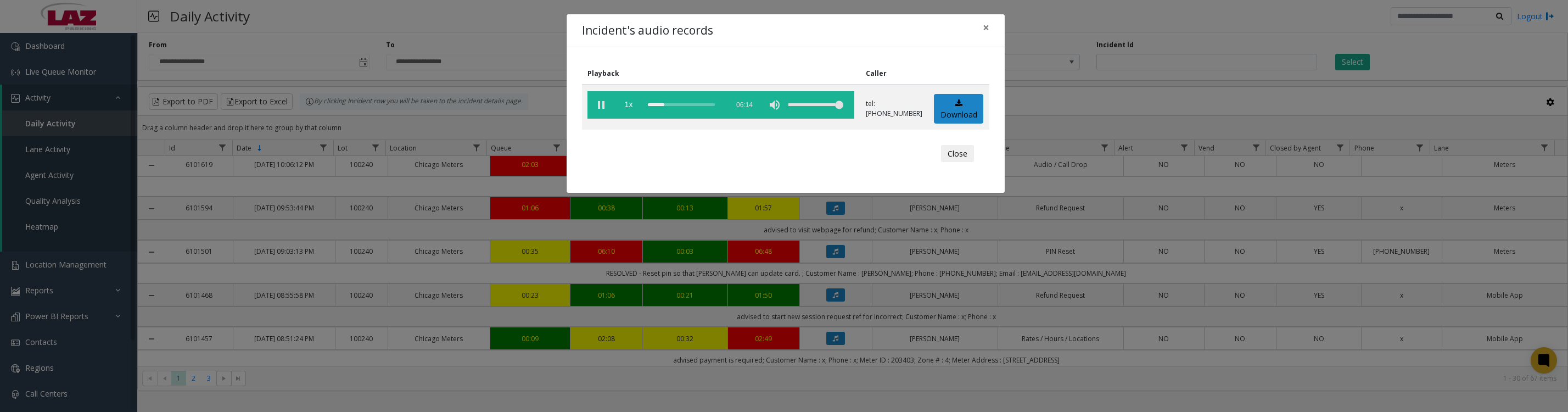
click at [599, 111] on vg-play-pause at bounding box center [601, 104] width 28 height 28
click at [946, 158] on button "Close" at bounding box center [957, 153] width 33 height 18
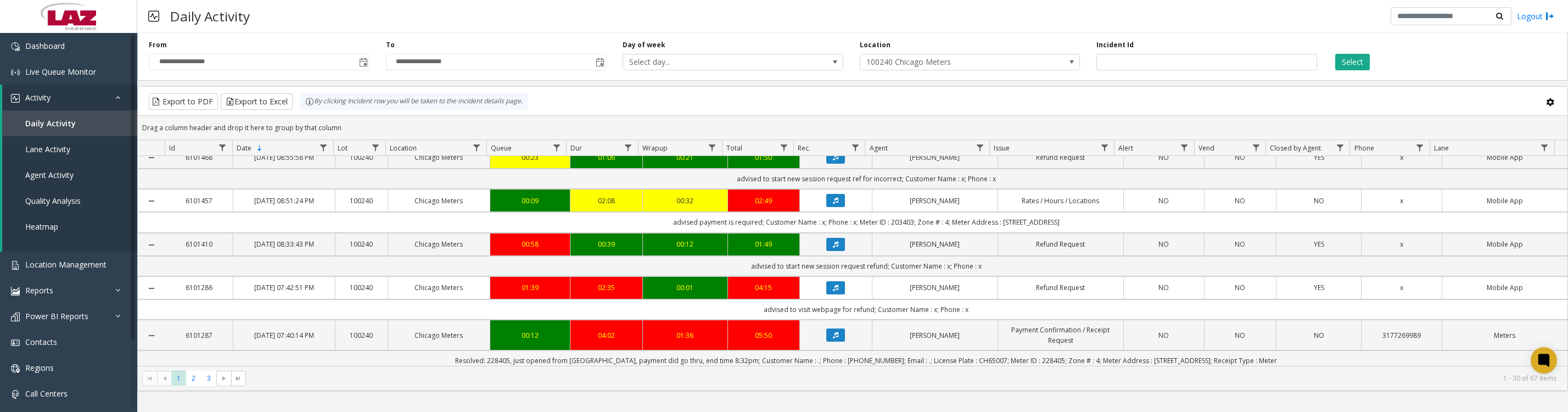
scroll to position [549, 0]
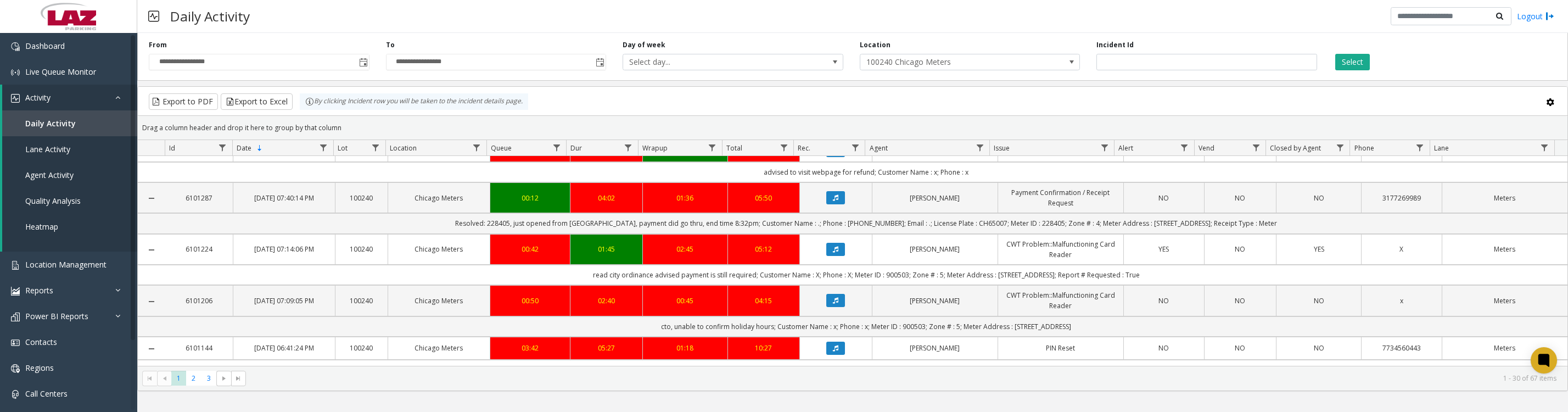
click at [833, 201] on icon "Data table" at bounding box center [836, 198] width 6 height 7
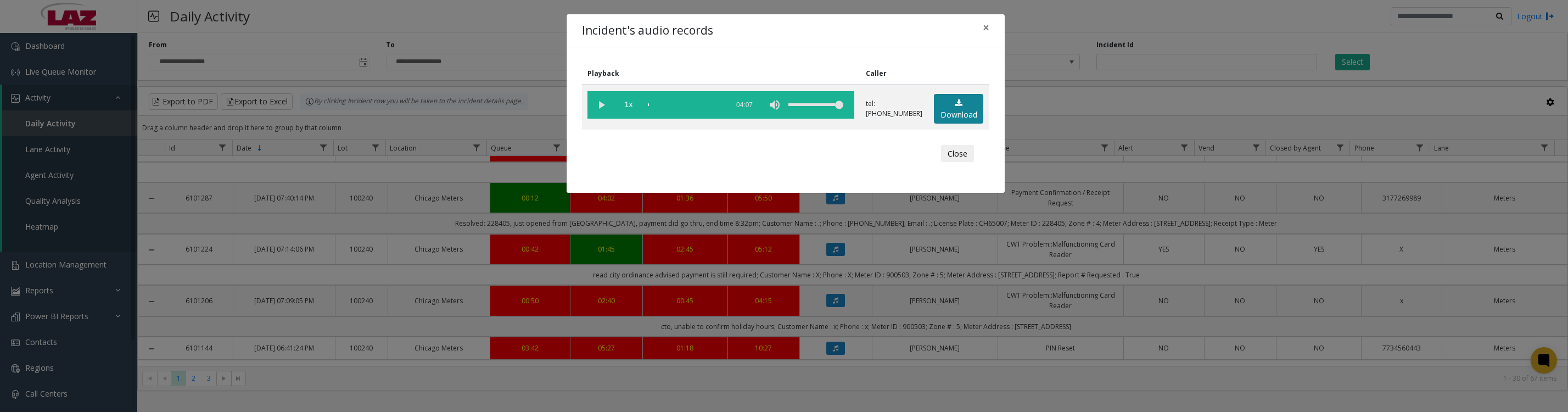
click at [953, 120] on link "Download" at bounding box center [958, 109] width 50 height 30
click at [959, 161] on button "Close" at bounding box center [957, 153] width 33 height 18
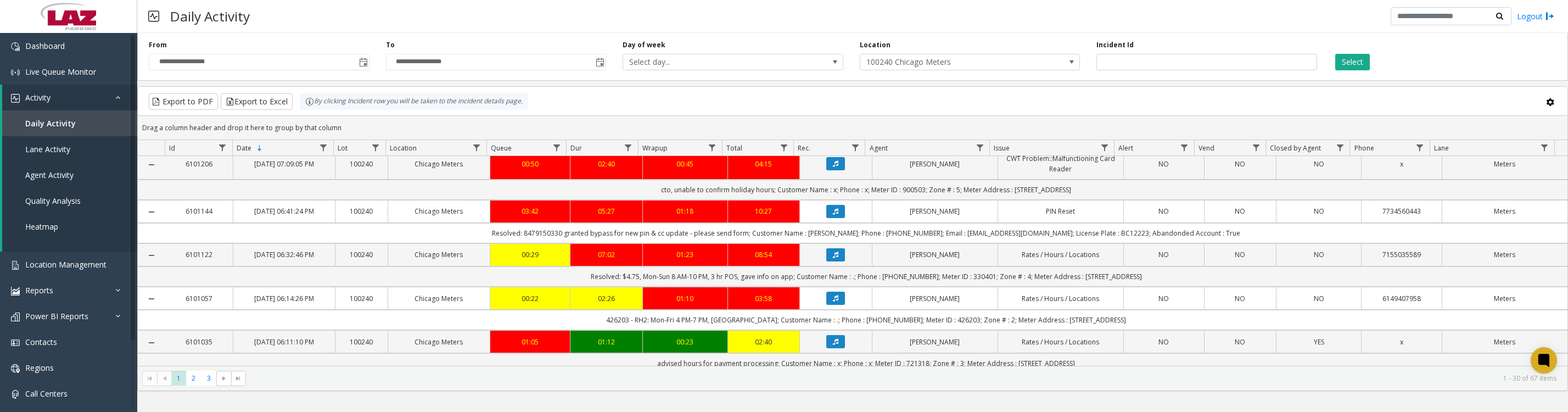
scroll to position [824, 0]
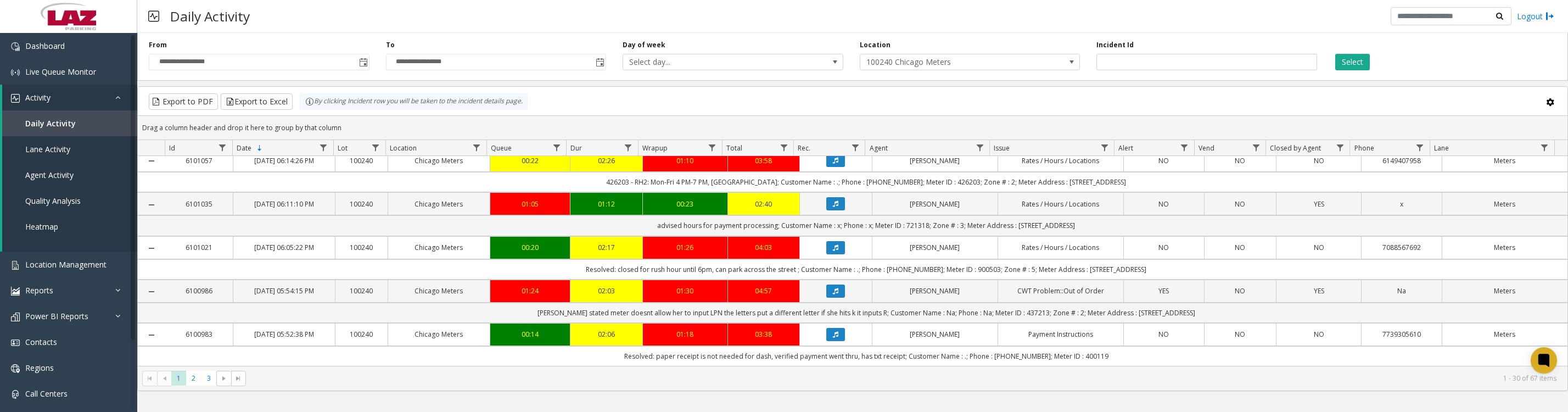
click at [826, 80] on button "Data table" at bounding box center [836, 74] width 18 height 13
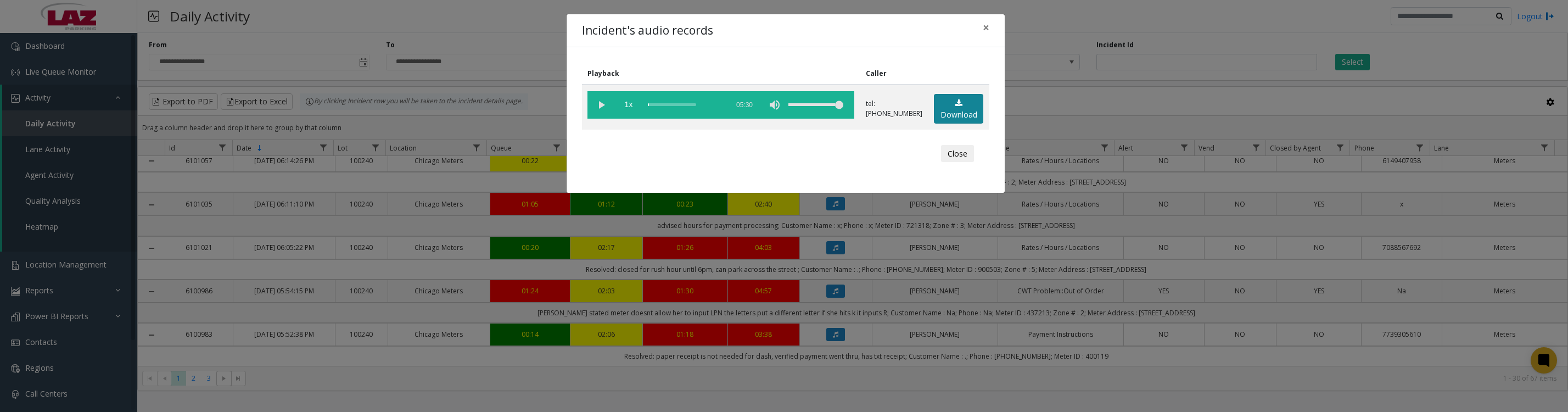
click at [954, 115] on link "Download" at bounding box center [958, 109] width 50 height 30
click at [601, 109] on vg-play-pause at bounding box center [601, 104] width 28 height 28
click at [967, 162] on button "Close" at bounding box center [957, 153] width 33 height 18
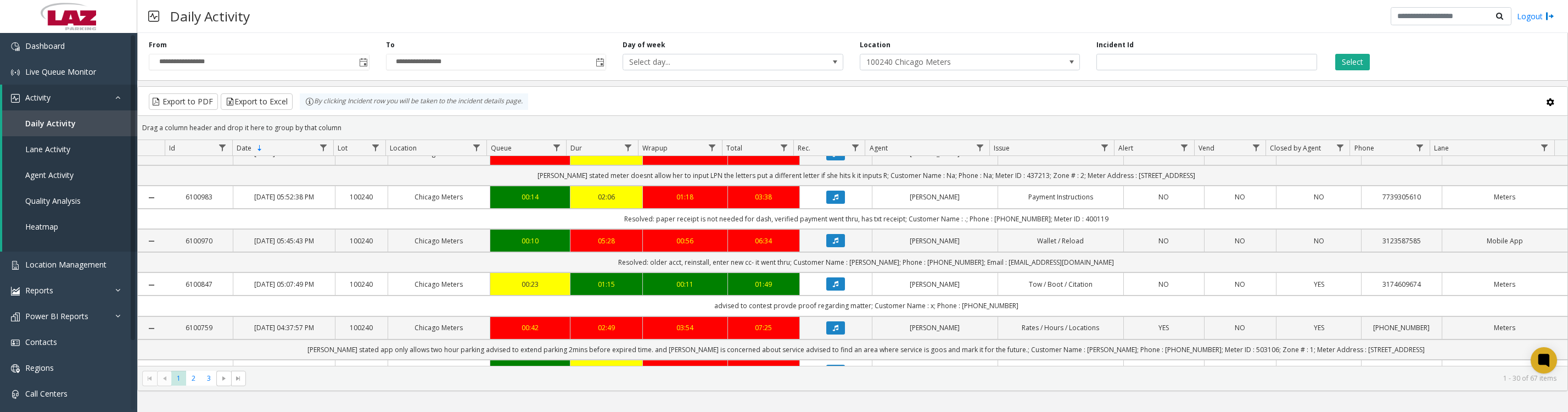
scroll to position [1098, 0]
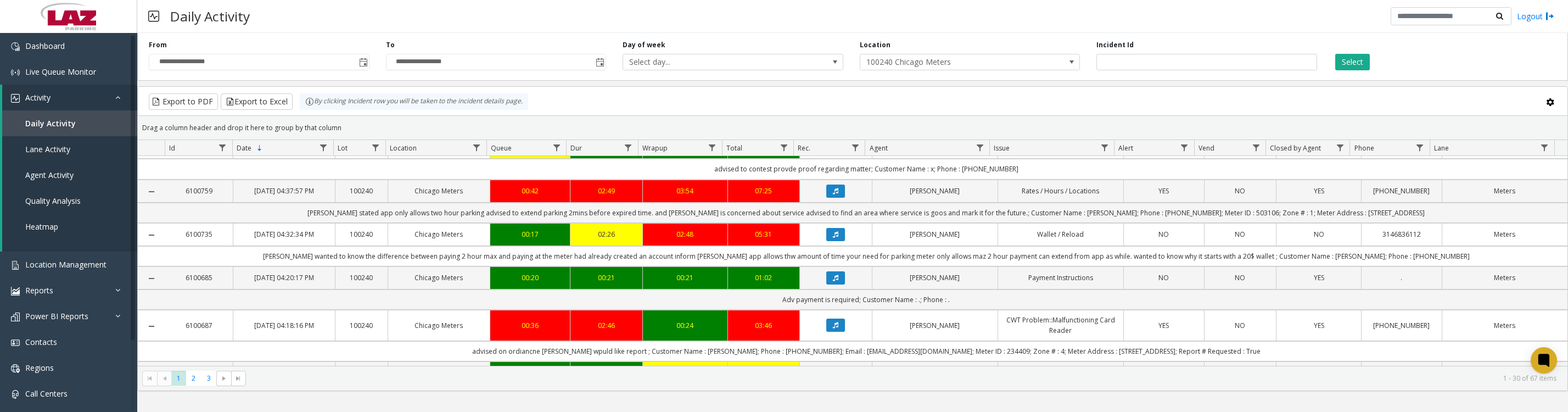
click at [833, 20] on icon "Data table" at bounding box center [836, 17] width 6 height 7
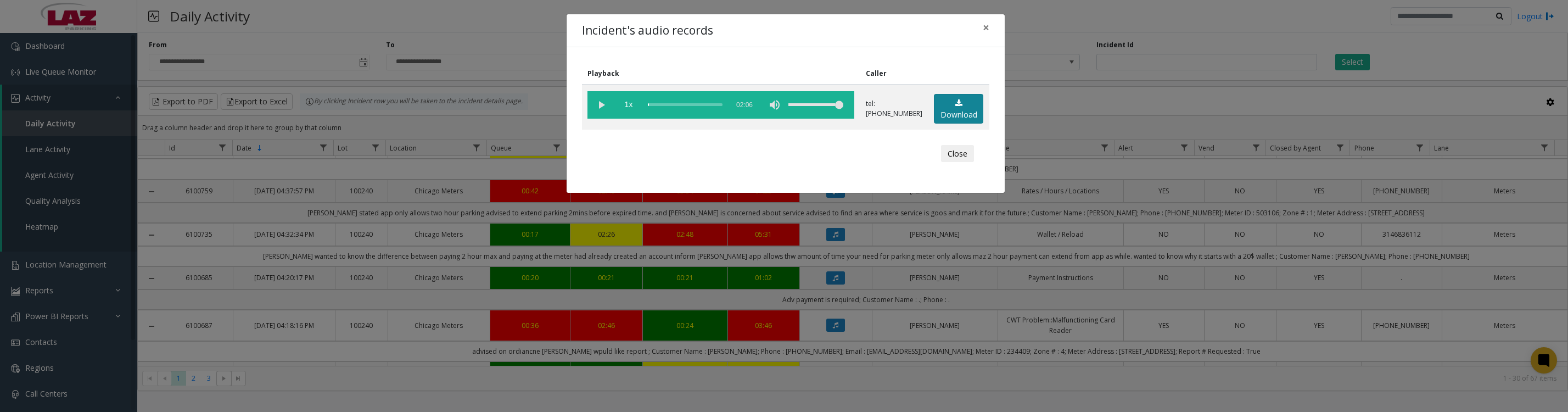
click at [946, 124] on link "Download" at bounding box center [958, 109] width 50 height 30
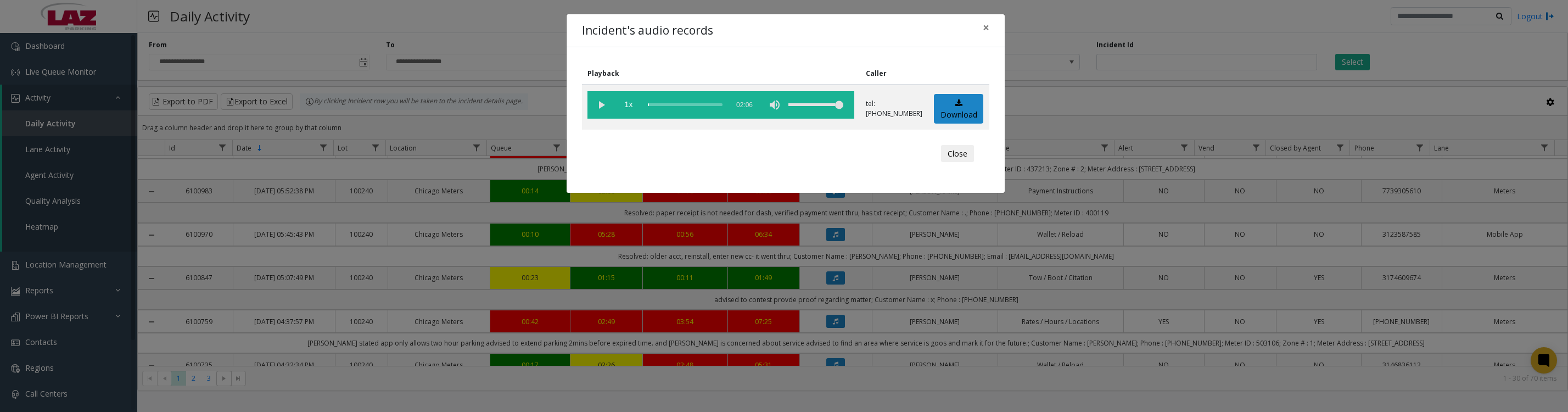
click at [602, 113] on vg-play-pause at bounding box center [601, 104] width 28 height 28
click at [958, 170] on div "Close" at bounding box center [785, 153] width 392 height 33
click at [958, 162] on button "Close" at bounding box center [957, 153] width 33 height 18
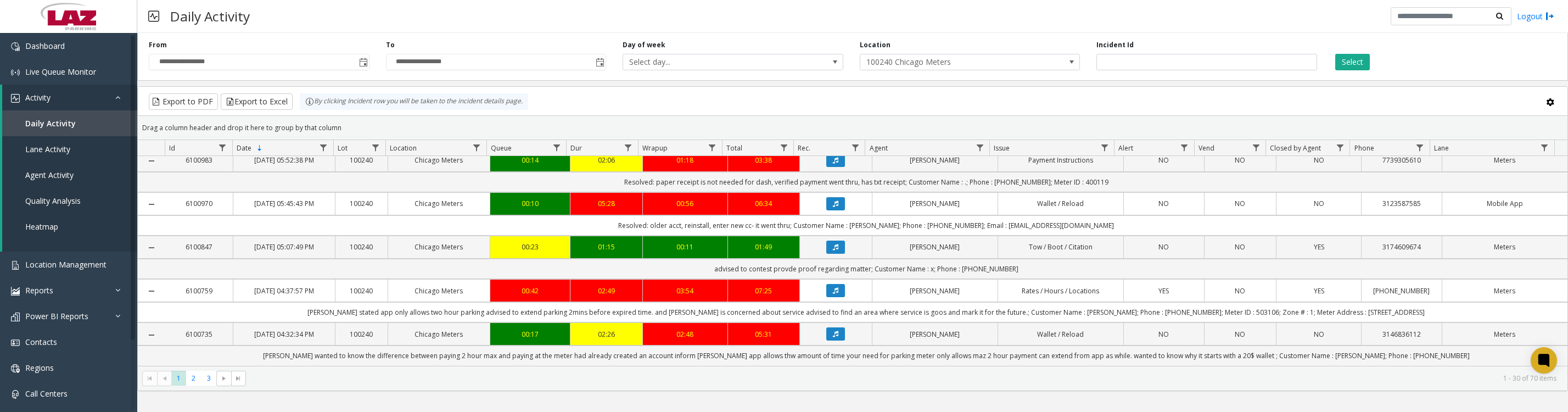
scroll to position [1235, 0]
click at [833, 119] on icon "Data table" at bounding box center [836, 117] width 6 height 7
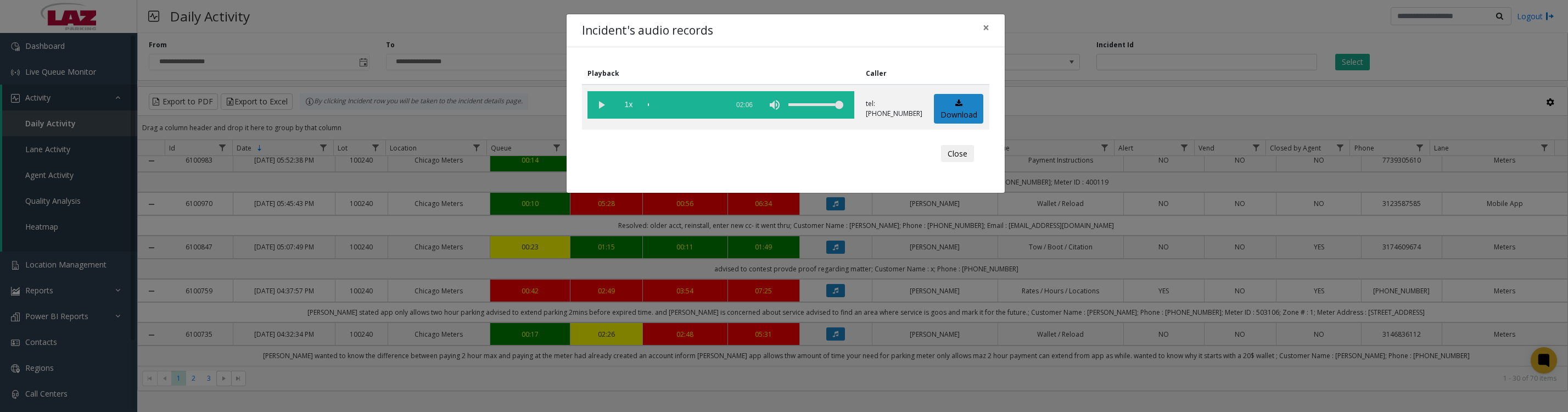
click at [599, 104] on vg-play-pause at bounding box center [601, 104] width 28 height 28
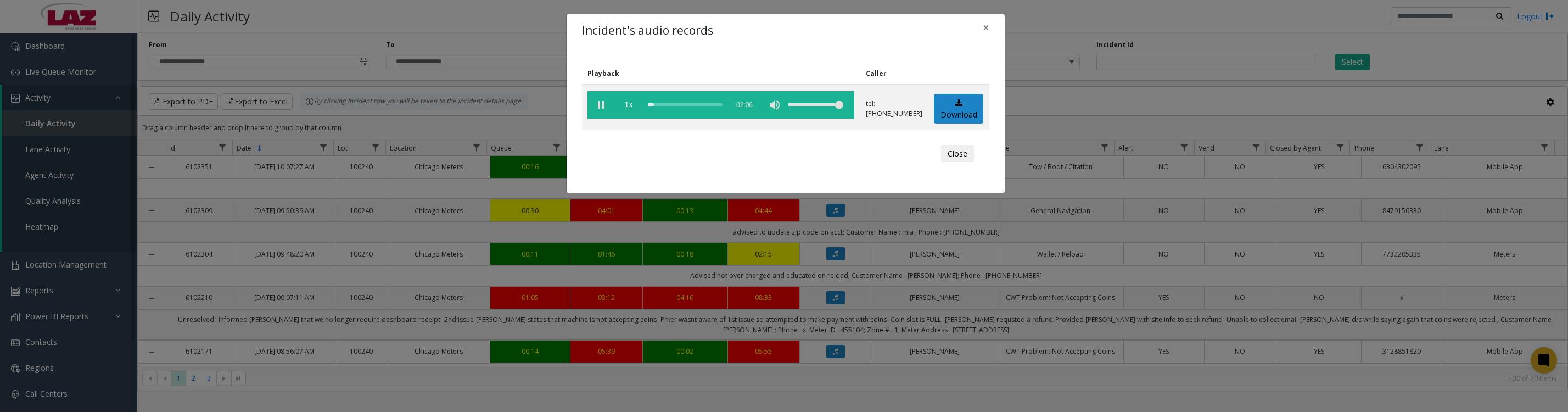
scroll to position [1235, 0]
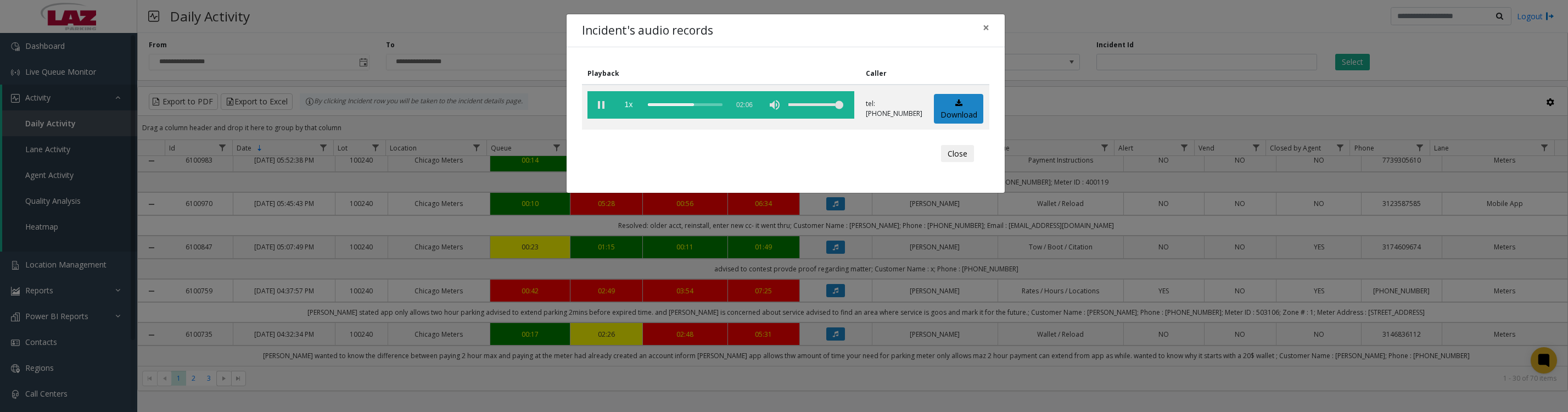
click at [602, 110] on vg-play-pause at bounding box center [601, 104] width 28 height 28
click at [946, 162] on button "Close" at bounding box center [957, 153] width 33 height 18
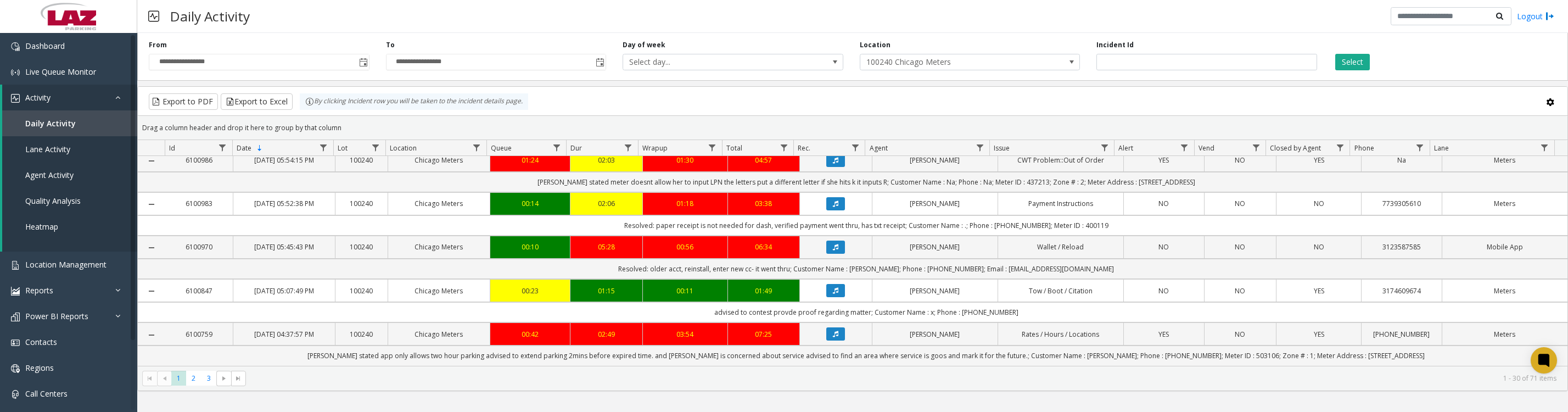
scroll to position [1410, 0]
click at [826, 327] on button "Data table" at bounding box center [836, 334] width 18 height 13
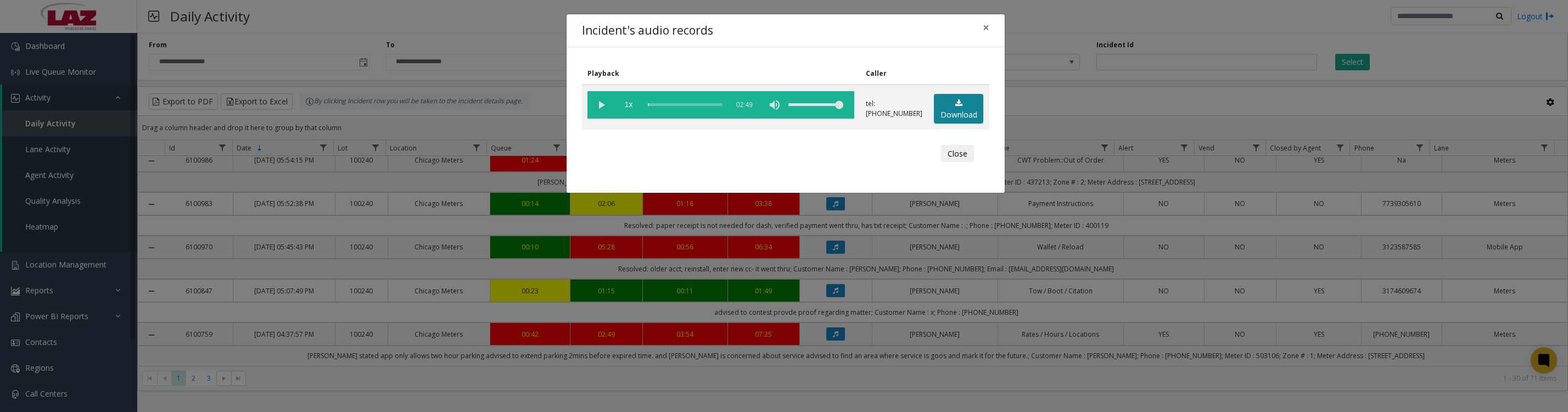
click at [959, 124] on link "Download" at bounding box center [958, 109] width 50 height 30
click at [604, 114] on vg-play-pause at bounding box center [601, 104] width 28 height 28
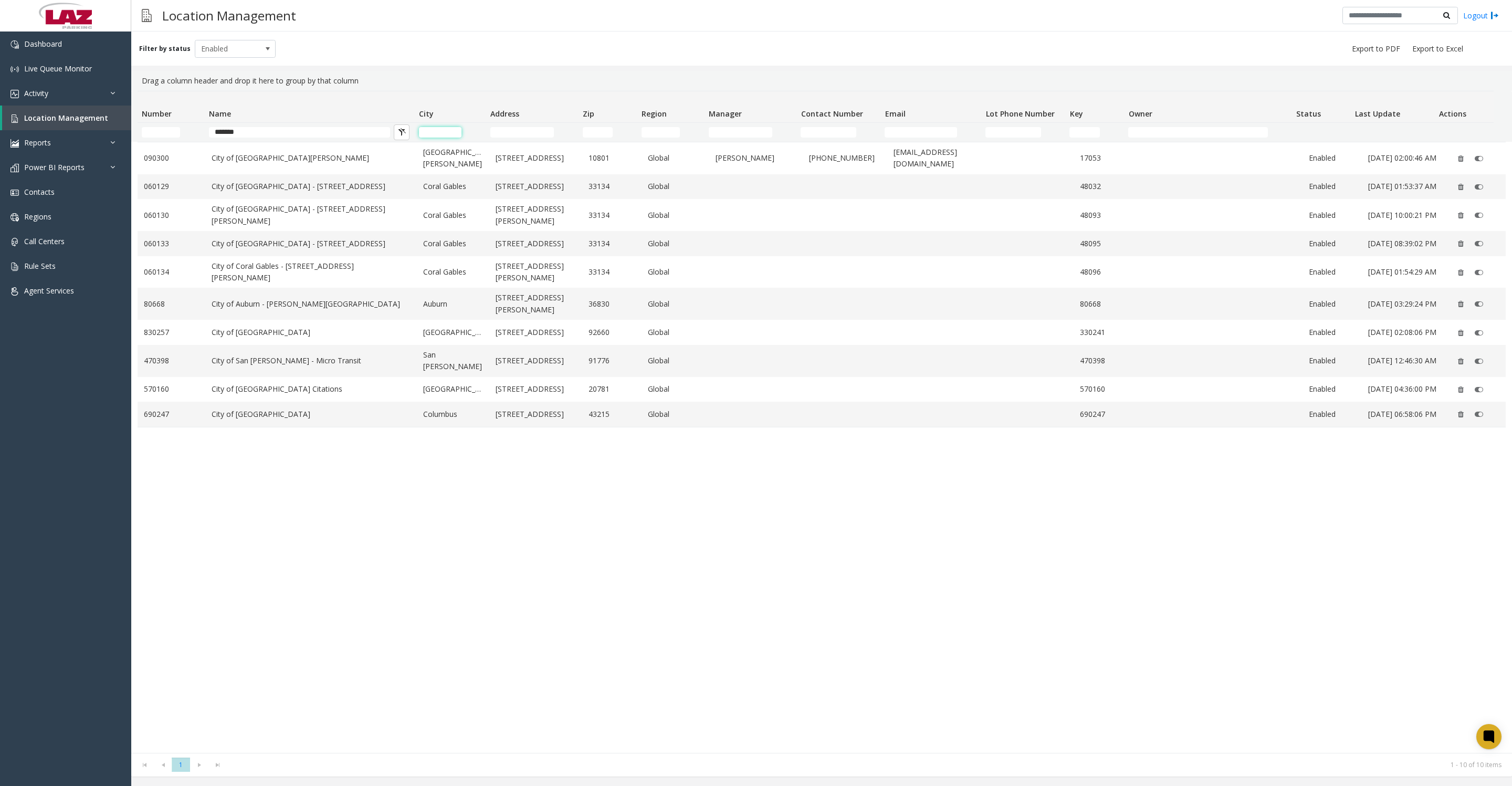
click at [440, 134] on input "City Filter" at bounding box center [440, 132] width 43 height 10
drag, startPoint x: 269, startPoint y: 140, endPoint x: 162, endPoint y: 116, distance: 109.7
click at [162, 116] on thead "Number Name City Address Zip Region Manager Contact Number Email Lot Phone Numb…" at bounding box center [815, 117] width 1356 height 51
drag, startPoint x: 162, startPoint y: 116, endPoint x: 329, endPoint y: 136, distance: 168.2
click at [329, 136] on input "*******" at bounding box center [299, 132] width 181 height 10
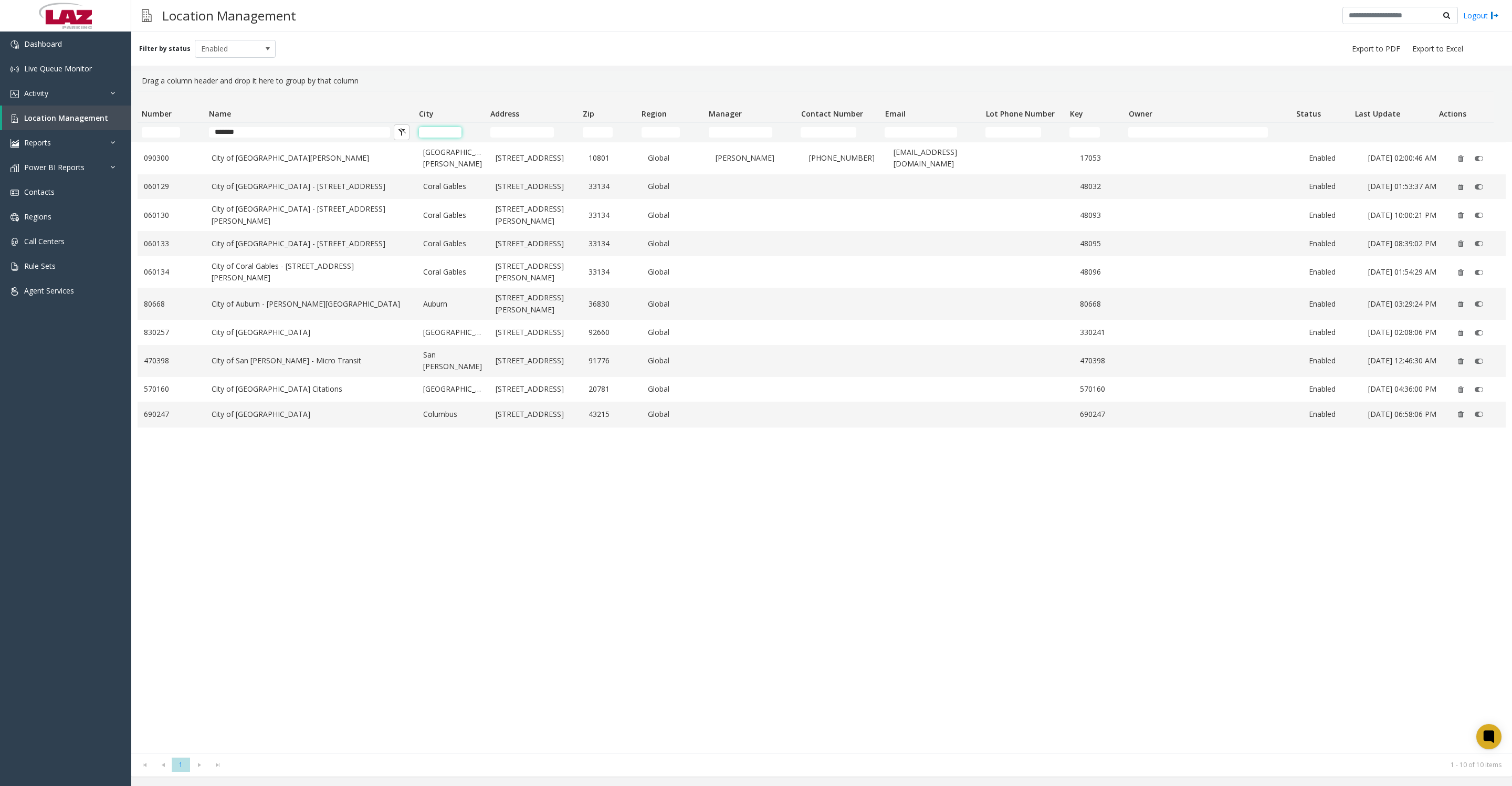
click at [438, 131] on input "City Filter" at bounding box center [440, 132] width 43 height 10
click at [252, 137] on input "*******" at bounding box center [299, 132] width 181 height 10
drag, startPoint x: 252, startPoint y: 137, endPoint x: 211, endPoint y: 136, distance: 41.0
click at [211, 136] on input "*******" at bounding box center [299, 132] width 181 height 10
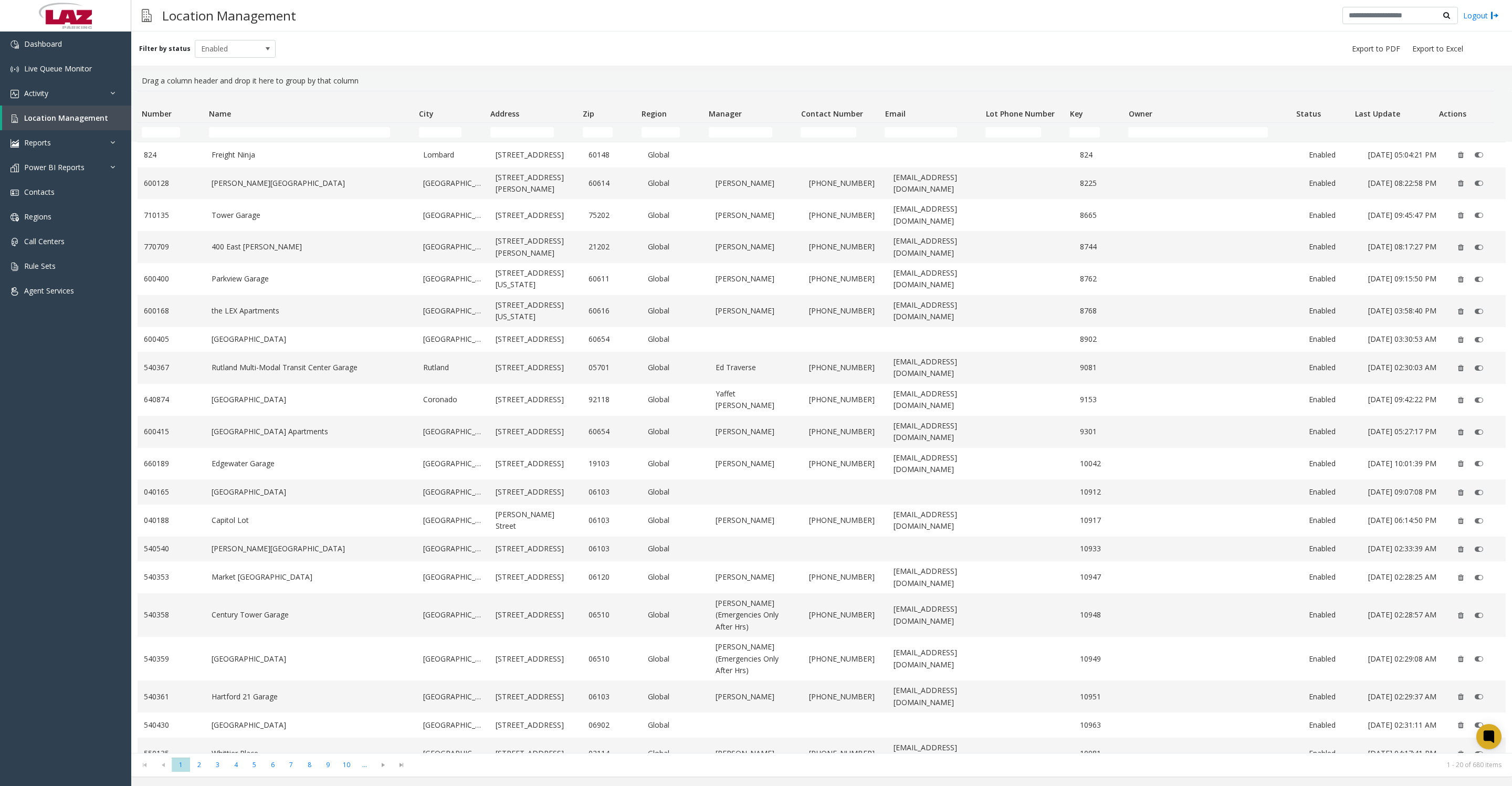
click at [435, 128] on td "City Filter" at bounding box center [450, 133] width 72 height 19
click at [429, 139] on td "City Filter" at bounding box center [450, 133] width 72 height 19
click at [429, 129] on input "City Filter" at bounding box center [440, 132] width 43 height 10
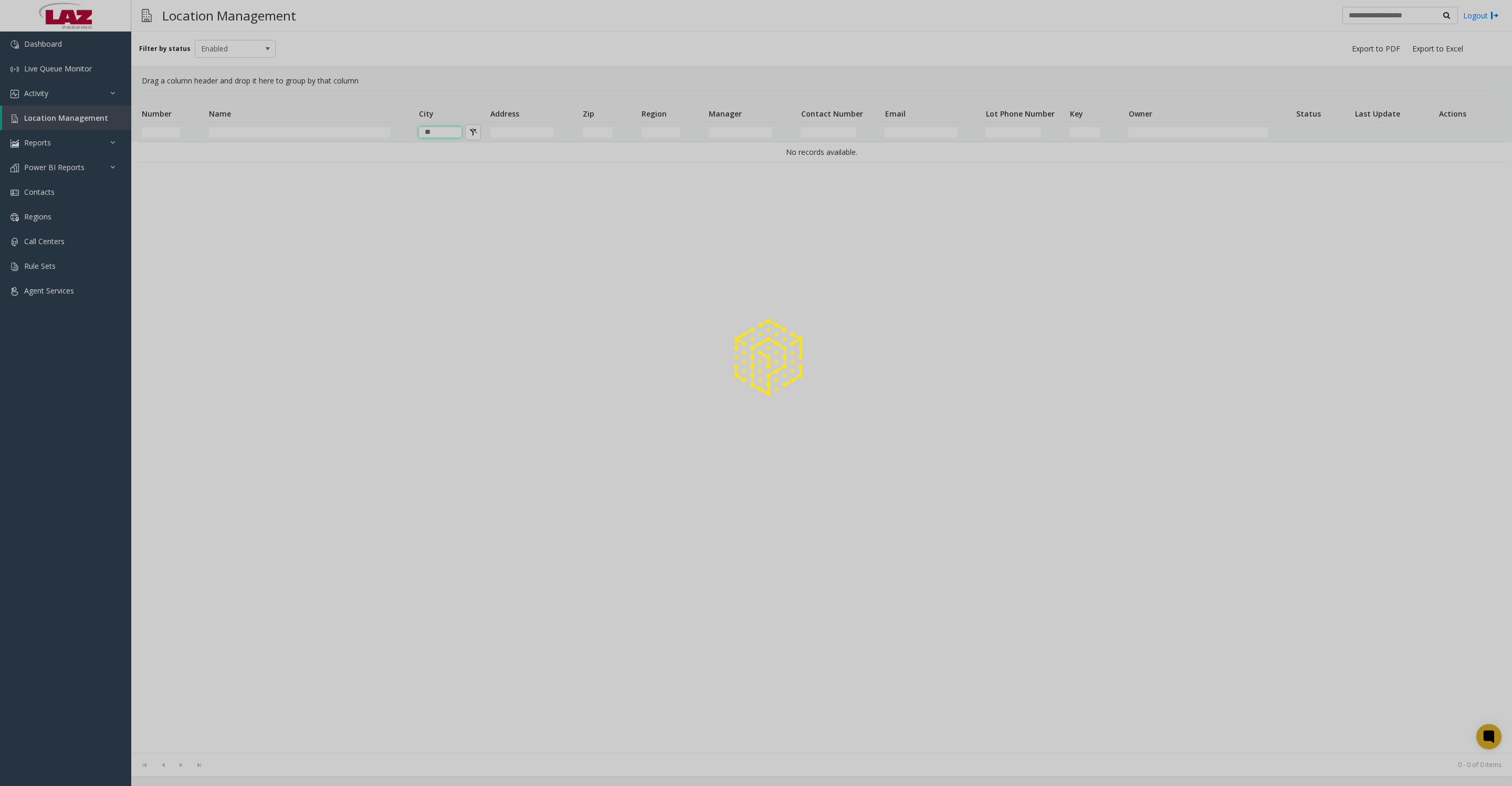
type input "*"
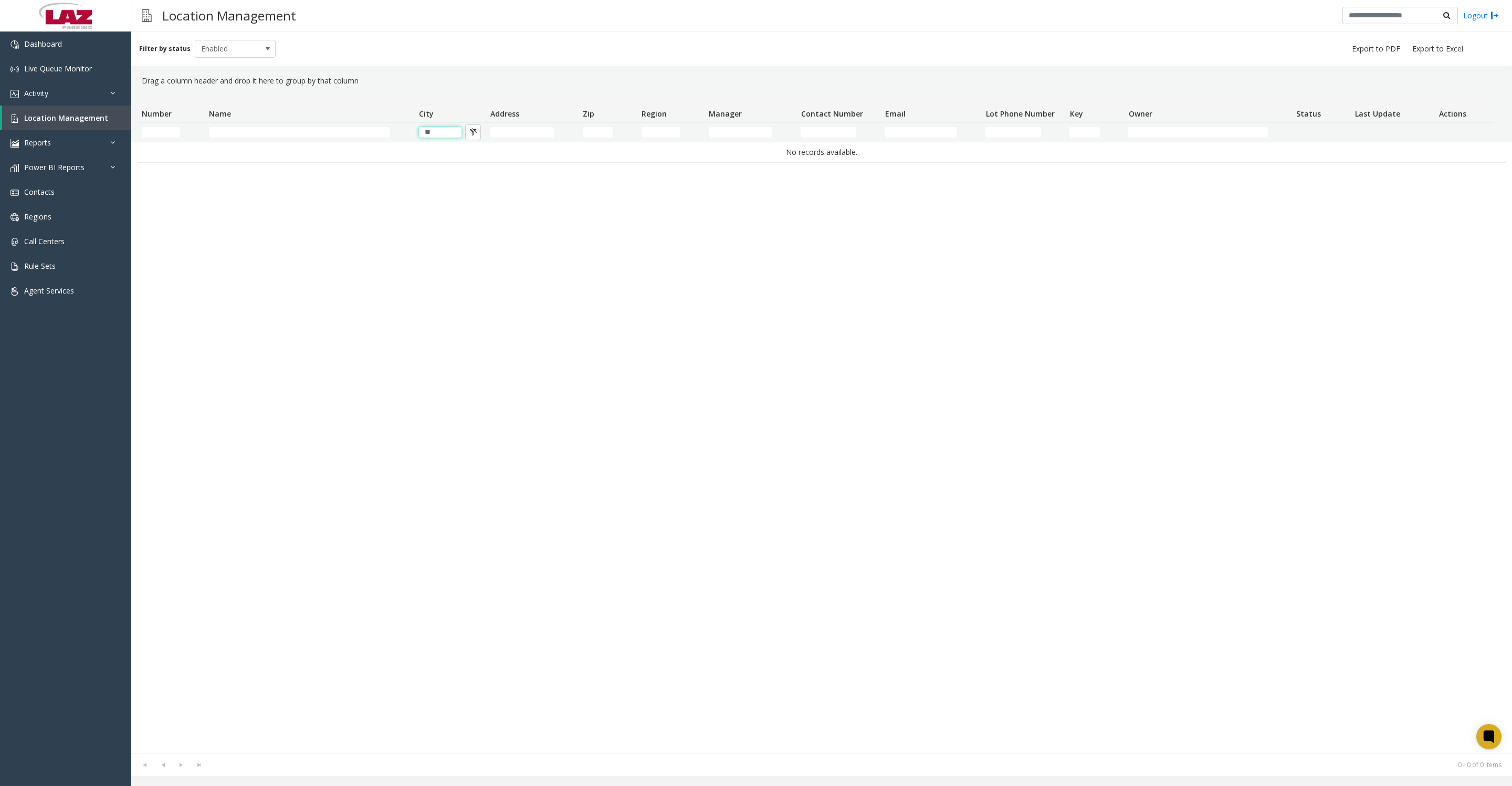
type input "*"
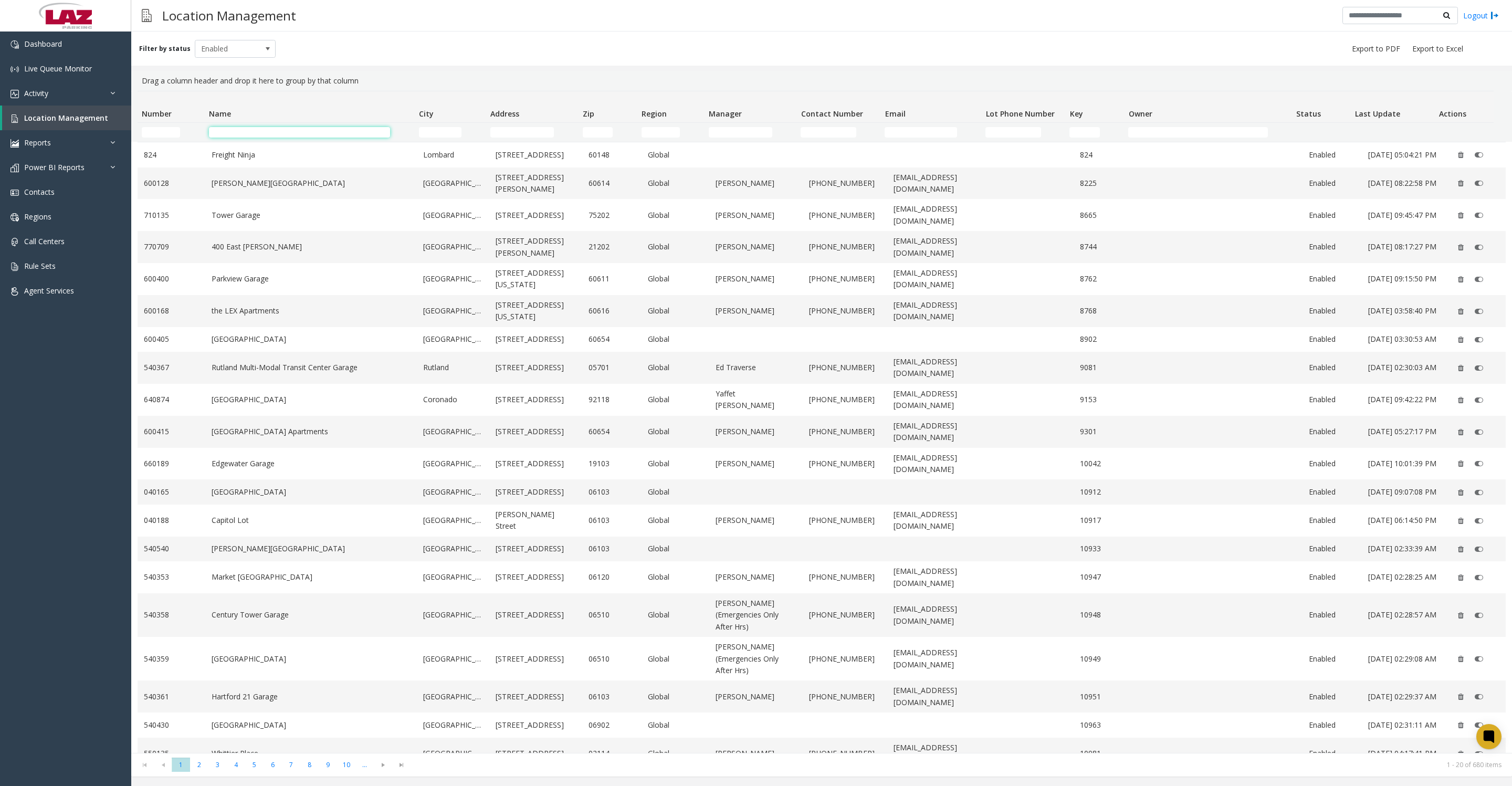
click at [320, 131] on input "Name Filter" at bounding box center [299, 132] width 181 height 10
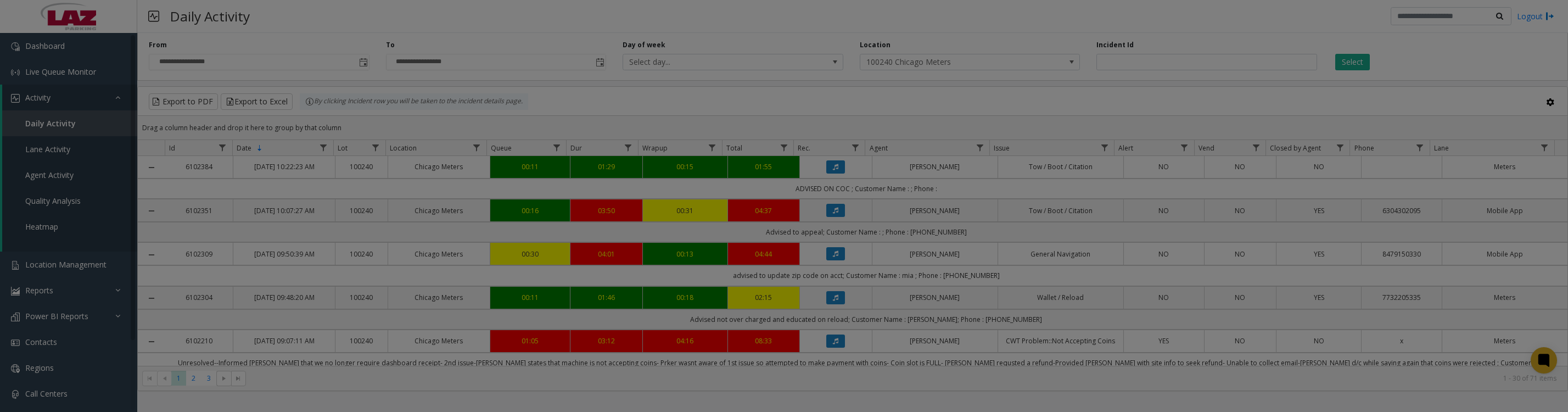
scroll to position [1410, 0]
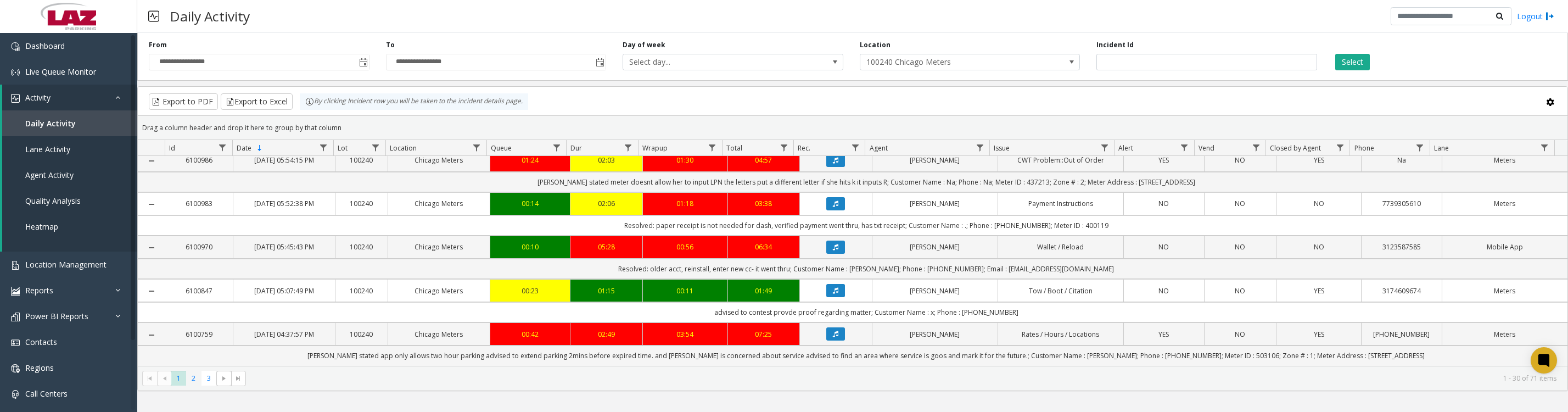
click at [194, 385] on span "2" at bounding box center [193, 378] width 15 height 15
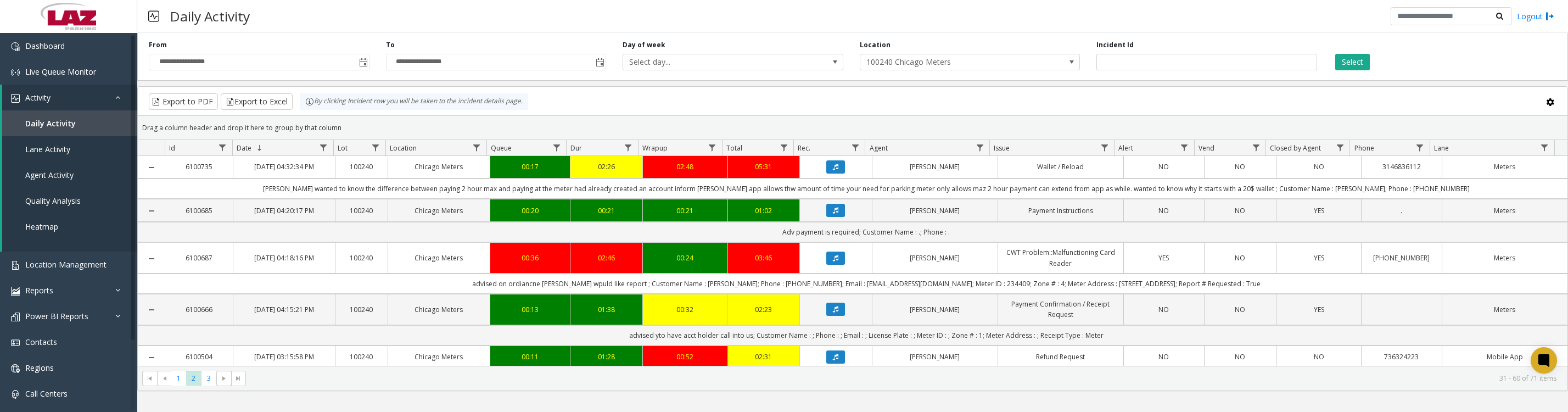
click at [826, 217] on button "Data table" at bounding box center [836, 210] width 18 height 13
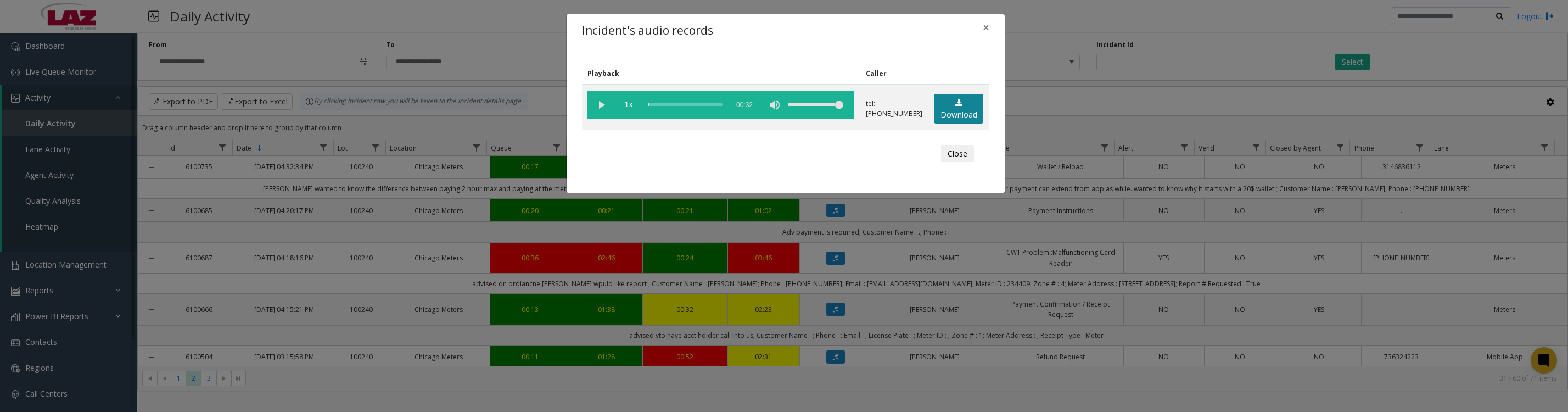
click at [962, 119] on link "Download" at bounding box center [958, 109] width 50 height 30
click at [594, 104] on vg-play-pause at bounding box center [601, 104] width 28 height 28
drag, startPoint x: 946, startPoint y: 160, endPoint x: 1043, endPoint y: 175, distance: 98.2
click at [946, 160] on button "Close" at bounding box center [957, 153] width 33 height 18
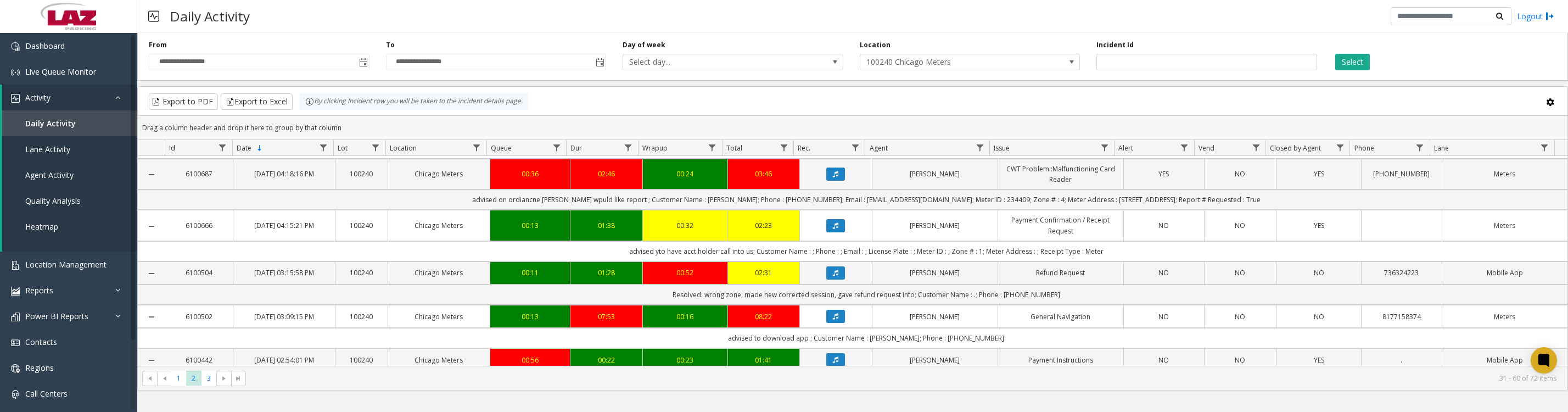
scroll to position [137, 0]
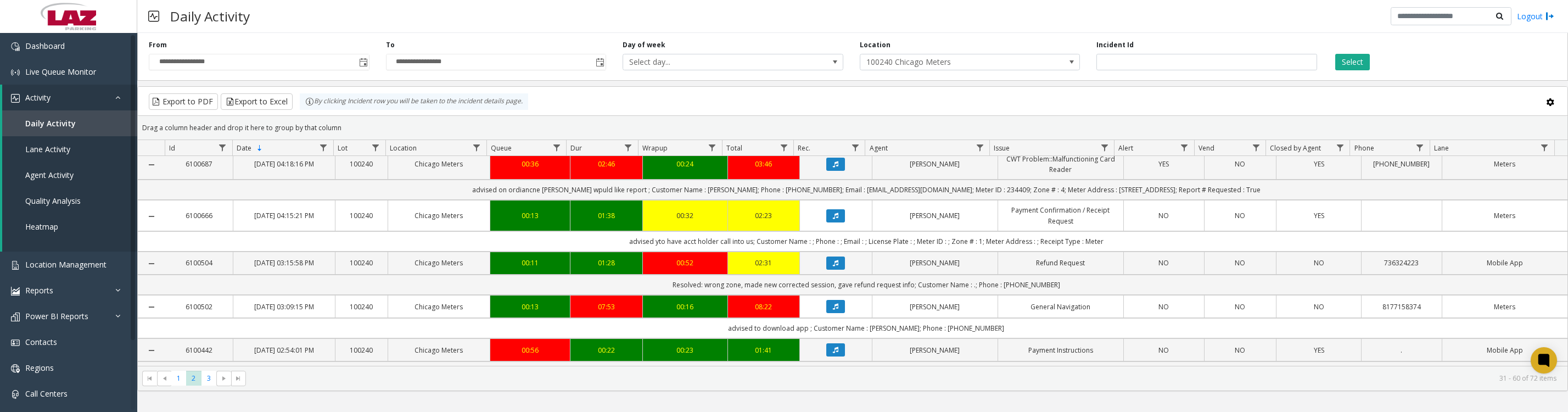
click at [826, 270] on button "Data table" at bounding box center [836, 263] width 18 height 13
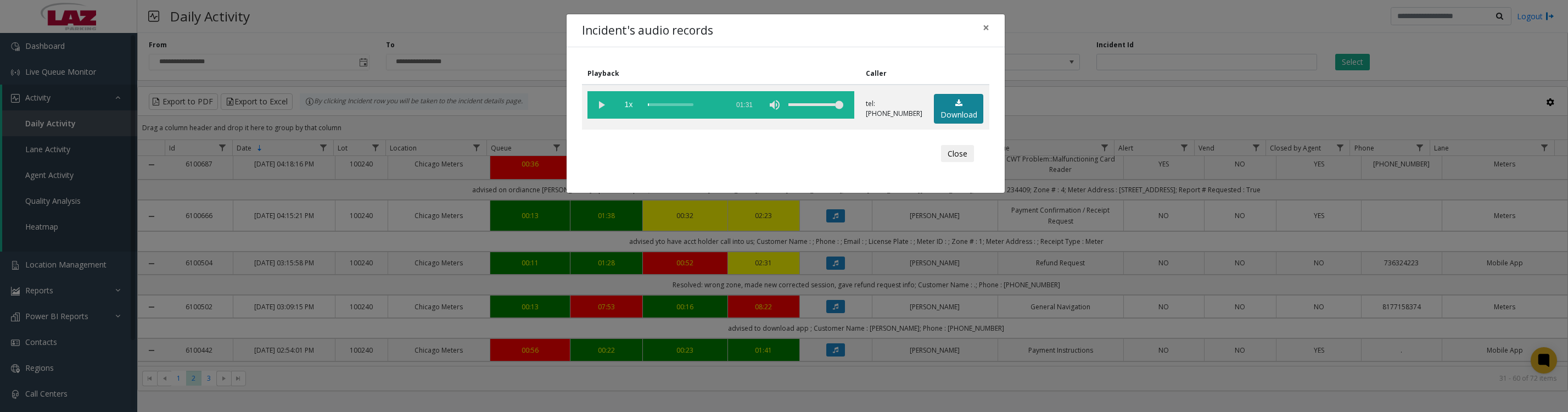
click at [942, 123] on link "Download" at bounding box center [958, 109] width 50 height 30
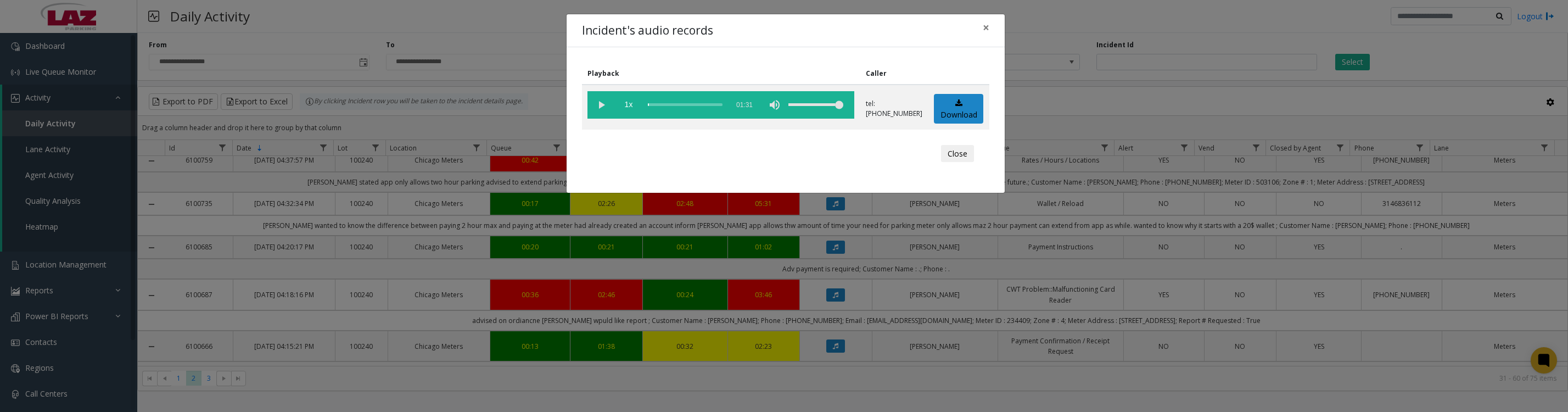
click at [910, 396] on div "Incident's audio records × Playback Caller 1x 01:31 tel:60012290029736324223 Do…" at bounding box center [784, 206] width 1568 height 412
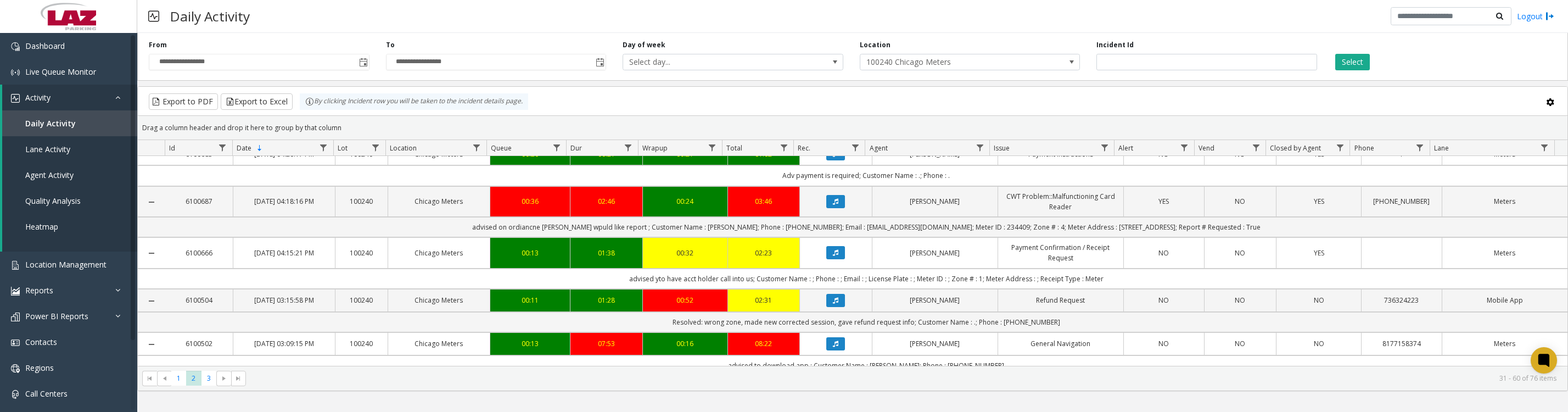
scroll to position [412, 0]
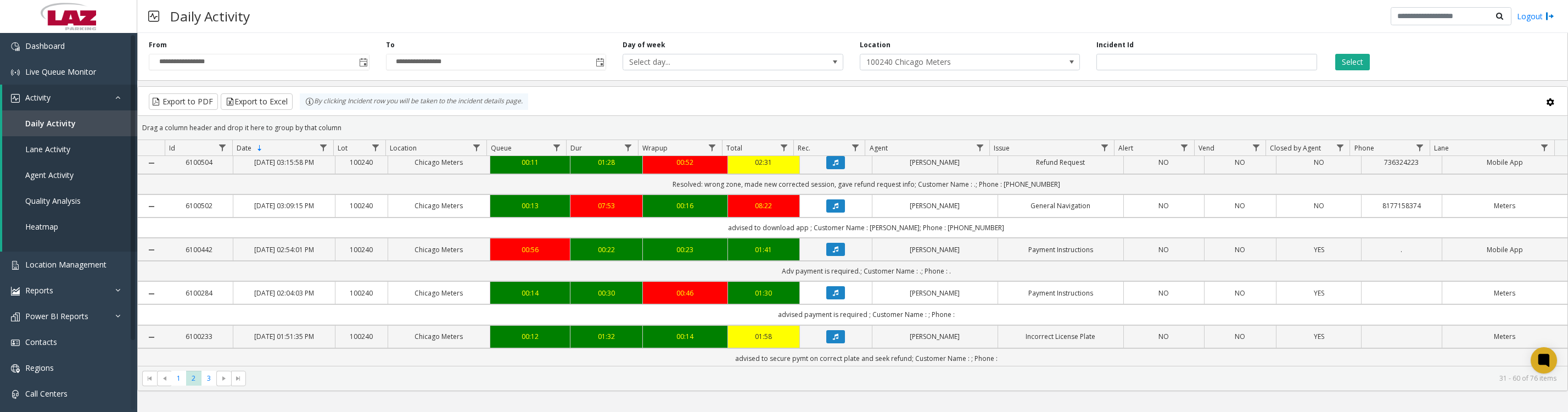
click at [826, 169] on button "Data table" at bounding box center [836, 162] width 18 height 13
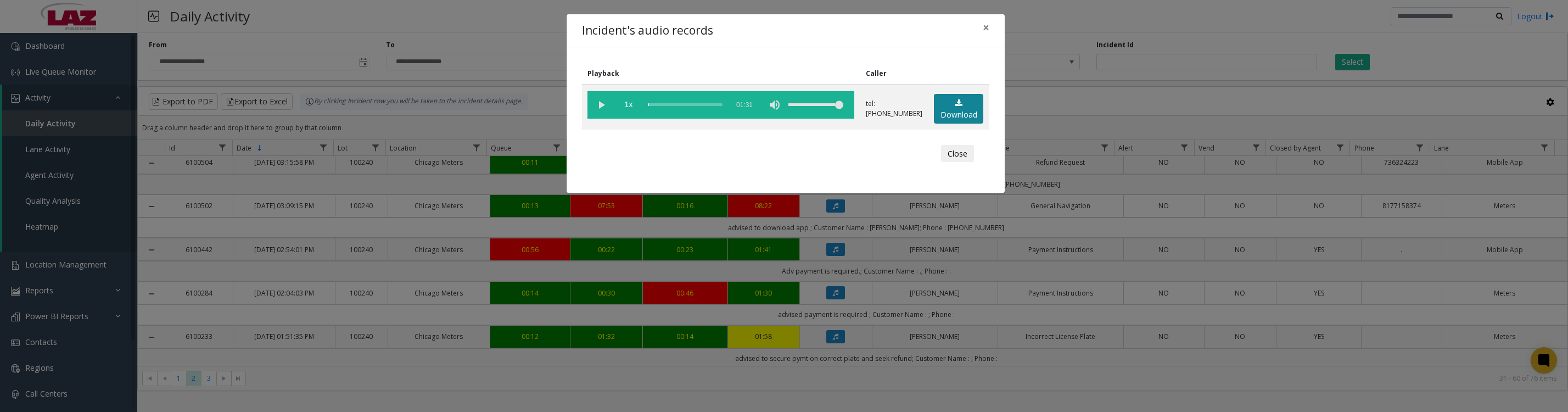
click at [964, 111] on link "Download" at bounding box center [958, 109] width 50 height 30
click at [959, 118] on link "Download" at bounding box center [958, 109] width 50 height 30
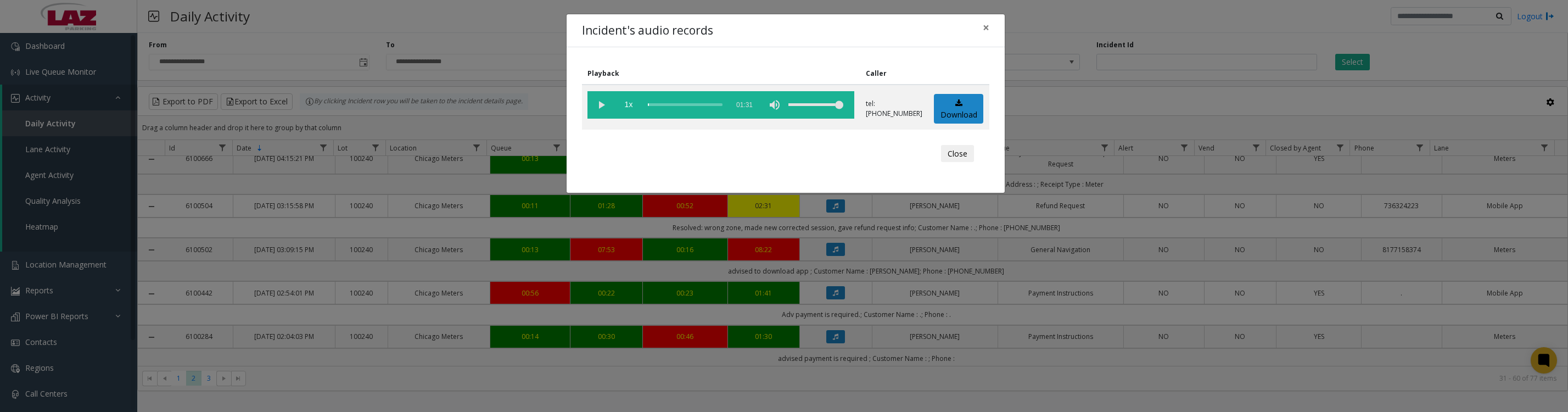
click at [952, 162] on button "Close" at bounding box center [957, 153] width 33 height 18
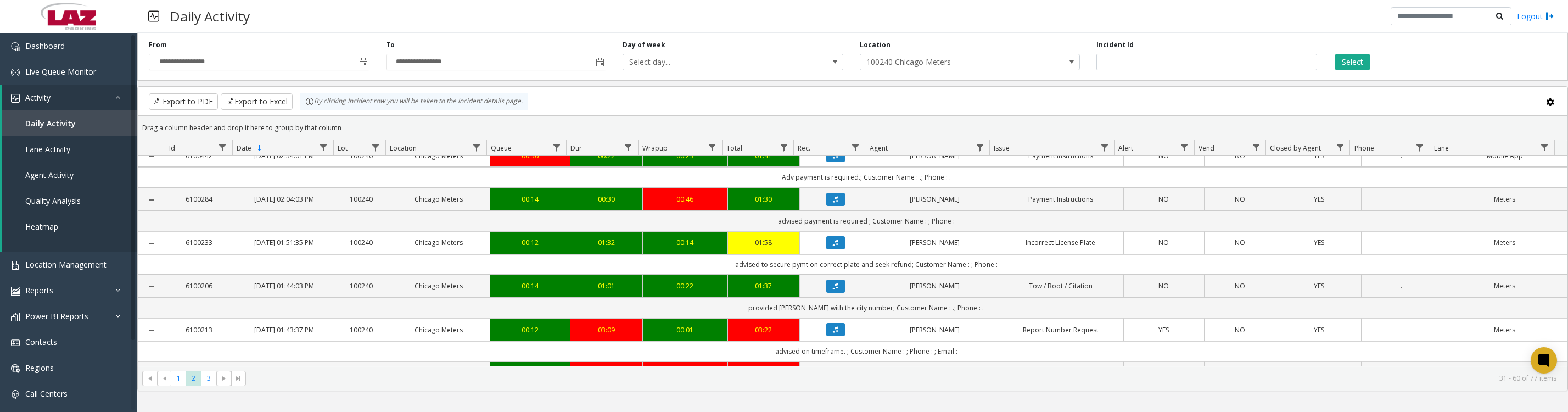
scroll to position [686, 0]
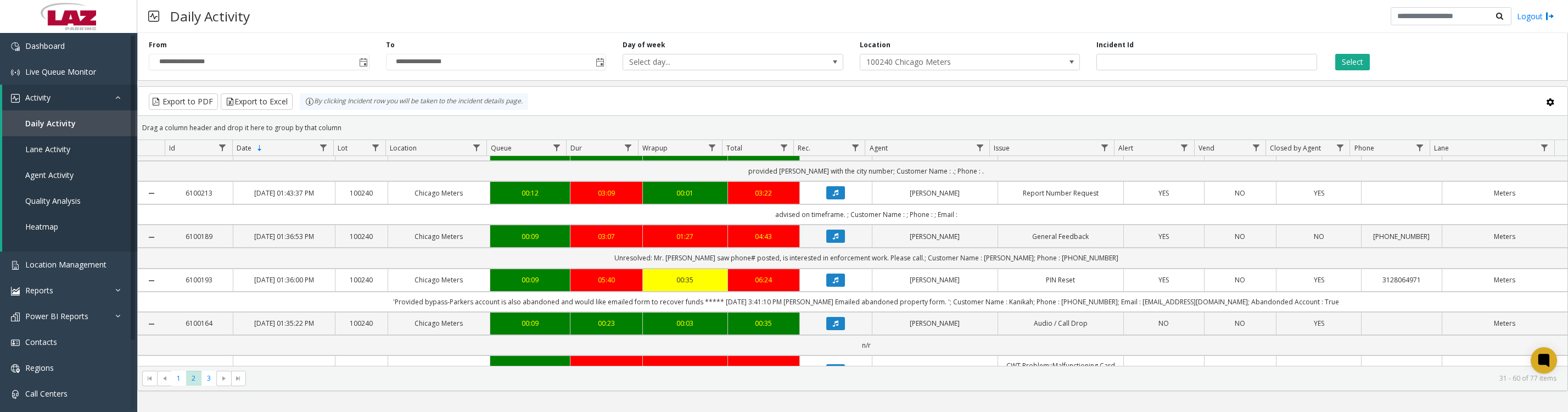
click at [836, 156] on button "Data table" at bounding box center [836, 150] width 18 height 13
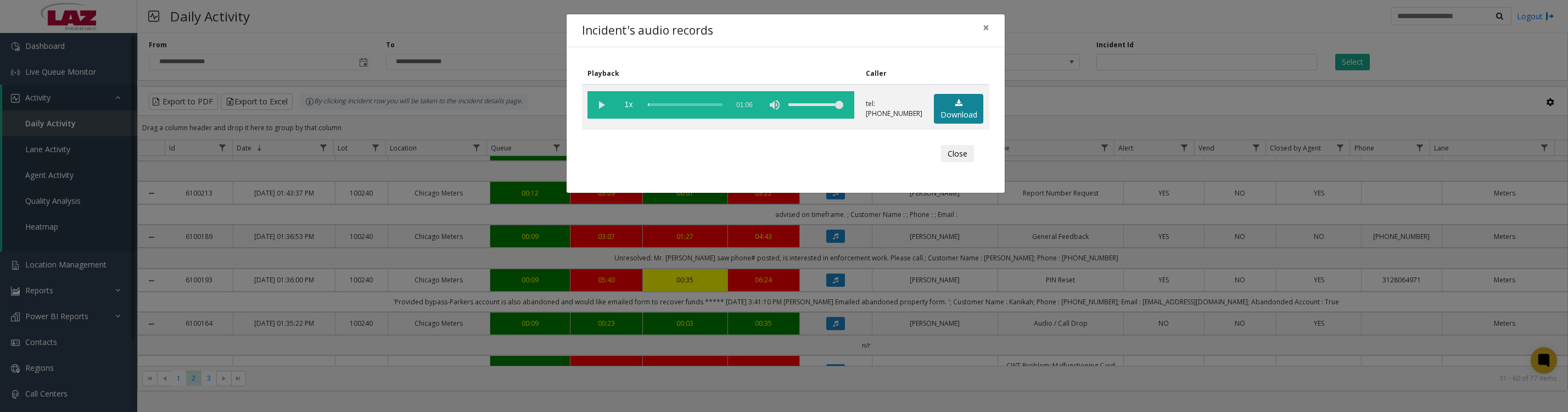
click at [961, 117] on link "Download" at bounding box center [958, 109] width 50 height 30
click at [941, 158] on button "Close" at bounding box center [957, 153] width 33 height 18
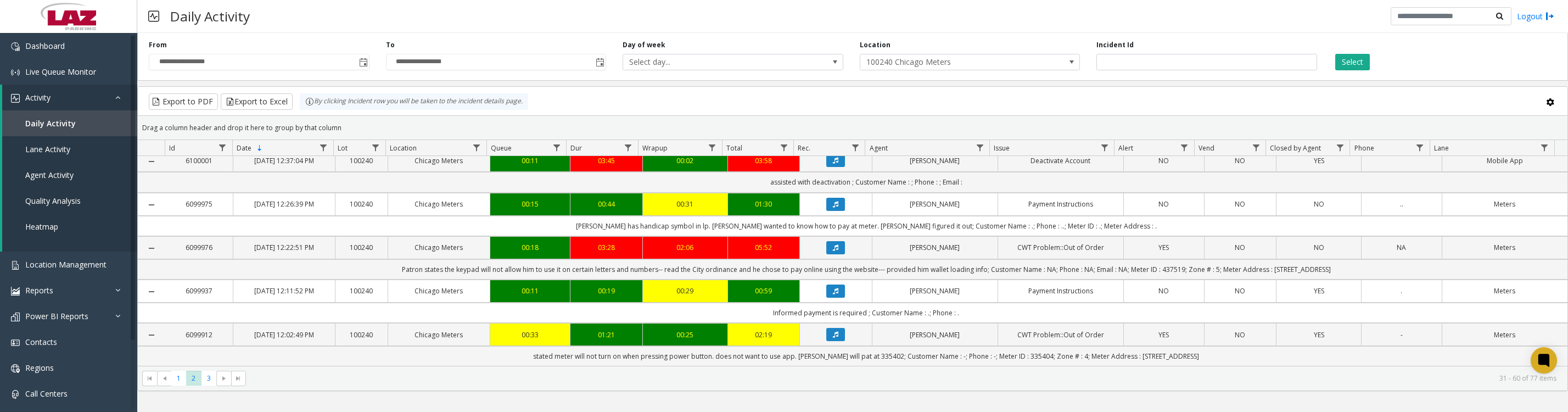
scroll to position [1373, 0]
drag, startPoint x: 826, startPoint y: 211, endPoint x: 831, endPoint y: 214, distance: 5.8
click at [833, 208] on icon "Data table" at bounding box center [836, 204] width 6 height 7
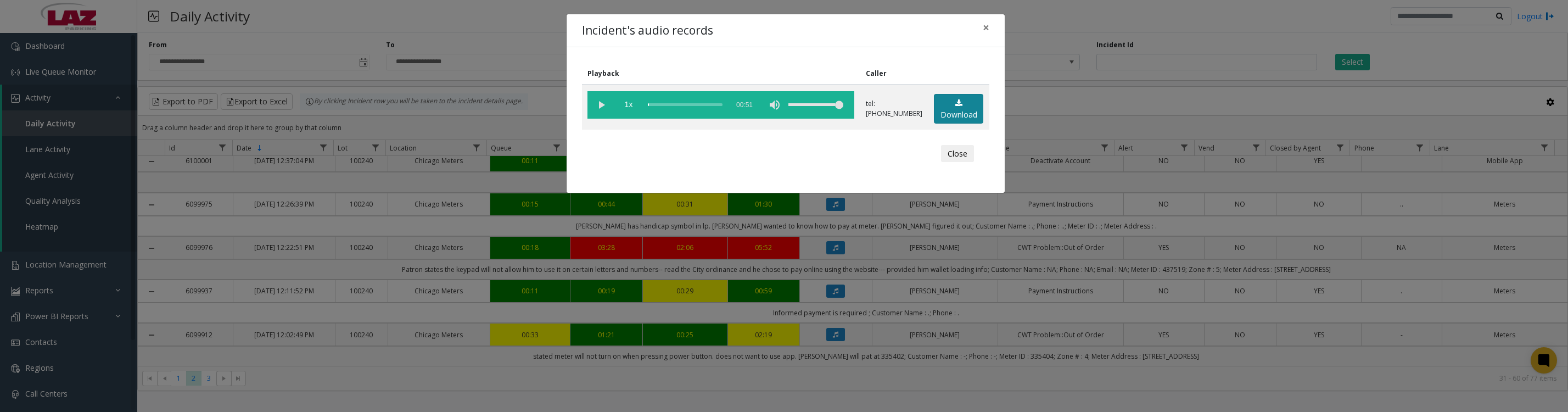
click at [957, 116] on link "Download" at bounding box center [958, 109] width 50 height 30
click at [602, 108] on vg-play-pause at bounding box center [601, 104] width 28 height 28
click at [596, 111] on vg-play-pause at bounding box center [601, 104] width 28 height 28
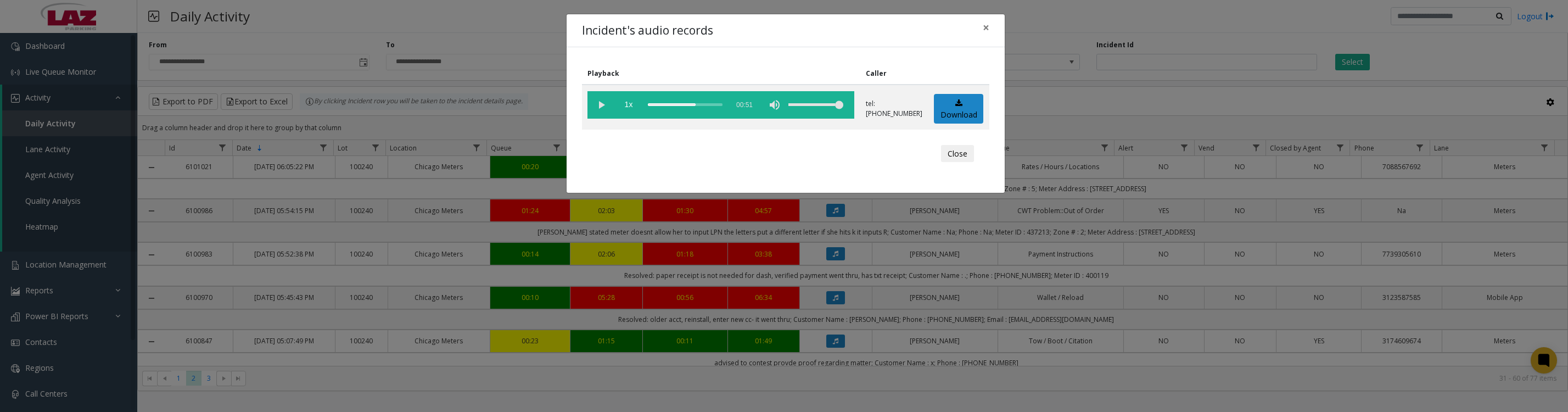
scroll to position [1373, 0]
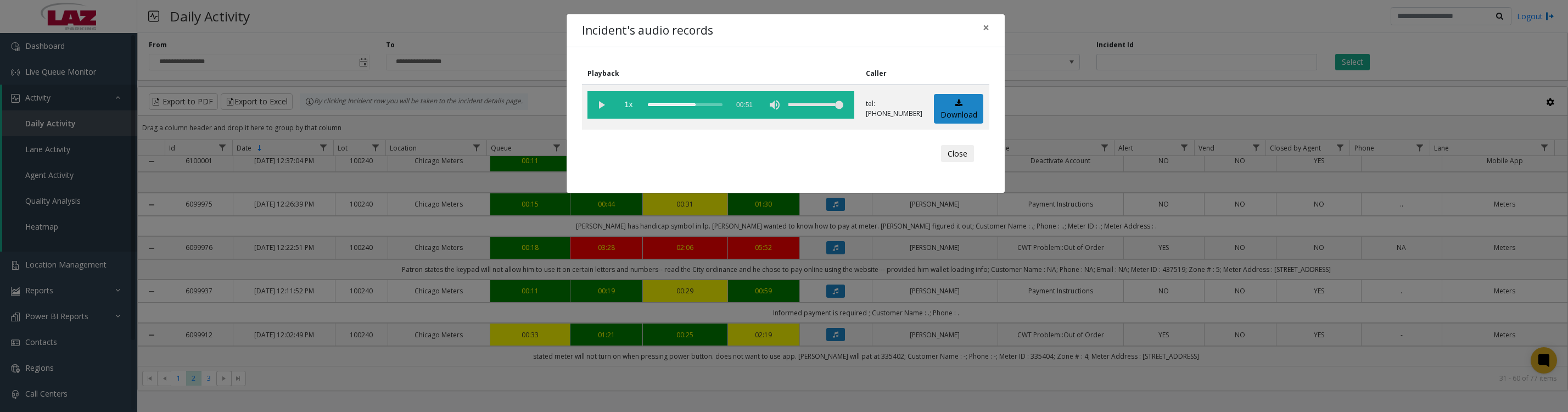
click at [594, 114] on vg-play-pause at bounding box center [601, 104] width 28 height 28
click at [601, 114] on vg-play-pause at bounding box center [601, 104] width 28 height 28
click at [951, 162] on button "Close" at bounding box center [957, 153] width 33 height 18
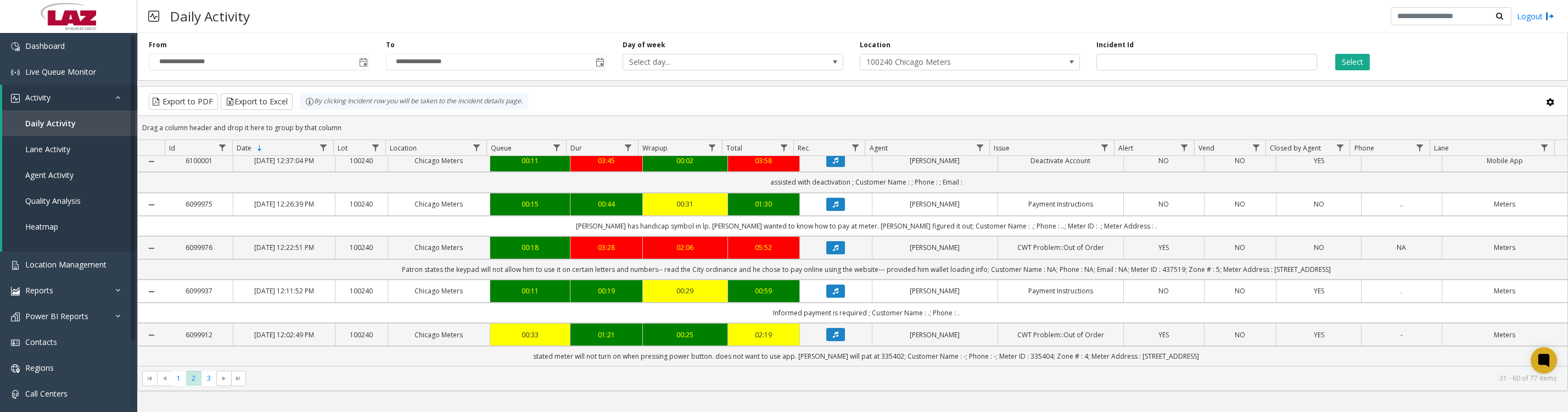
scroll to position [1410, 0]
click at [833, 331] on icon "Data table" at bounding box center [836, 335] width 6 height 7
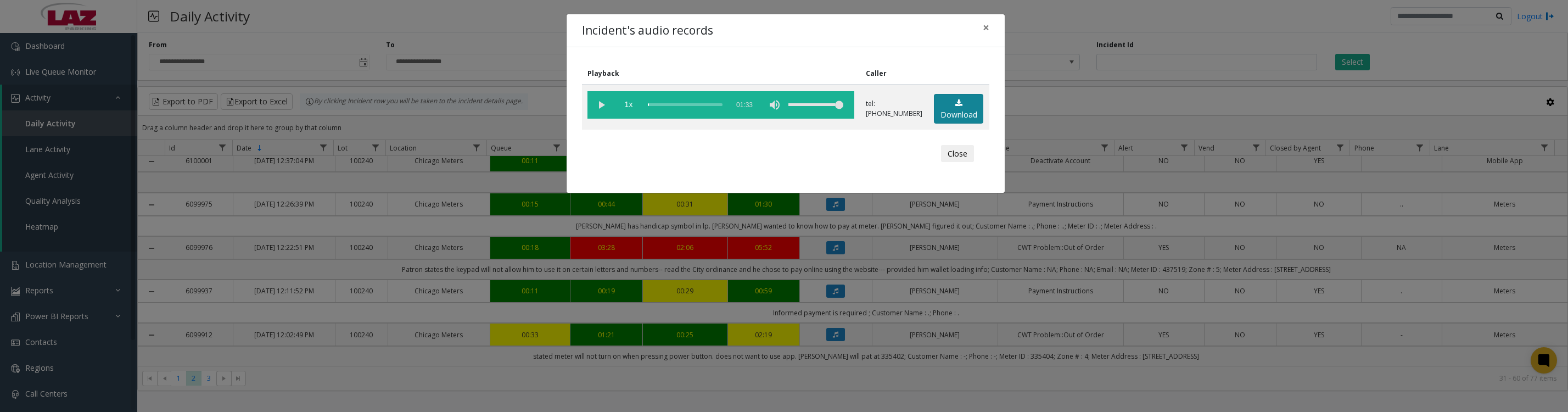
click at [971, 119] on link "Download" at bounding box center [958, 109] width 50 height 30
click at [597, 119] on vg-play-pause at bounding box center [601, 104] width 28 height 28
drag, startPoint x: 957, startPoint y: 163, endPoint x: 1209, endPoint y: 407, distance: 350.8
click at [957, 162] on button "Close" at bounding box center [957, 153] width 33 height 18
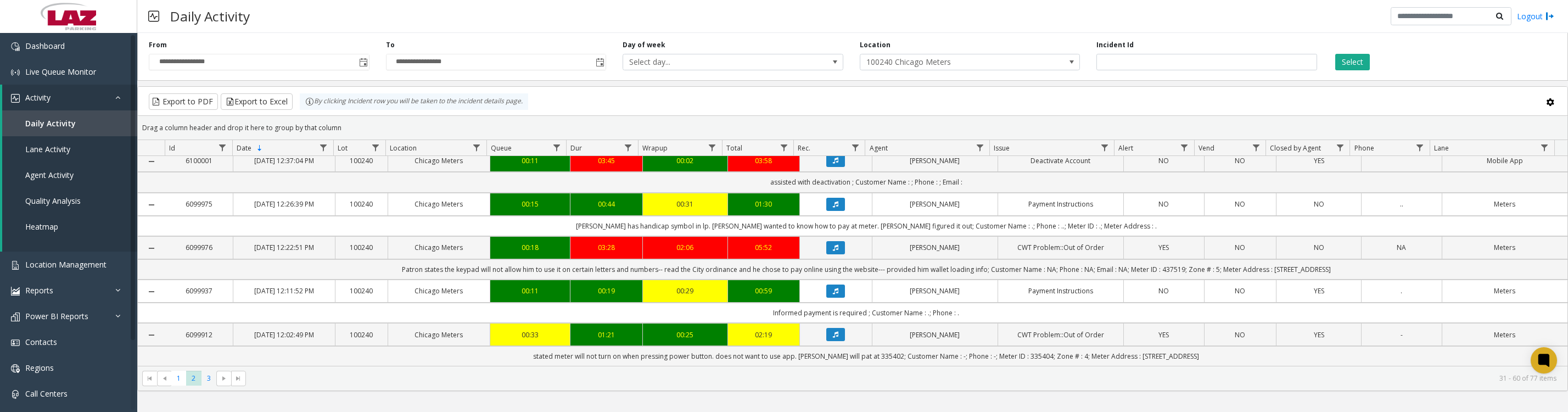
click at [205, 383] on span "3" at bounding box center [209, 378] width 15 height 15
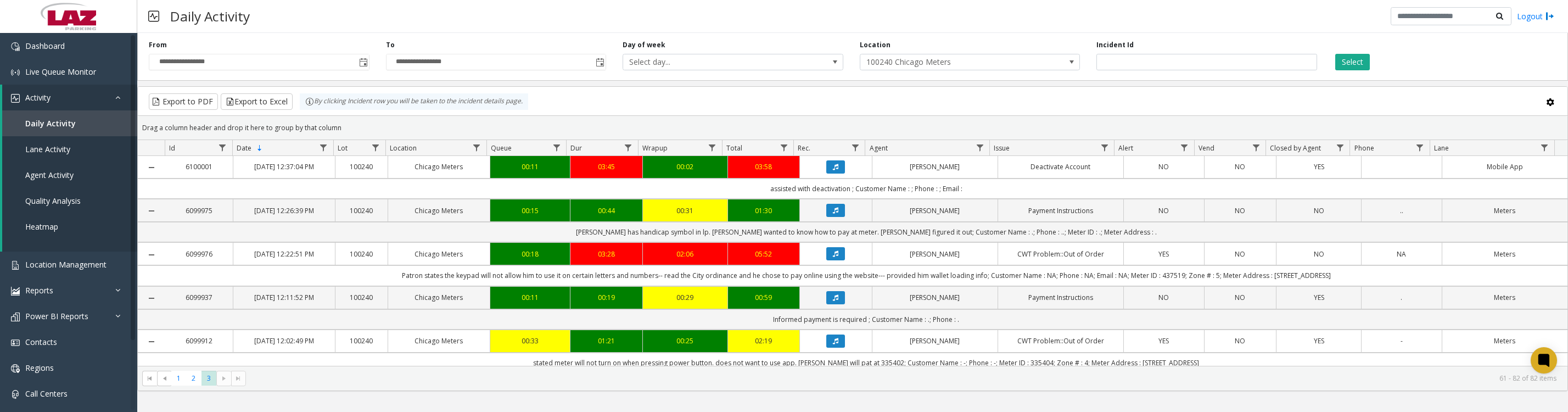
click at [833, 257] on icon "Data table" at bounding box center [836, 254] width 6 height 7
